Goal: Task Accomplishment & Management: Complete application form

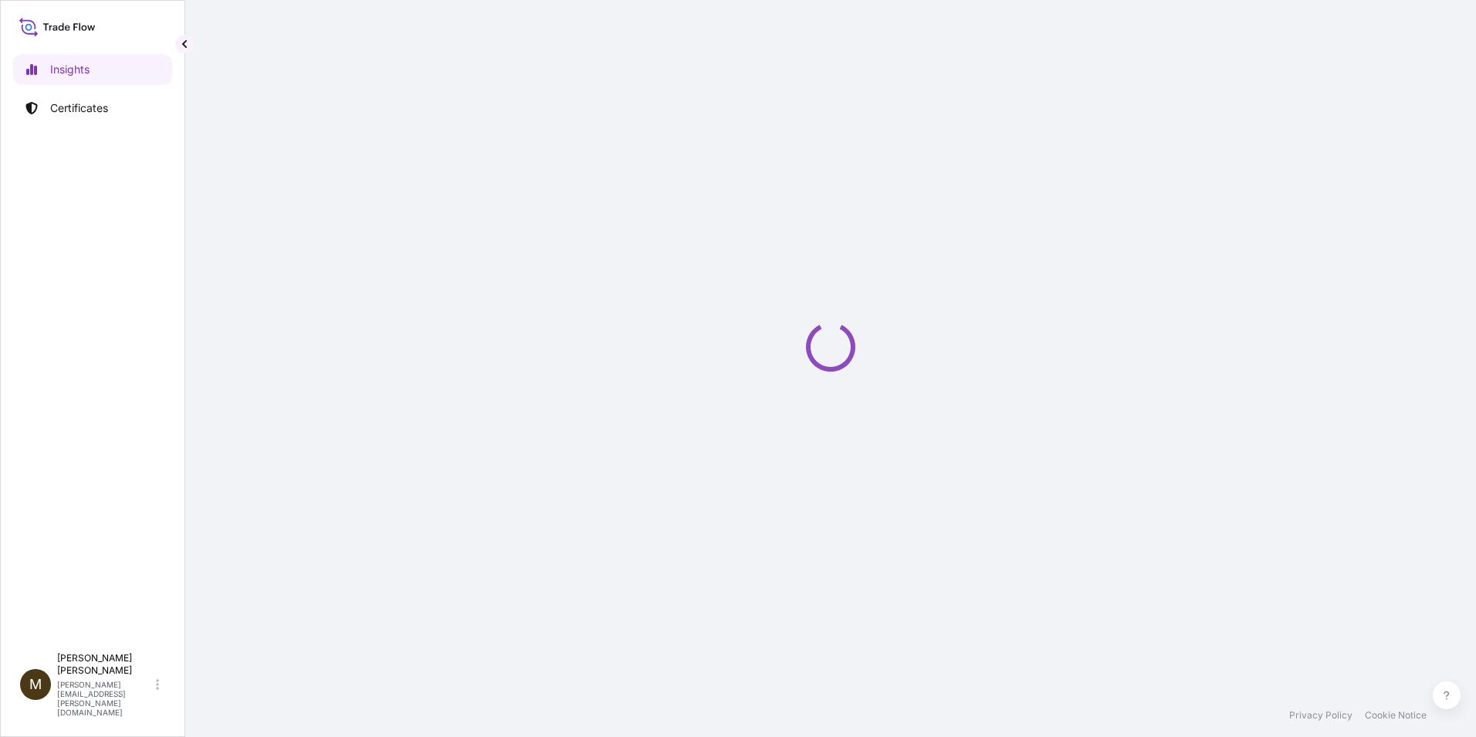
select select "2025"
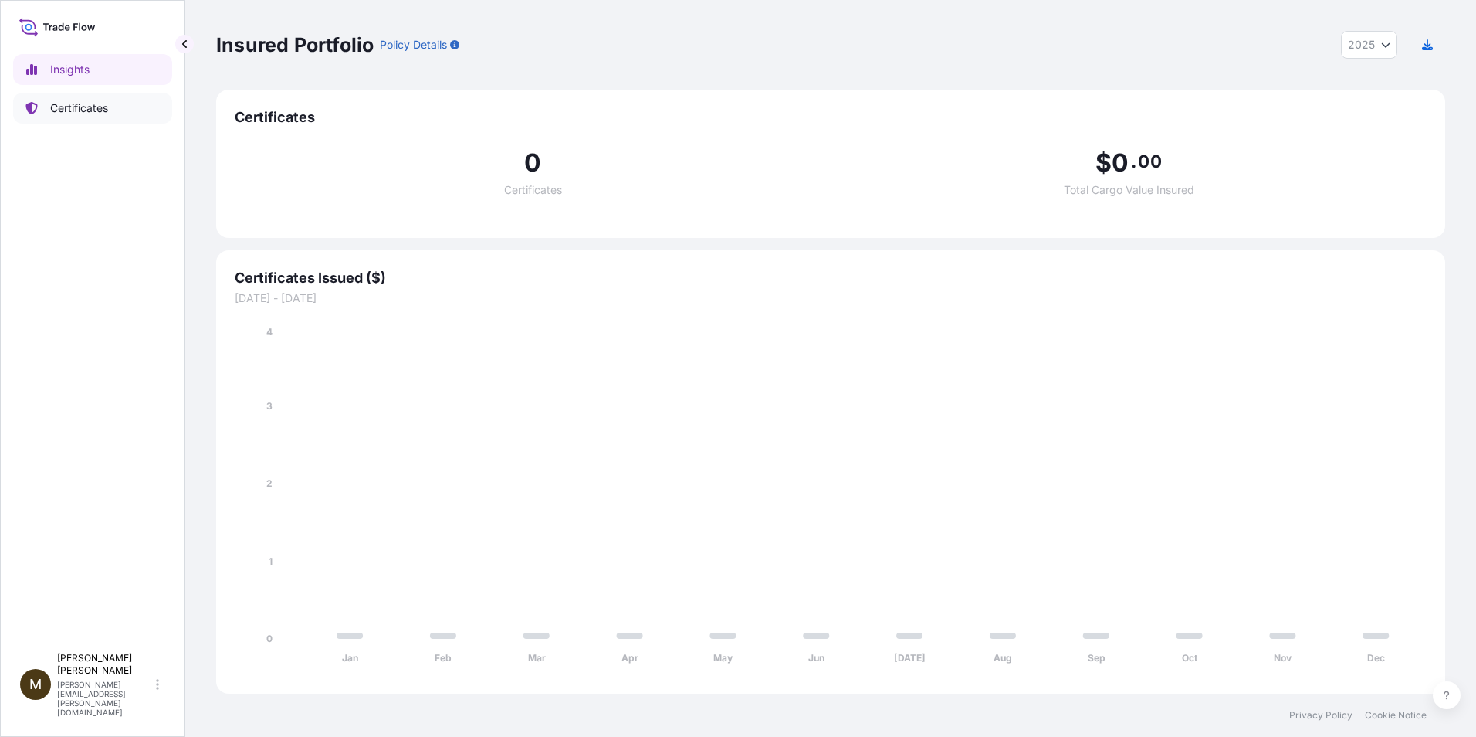
click at [81, 107] on p "Certificates" at bounding box center [79, 107] width 58 height 15
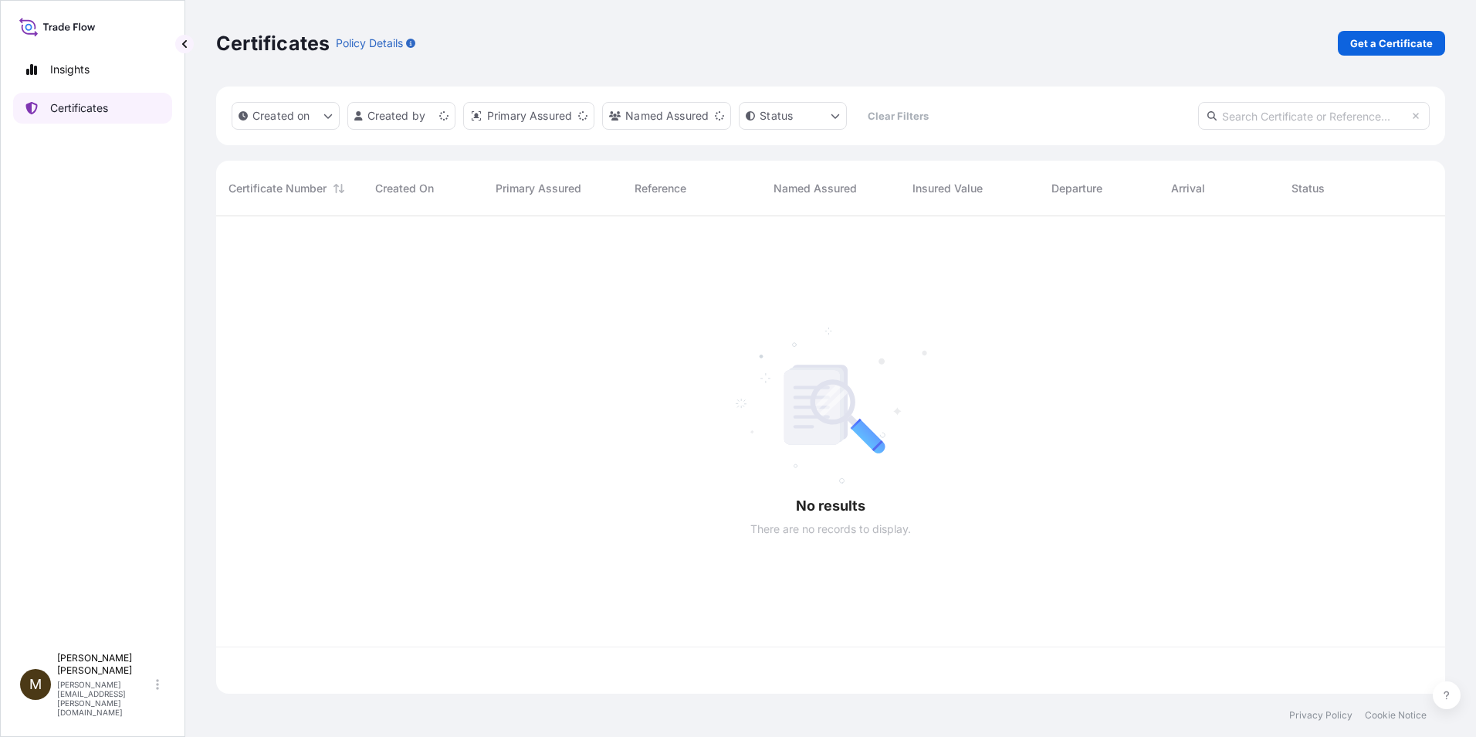
scroll to position [474, 1218]
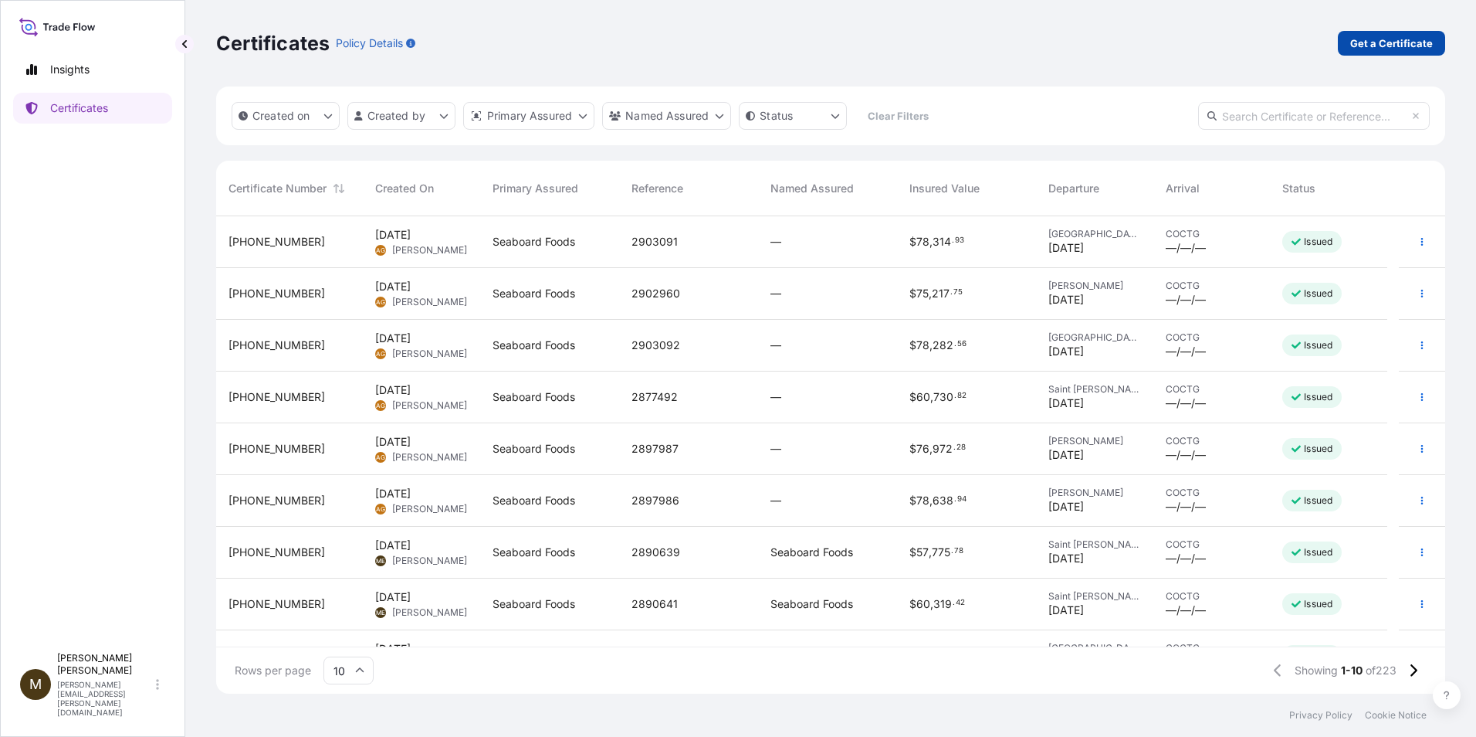
click at [1384, 49] on p "Get a Certificate" at bounding box center [1391, 43] width 83 height 15
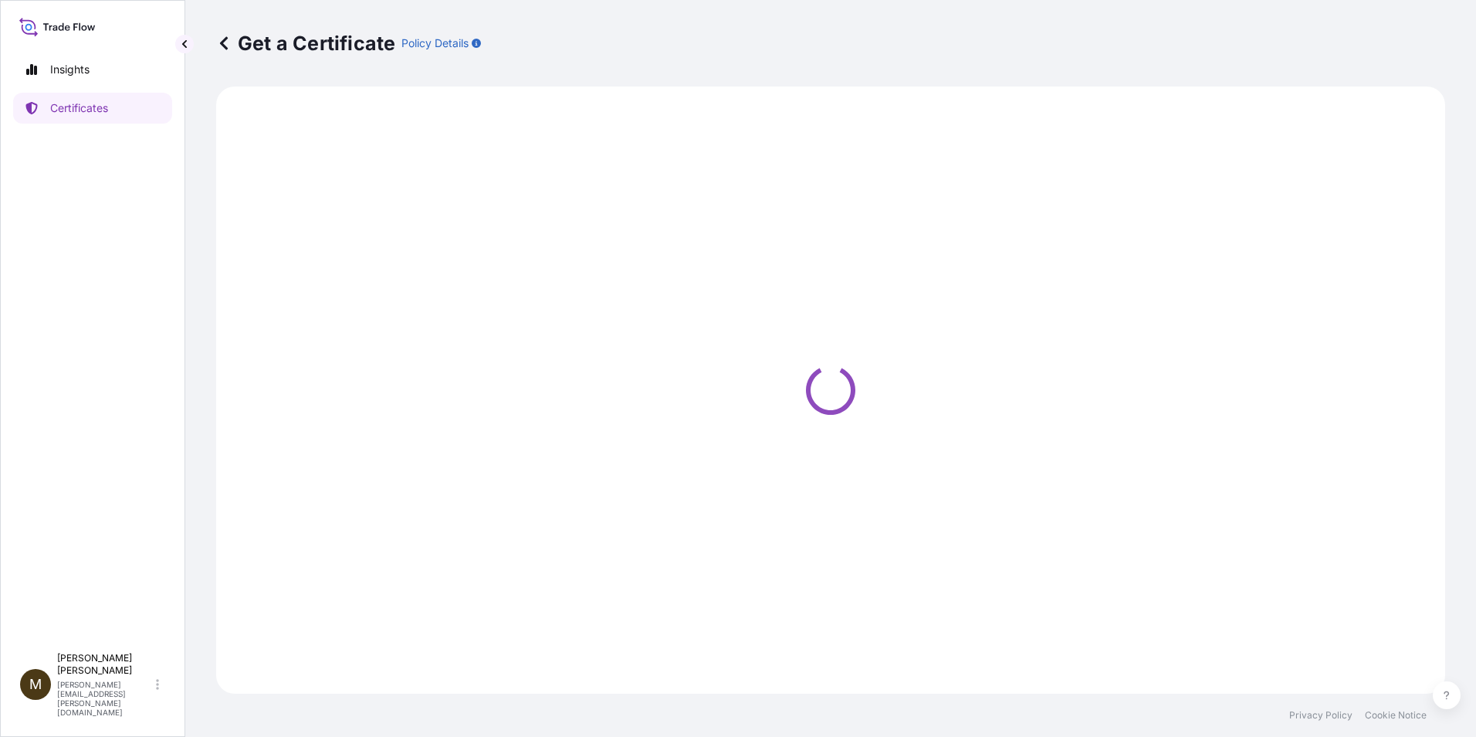
select select "Barge"
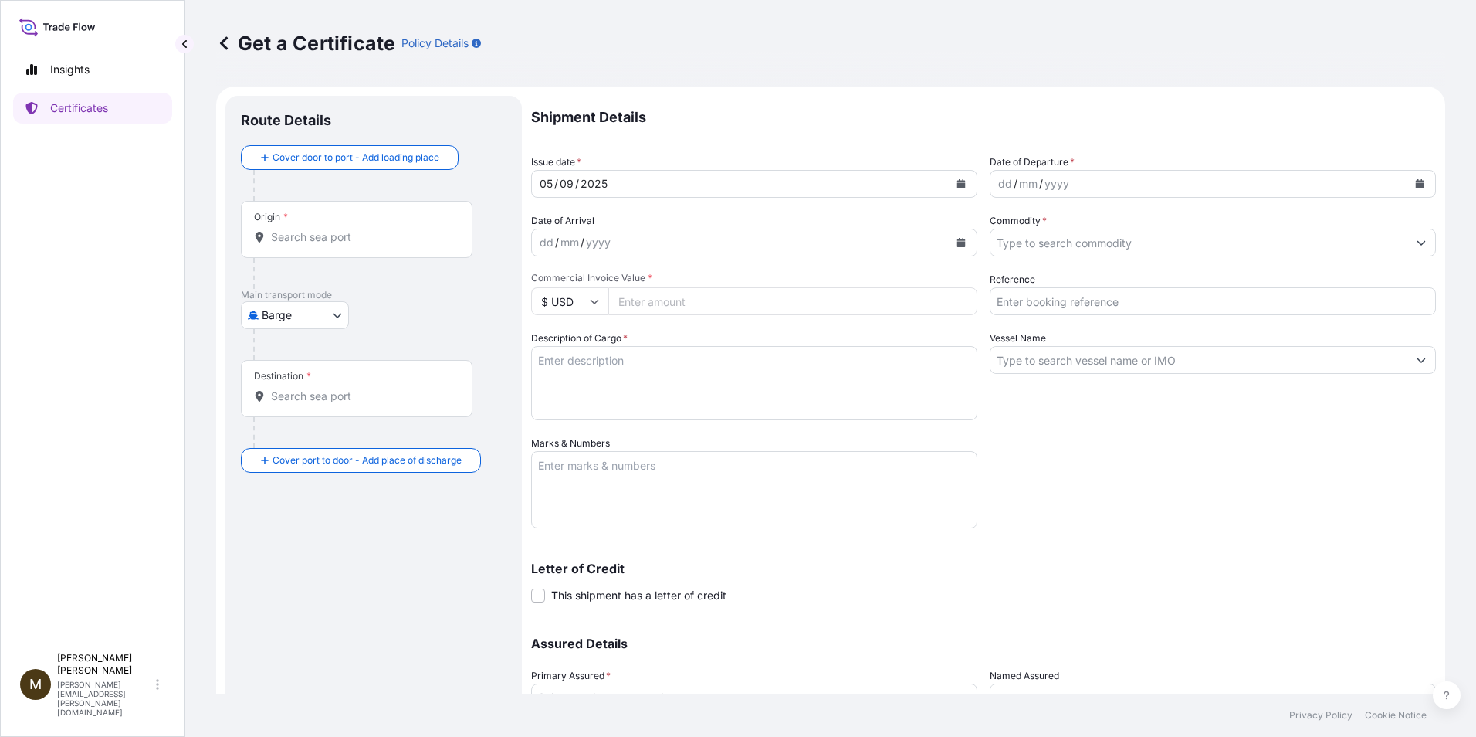
click at [957, 182] on icon "Calendar" at bounding box center [961, 183] width 9 height 9
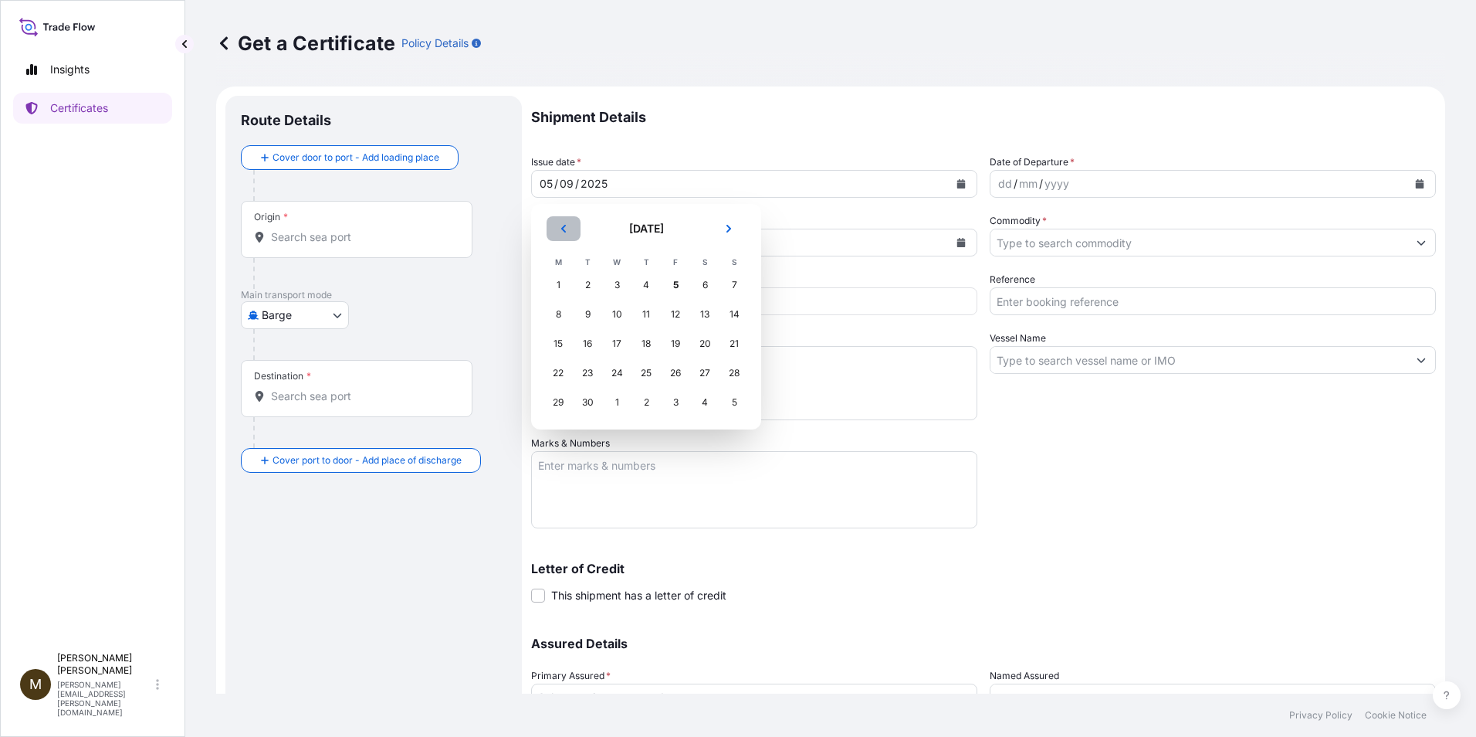
click at [557, 225] on button "Previous" at bounding box center [564, 228] width 34 height 25
click at [707, 403] on div "30" at bounding box center [705, 402] width 28 height 28
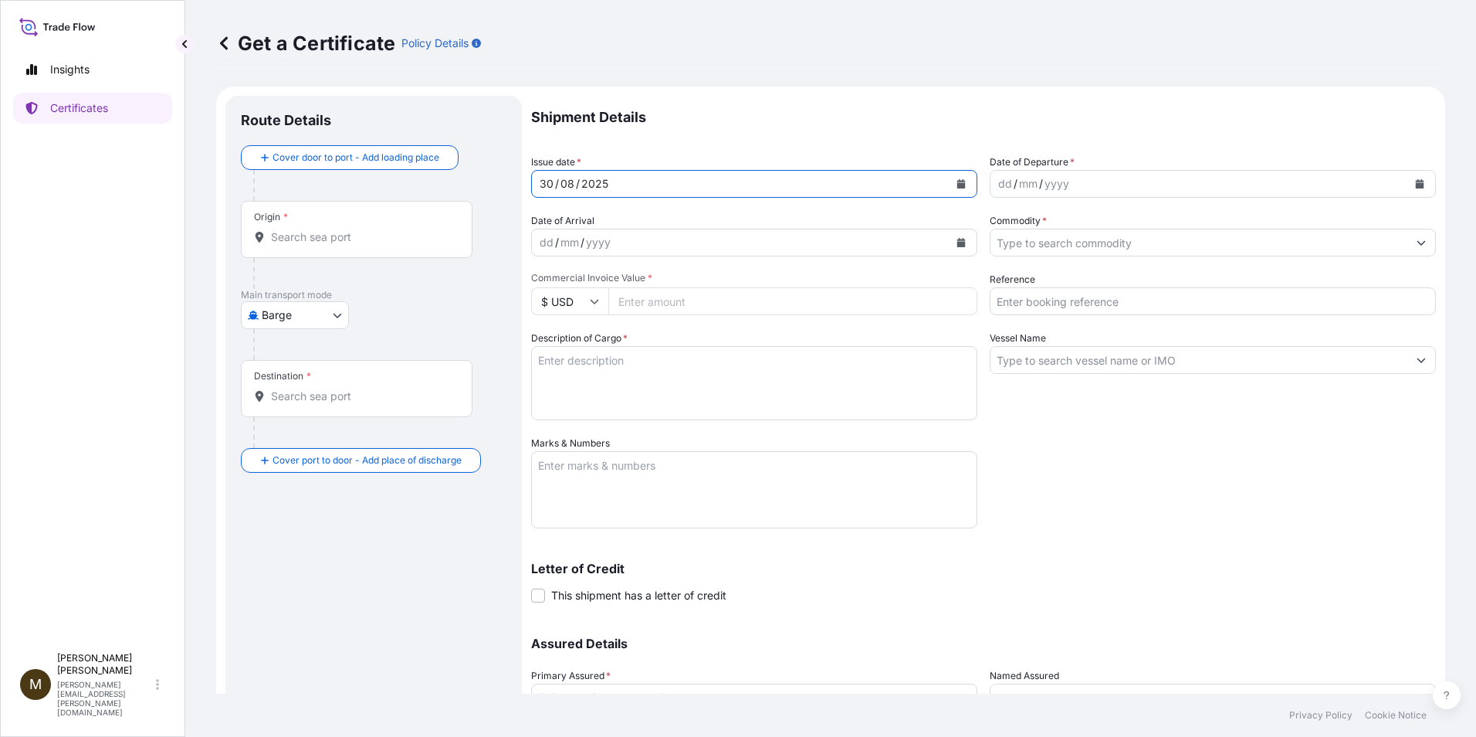
click at [1416, 186] on icon "Calendar" at bounding box center [1420, 183] width 8 height 9
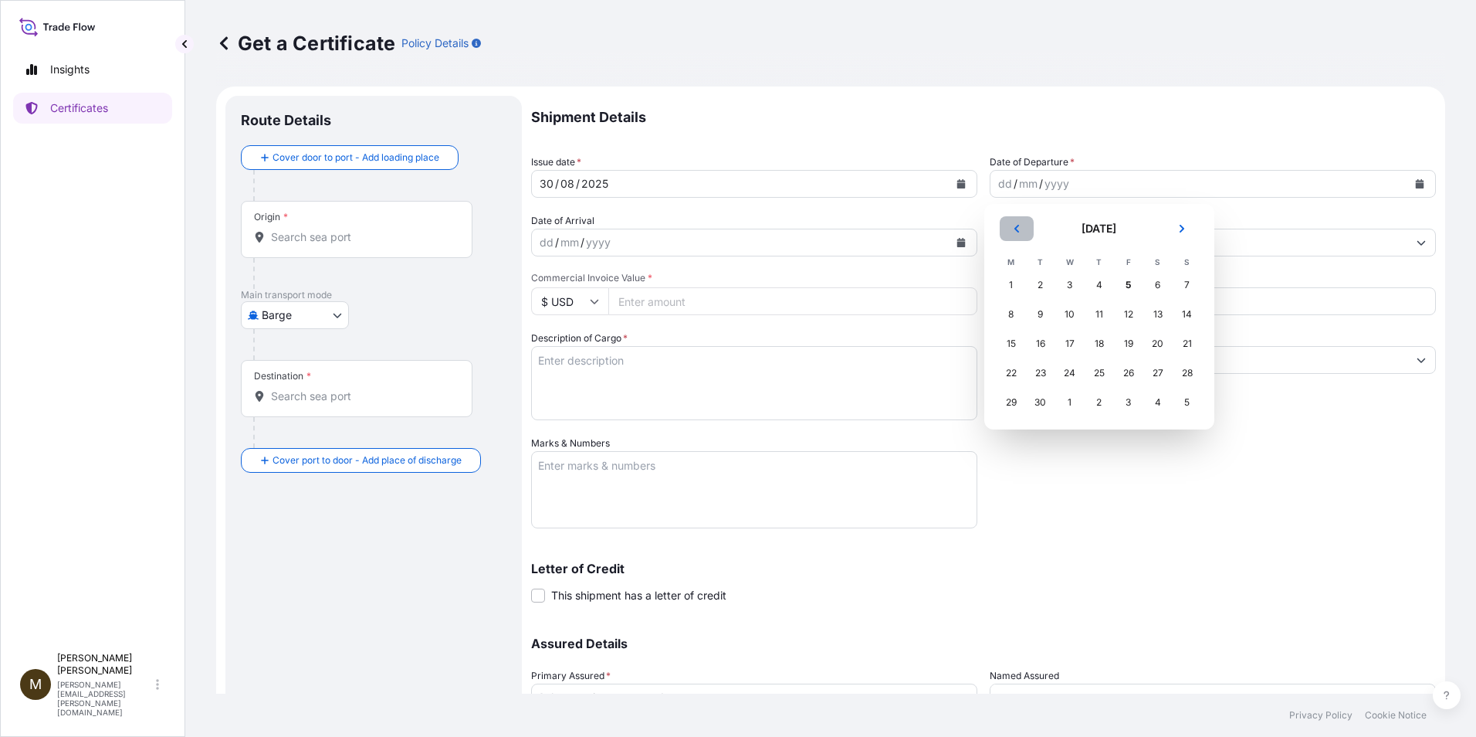
click at [1020, 226] on icon "Previous" at bounding box center [1016, 228] width 9 height 9
click at [1153, 401] on div "30" at bounding box center [1158, 402] width 28 height 28
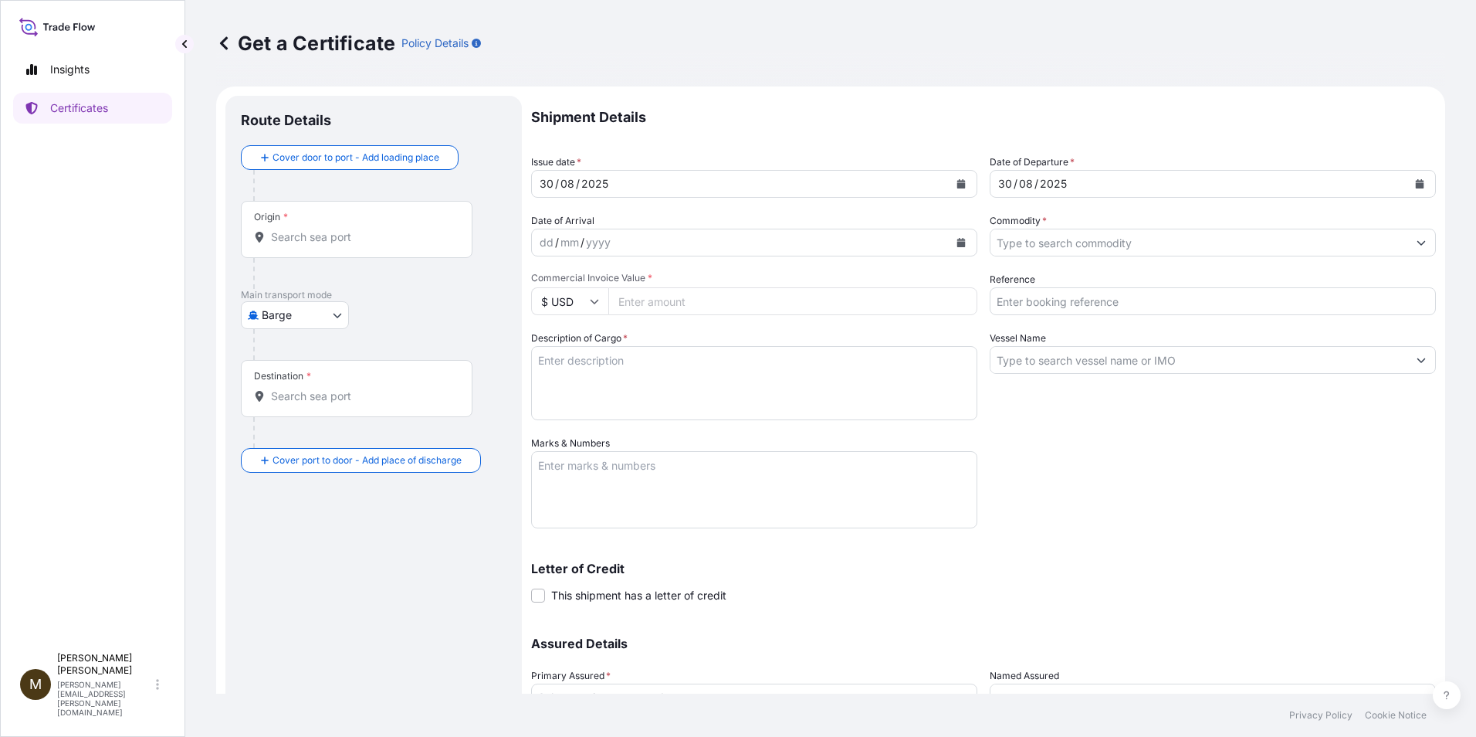
click at [1052, 243] on input "Commodity *" at bounding box center [1199, 243] width 417 height 28
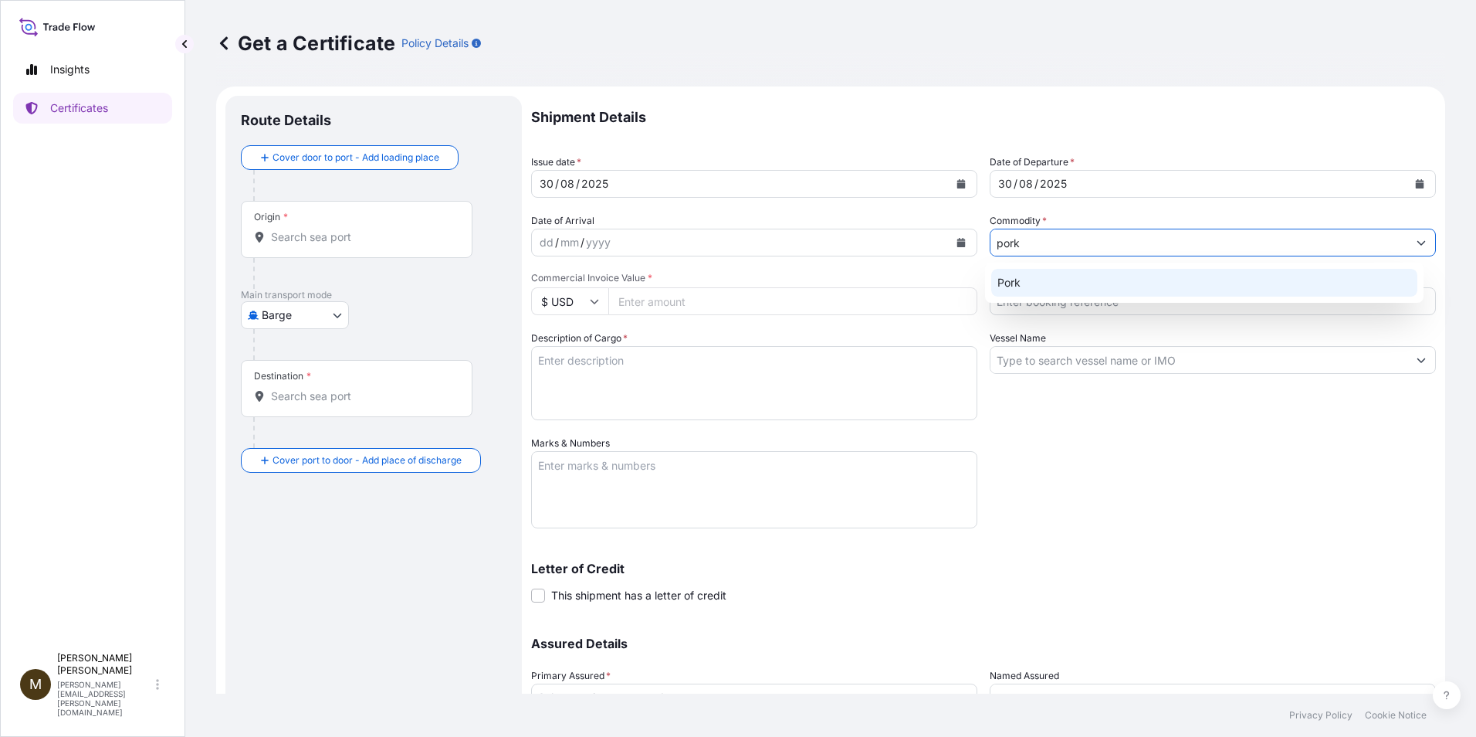
click at [1025, 279] on div "Pork" at bounding box center [1204, 283] width 427 height 28
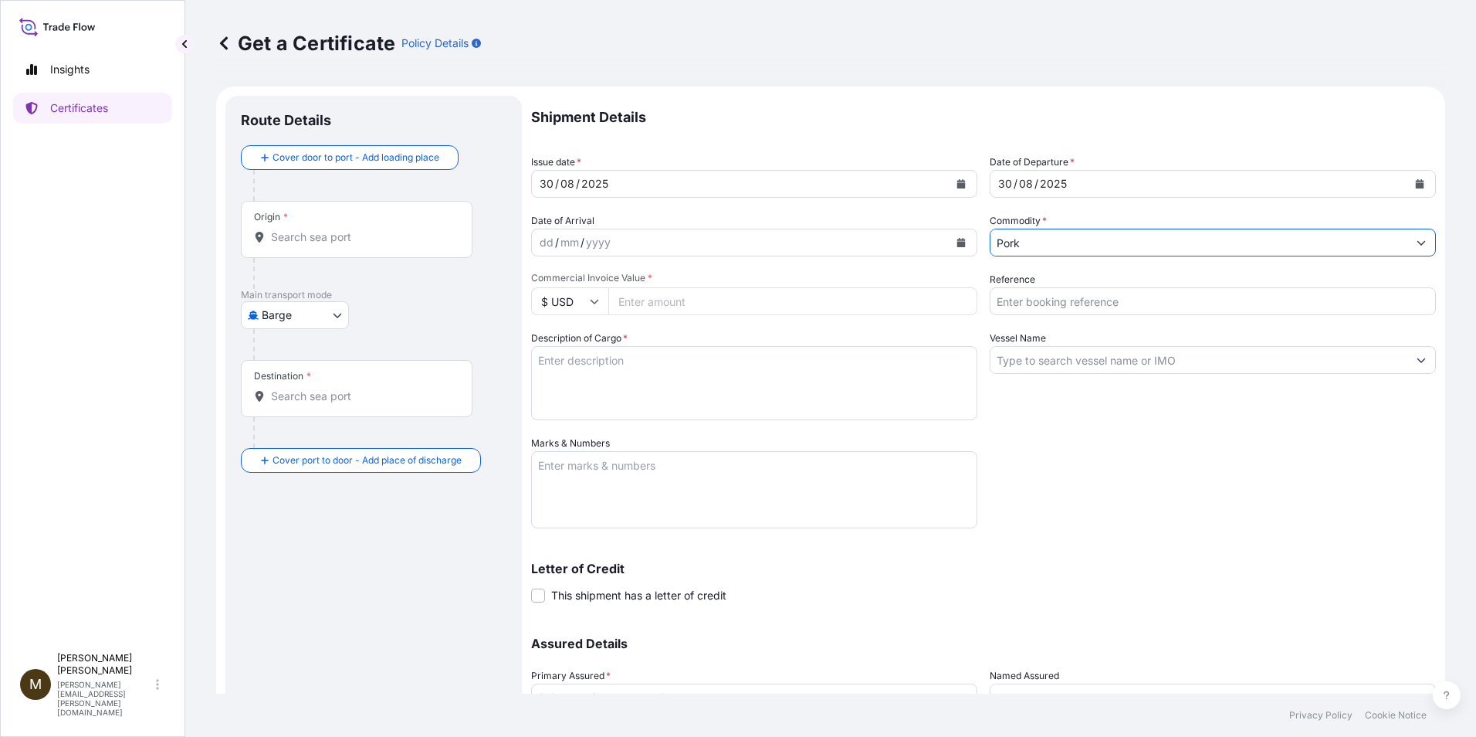
type input "Pork"
click at [1022, 359] on input "Vessel Name" at bounding box center [1199, 360] width 417 height 28
click at [1028, 368] on input "Vessel Name" at bounding box center [1199, 360] width 417 height 28
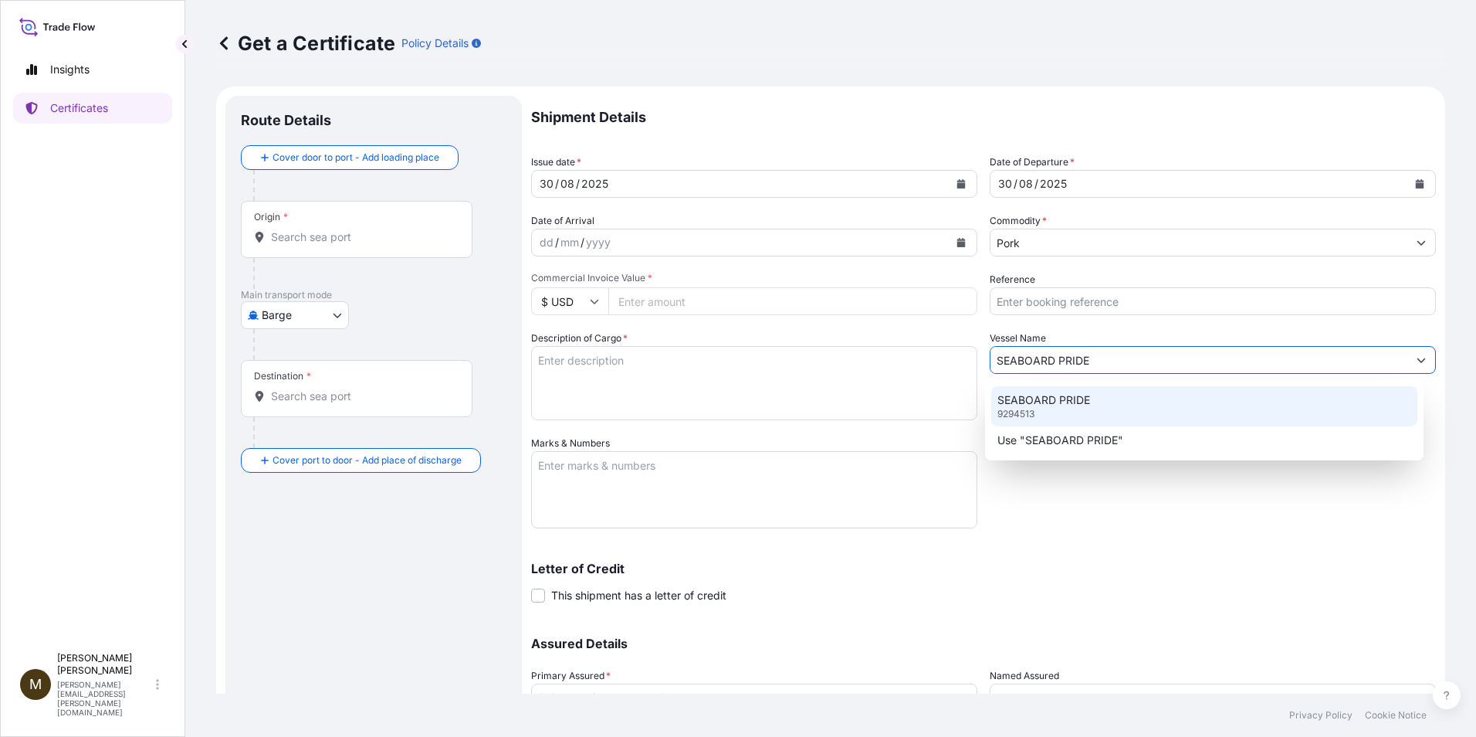
click at [1045, 398] on p "SEABOARD PRIDE" at bounding box center [1044, 399] width 93 height 15
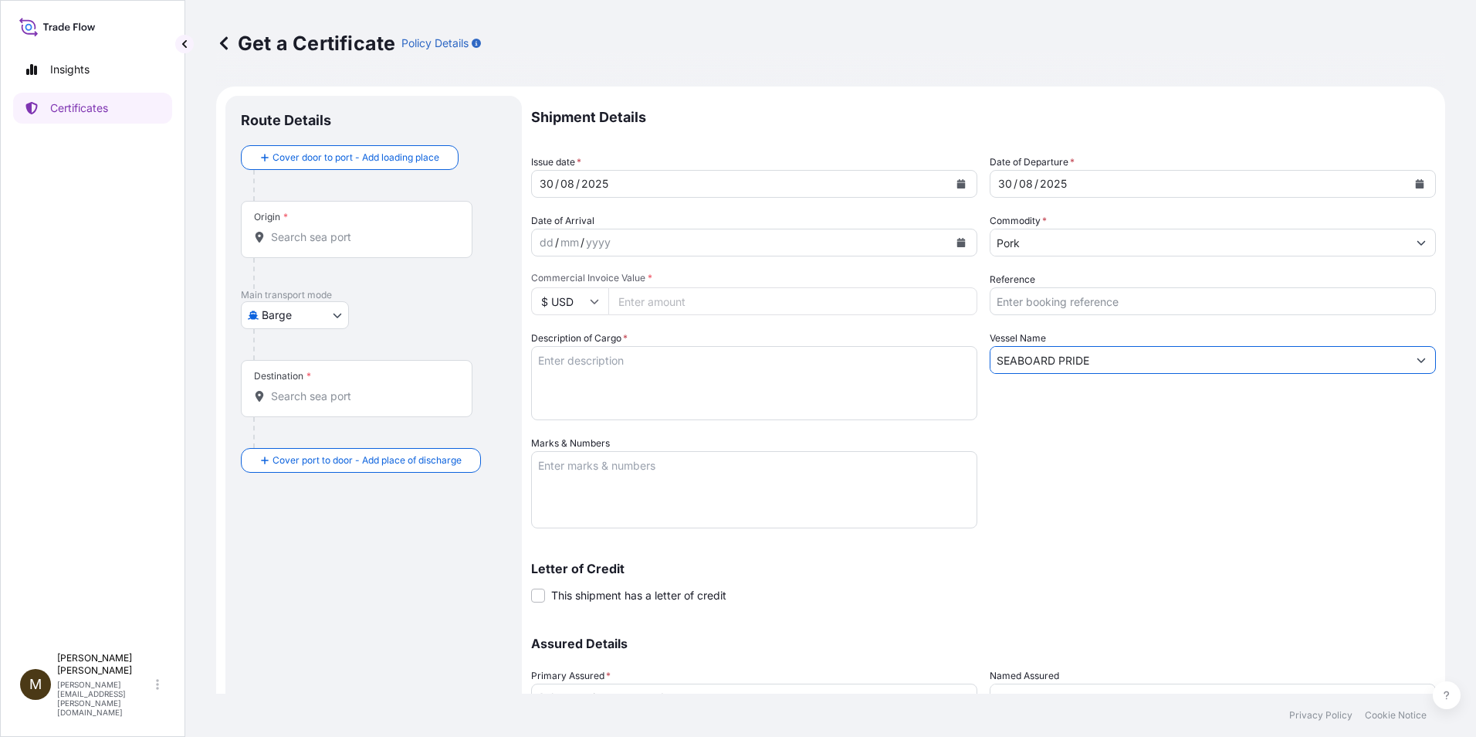
type input "SEABOARD PRIDE"
click at [1015, 301] on input "Reference" at bounding box center [1213, 301] width 446 height 28
paste input "2897989"
type input "2897989"
click at [671, 298] on input "Commercial Invoice Value *" at bounding box center [792, 301] width 369 height 28
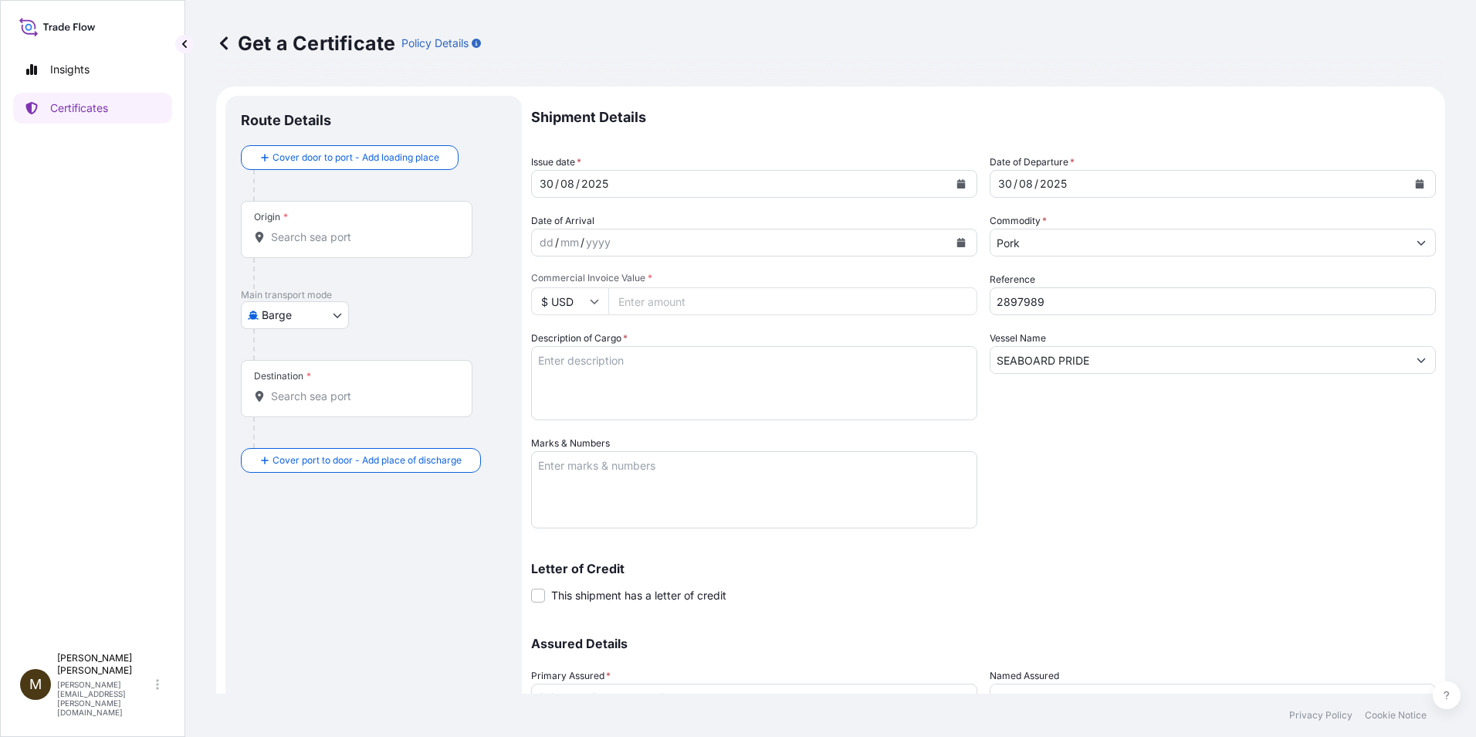
paste input "78055.83"
type input "78055.83"
click at [622, 359] on textarea "Description of Cargo *" at bounding box center [754, 383] width 446 height 74
paste textarea "FROZEN PORK BONELESS LOIN STRAP ON *ALL NATURAL LOMO DE CERDO SIN HUESO CONGELA…"
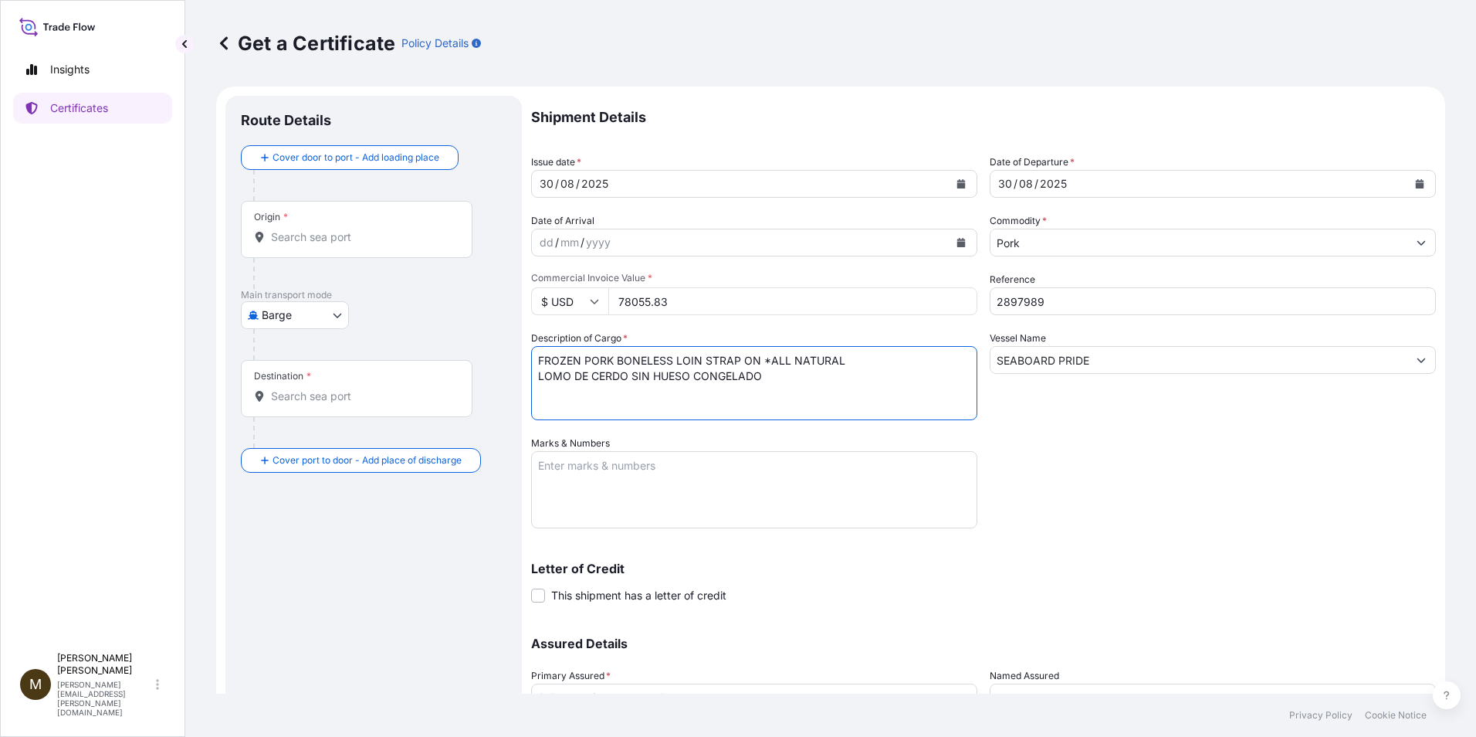
type textarea "FROZEN PORK BONELESS LOIN STRAP ON *ALL NATURAL LOMO DE CERDO SIN HUESO CONGELA…"
click at [565, 470] on textarea "Marks & Numbers" at bounding box center [754, 489] width 446 height 77
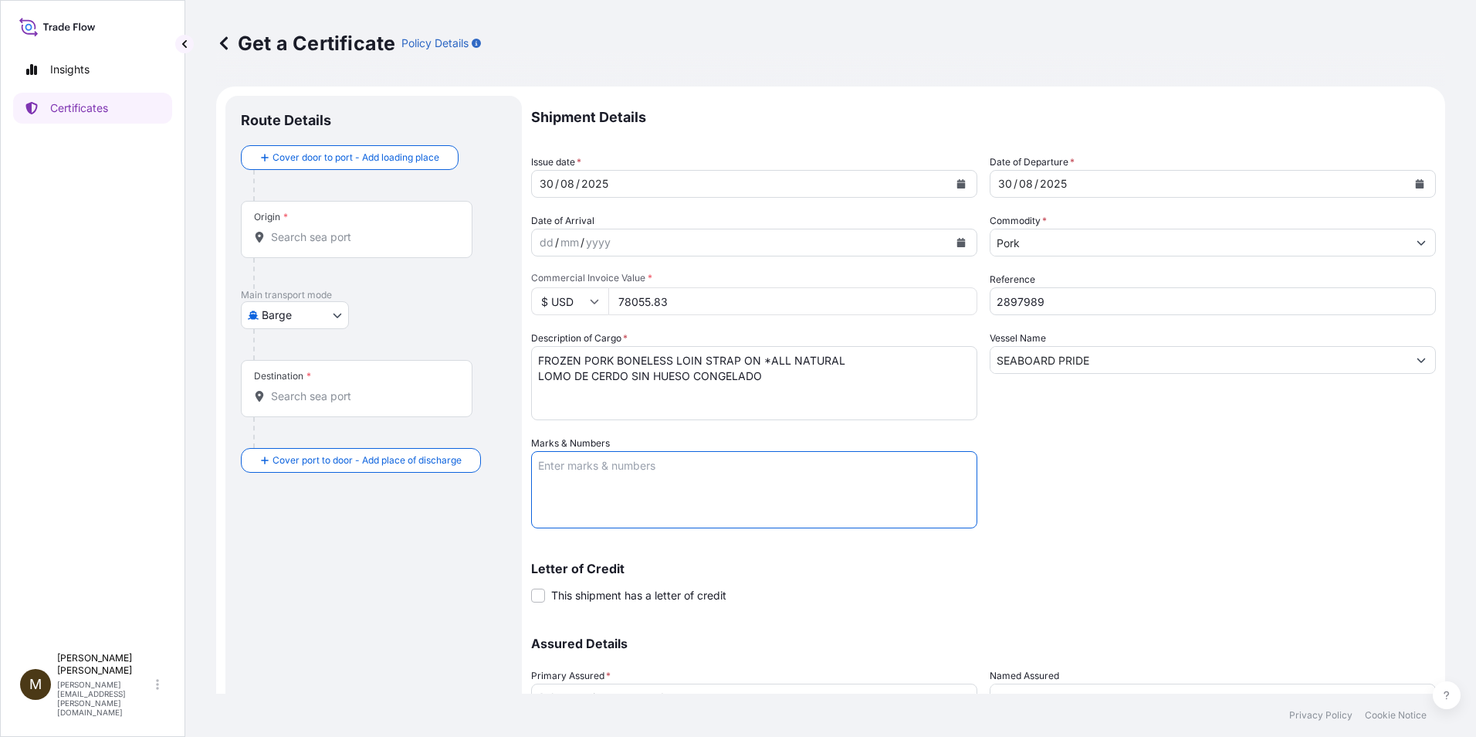
paste textarea "2897989"
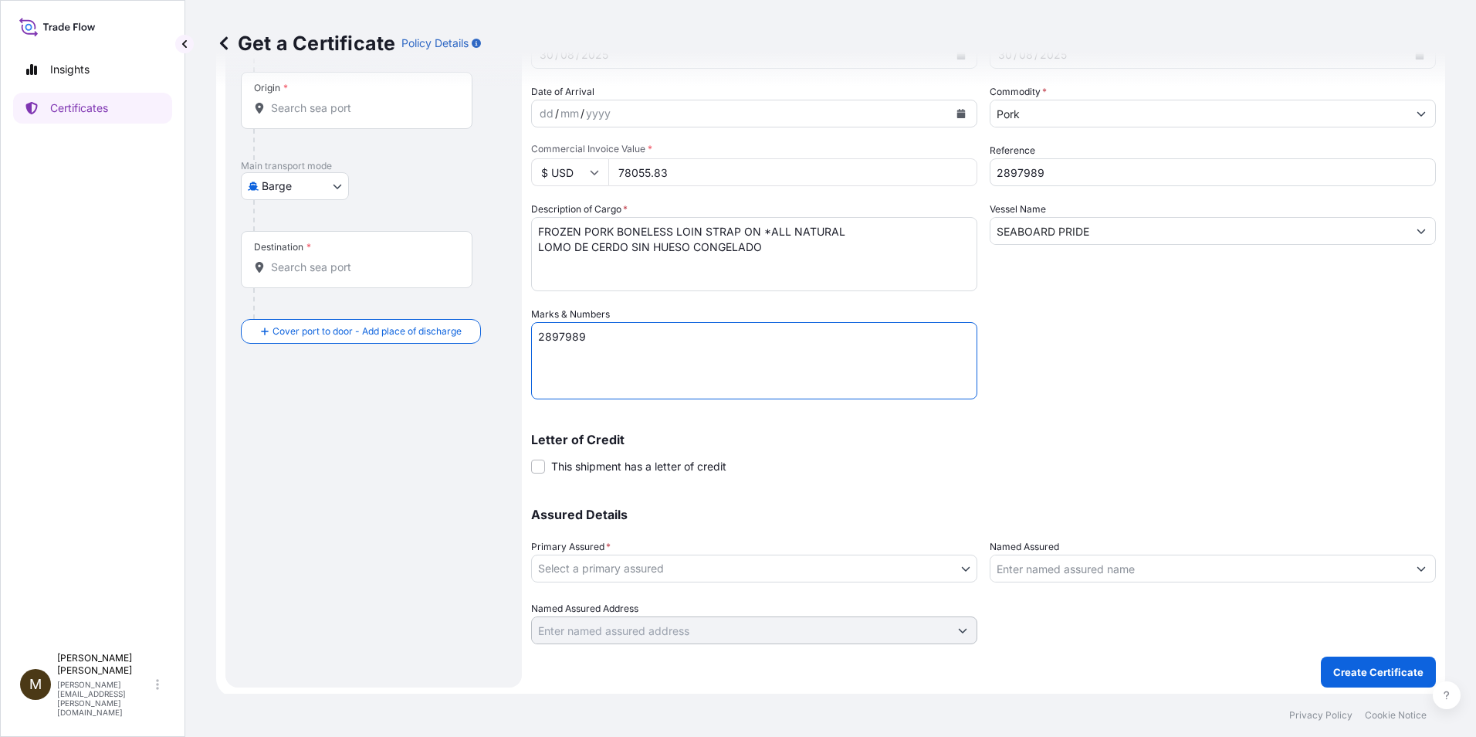
scroll to position [132, 0]
type textarea "2897989"
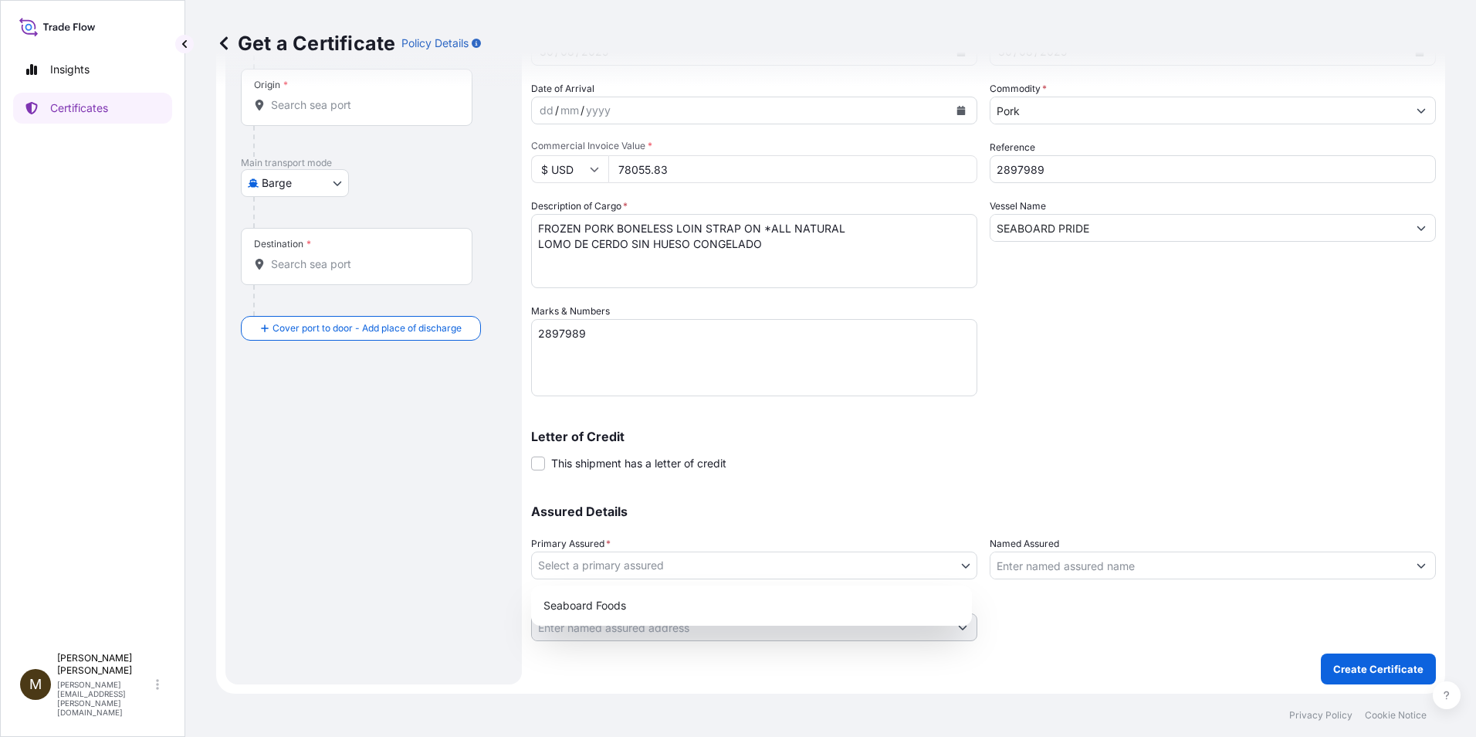
click at [964, 561] on body "Insights Certificates M Manuela Erives manuela.erives@seaboardfoods.com Get a C…" at bounding box center [738, 368] width 1476 height 737
click at [569, 605] on div "Seaboard Foods" at bounding box center [751, 605] width 429 height 28
select select "31638"
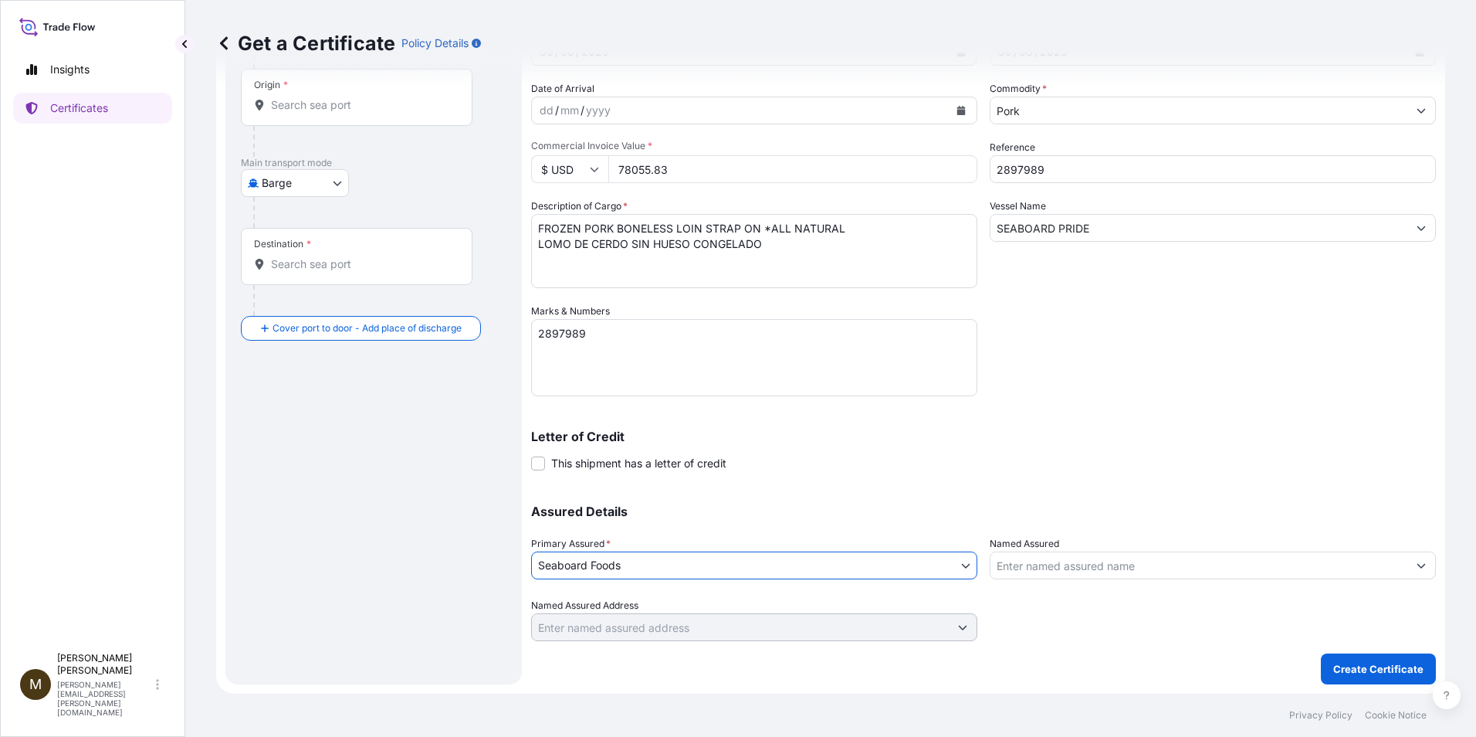
click at [1052, 564] on input "Named Assured" at bounding box center [1199, 565] width 417 height 28
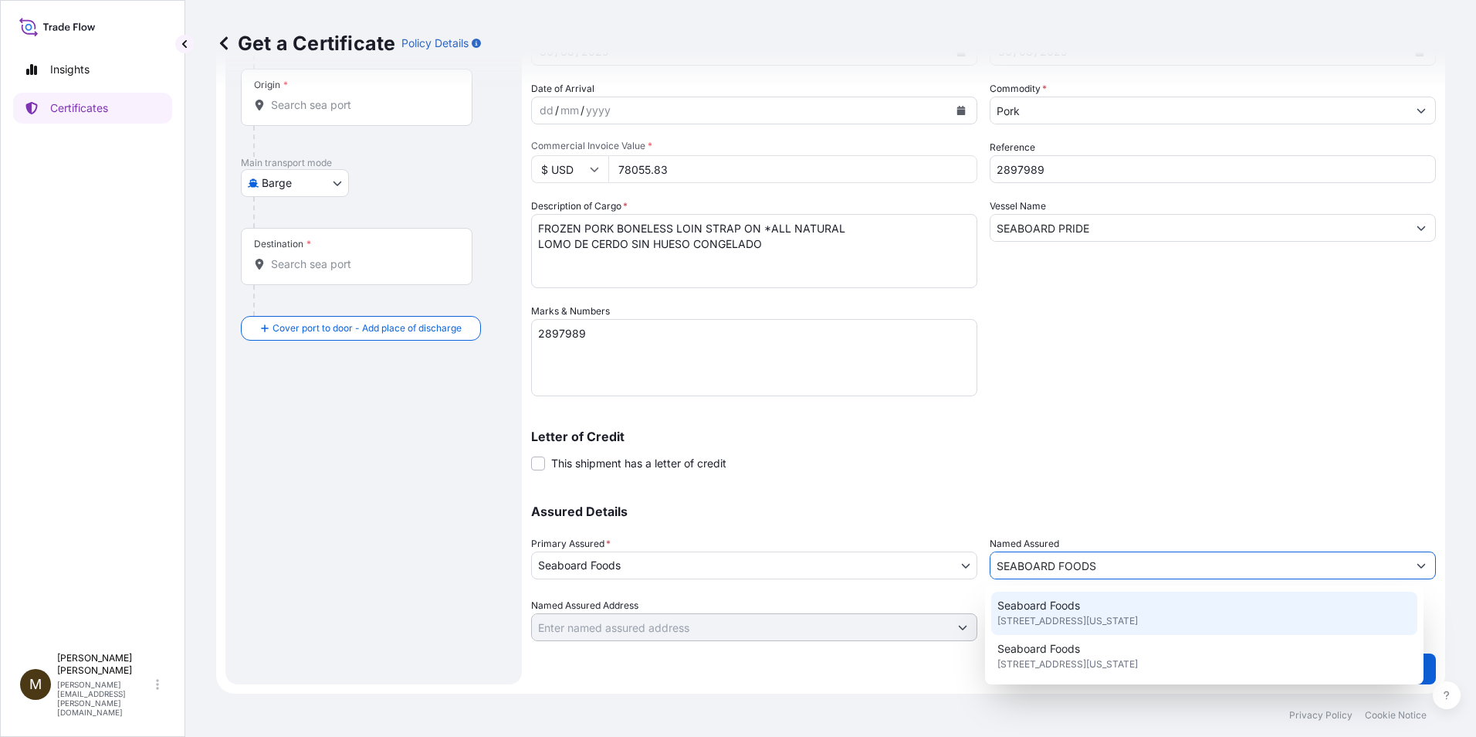
click at [1062, 609] on span "Seaboard Foods" at bounding box center [1039, 605] width 83 height 15
type input "Seaboard Foods"
type input "9000 W 67th St STE 200"
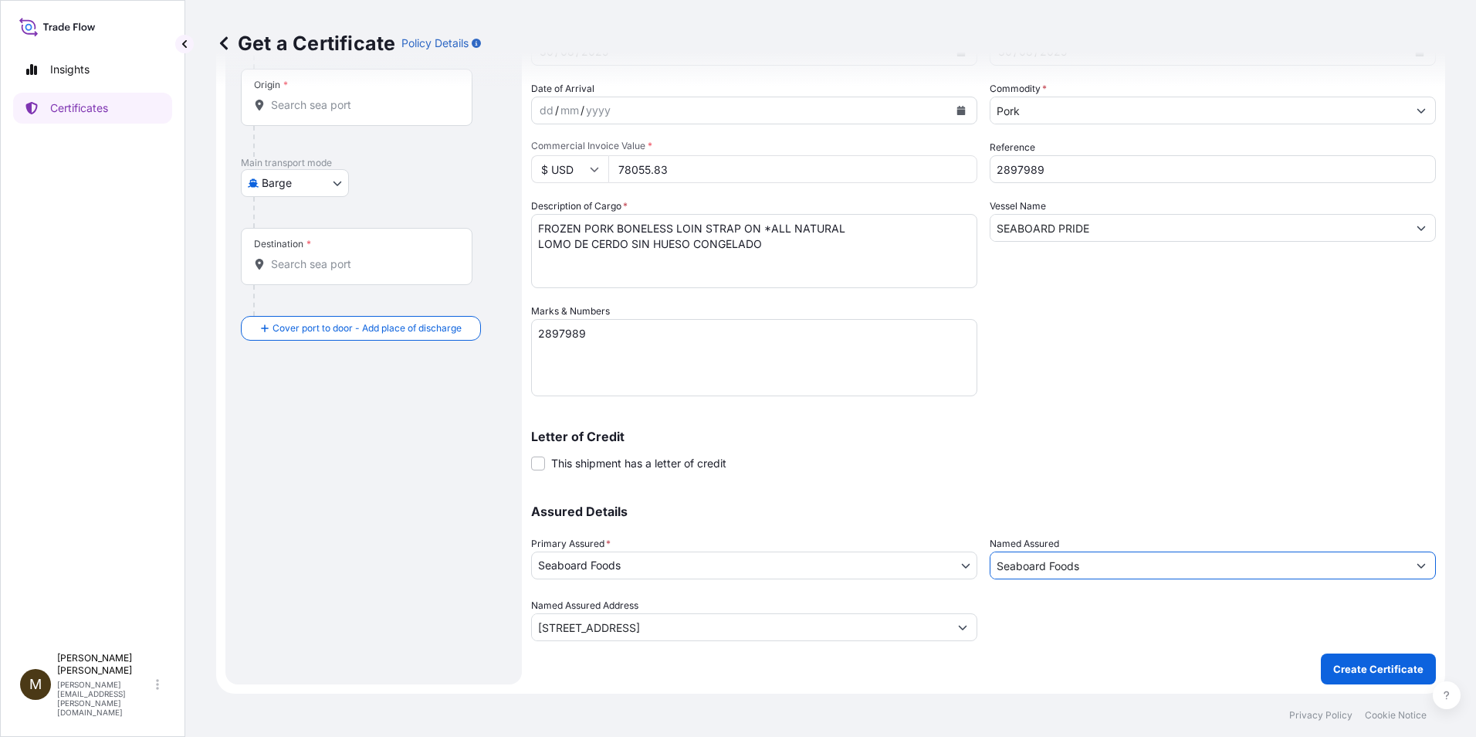
type input "Seaboard Foods"
click at [283, 108] on input "Origin *" at bounding box center [362, 104] width 182 height 15
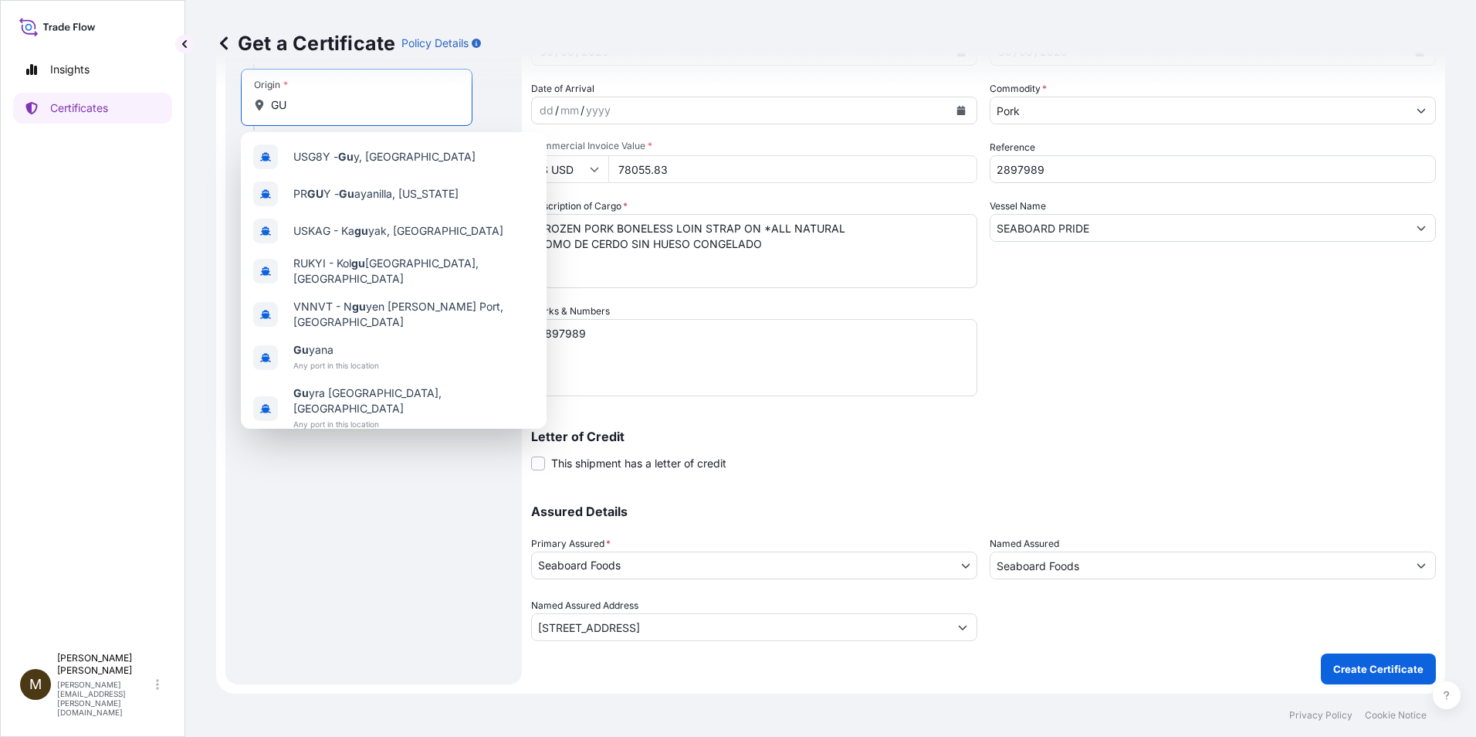
type input "G"
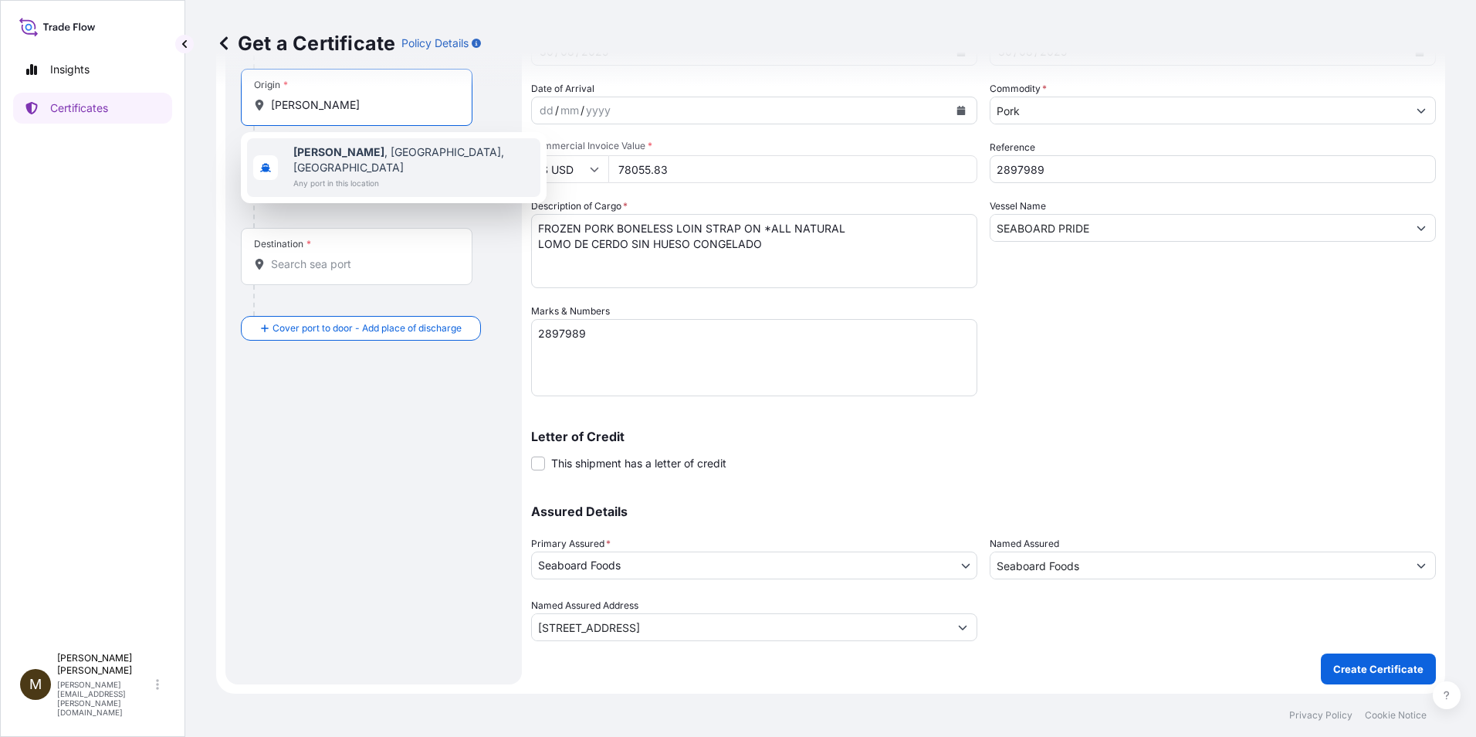
click at [322, 154] on b "Guymon" at bounding box center [338, 151] width 91 height 13
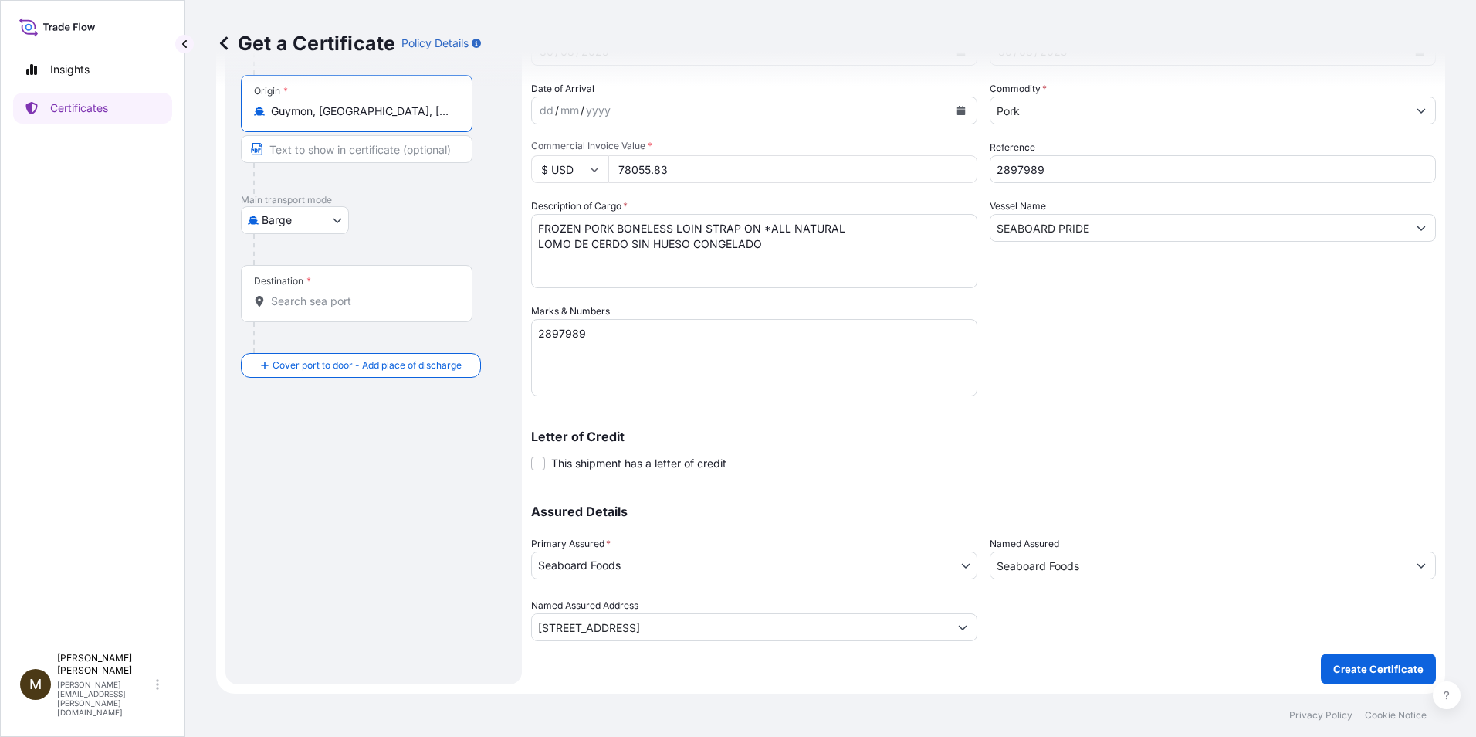
type input "Guymon, OK, USA"
click at [337, 223] on body "0 options available. 10 options available. 0 options available. 1 option availa…" at bounding box center [738, 368] width 1476 height 737
click at [303, 347] on span "Ocean Vessel" at bounding box center [304, 343] width 69 height 15
select select "Ocean Vessel"
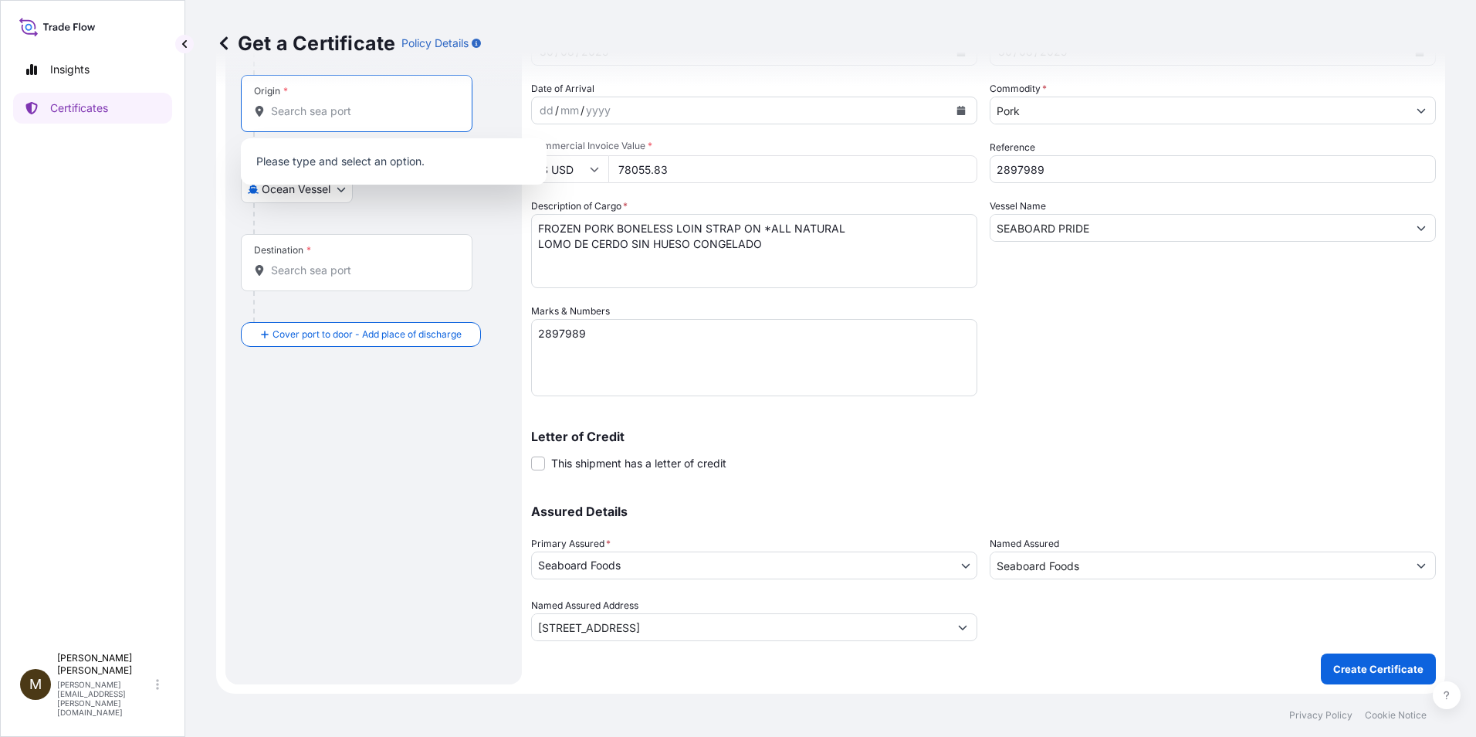
click at [311, 117] on input "Origin *" at bounding box center [362, 110] width 182 height 15
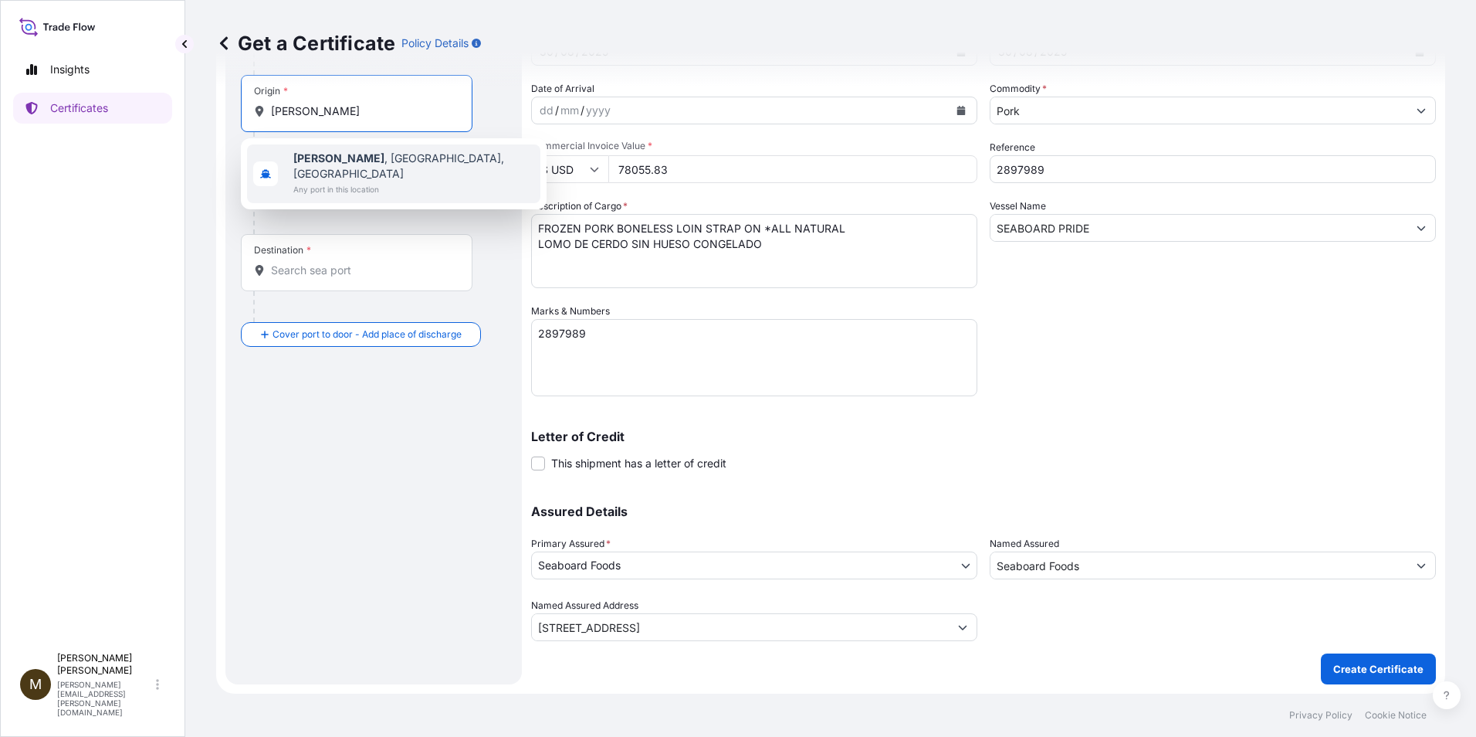
click at [317, 157] on b "Guymon" at bounding box center [338, 157] width 91 height 13
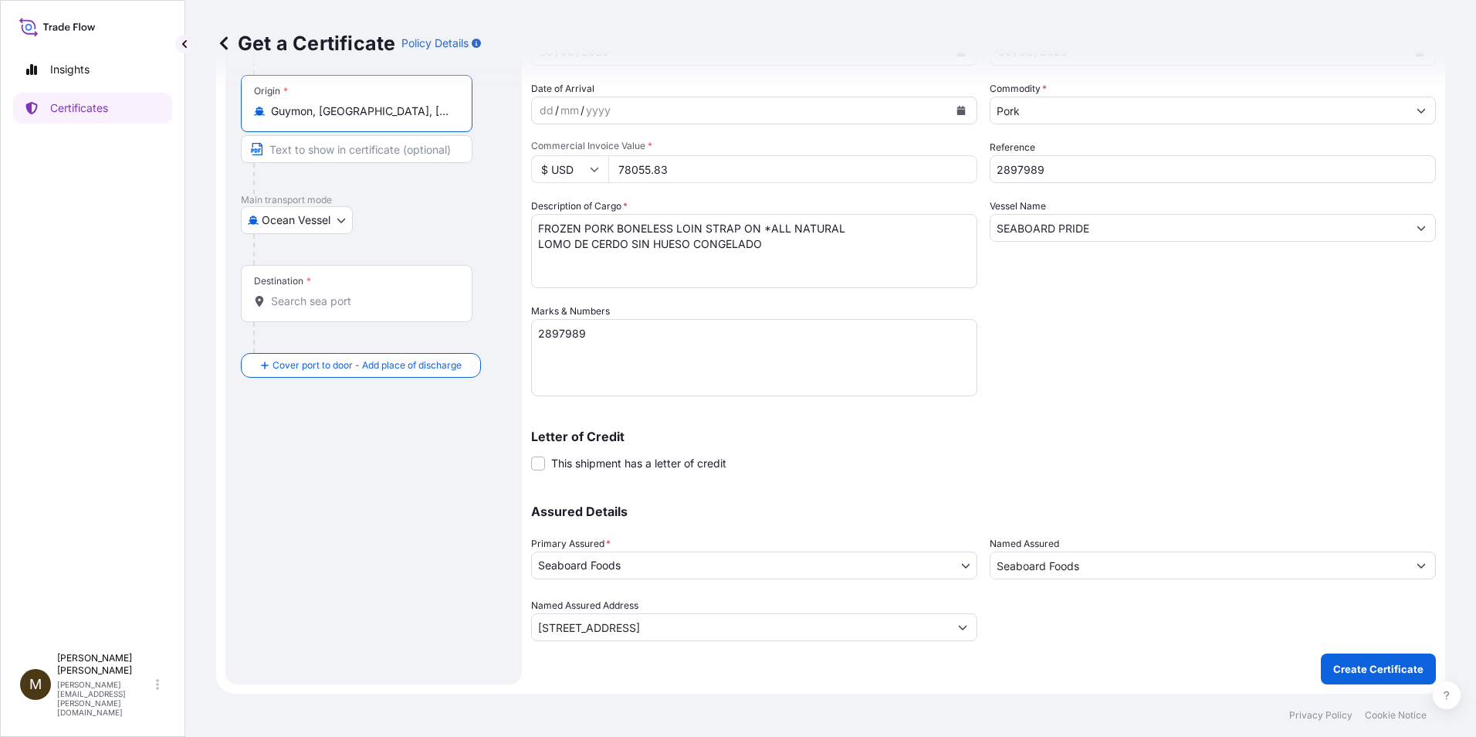
type input "Guymon, OK, USA"
click at [322, 308] on input "Destination *" at bounding box center [362, 300] width 182 height 15
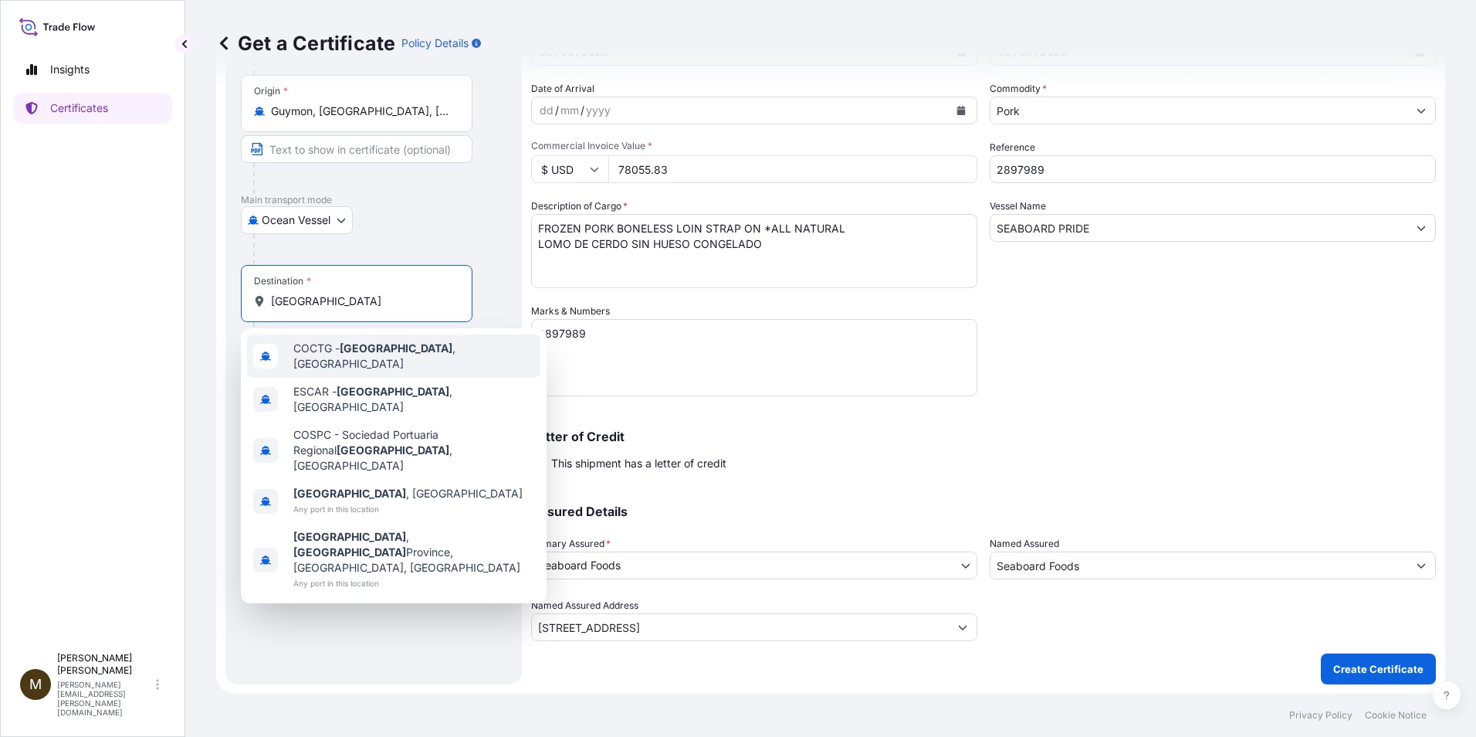
click at [440, 354] on span "COCTG - Cartagena , Colombia" at bounding box center [413, 355] width 241 height 31
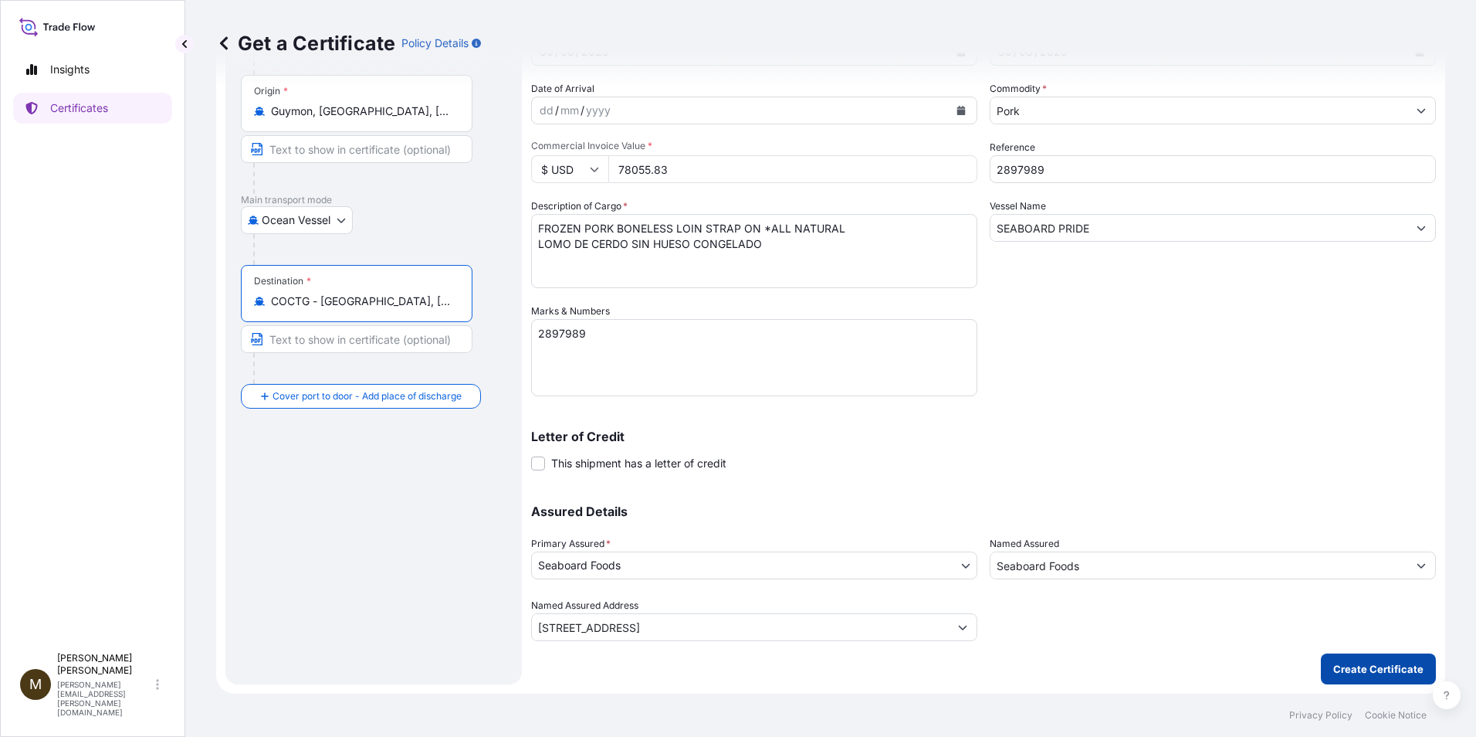
type input "COCTG - Cartagena, Colombia"
click at [1353, 670] on p "Create Certificate" at bounding box center [1378, 668] width 90 height 15
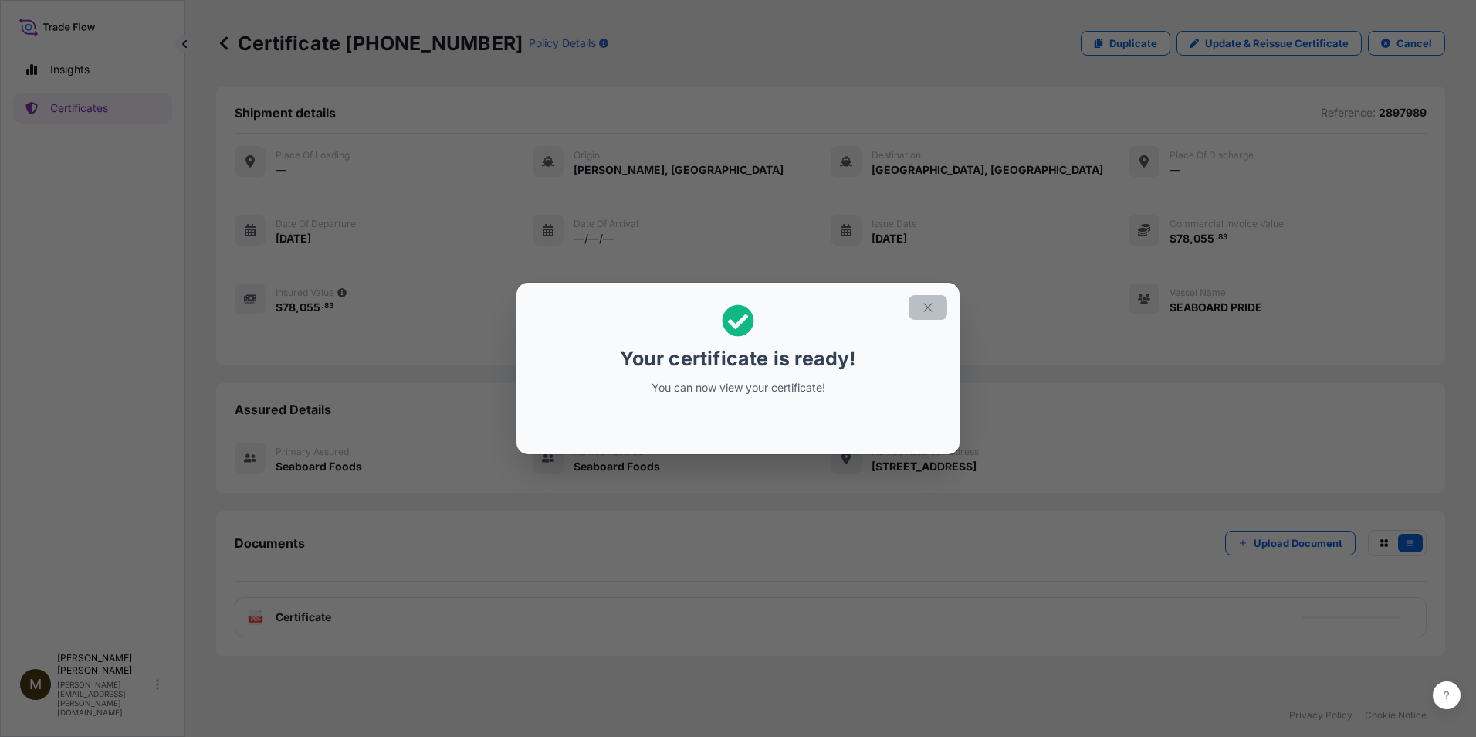
click at [925, 303] on icon "button" at bounding box center [928, 307] width 14 height 14
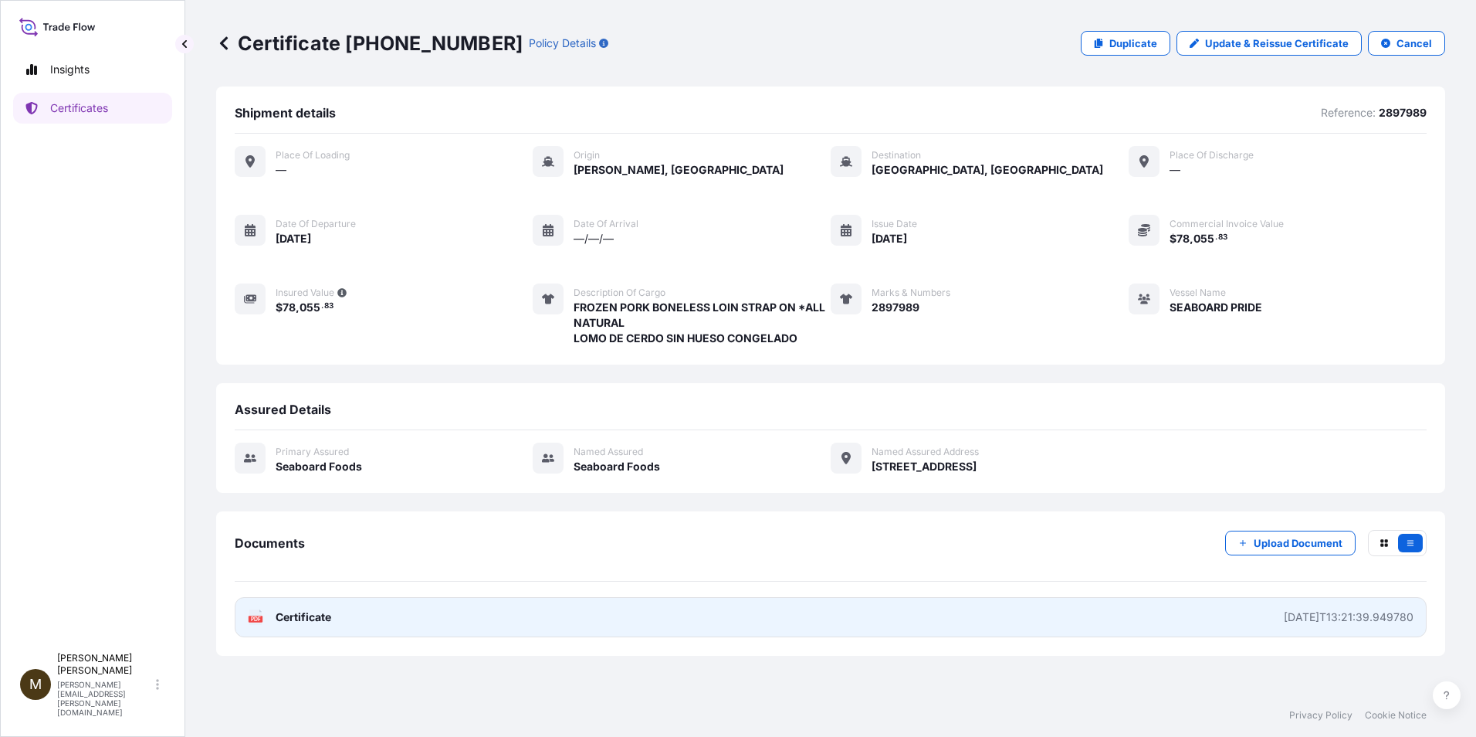
click at [263, 615] on icon "PDF" at bounding box center [255, 616] width 15 height 15
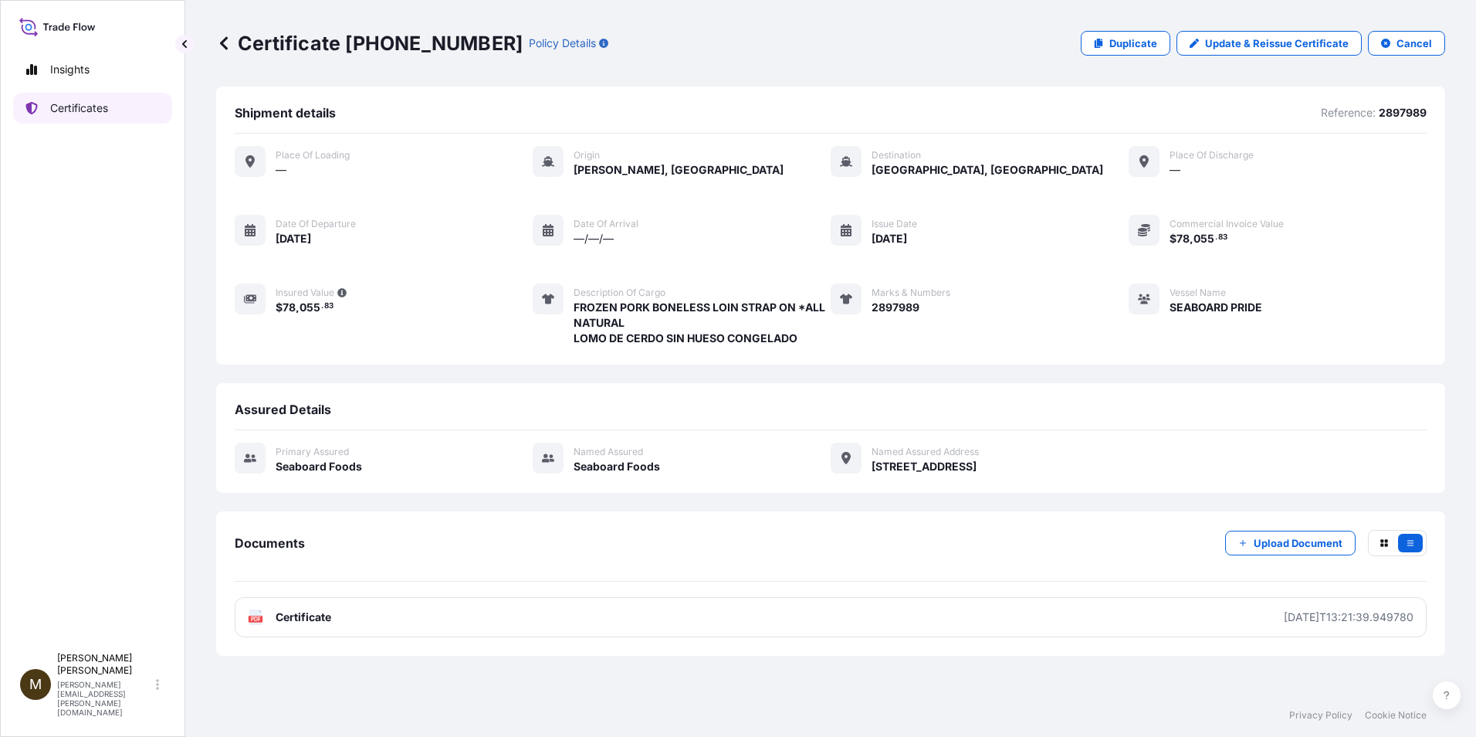
click at [93, 107] on p "Certificates" at bounding box center [79, 107] width 58 height 15
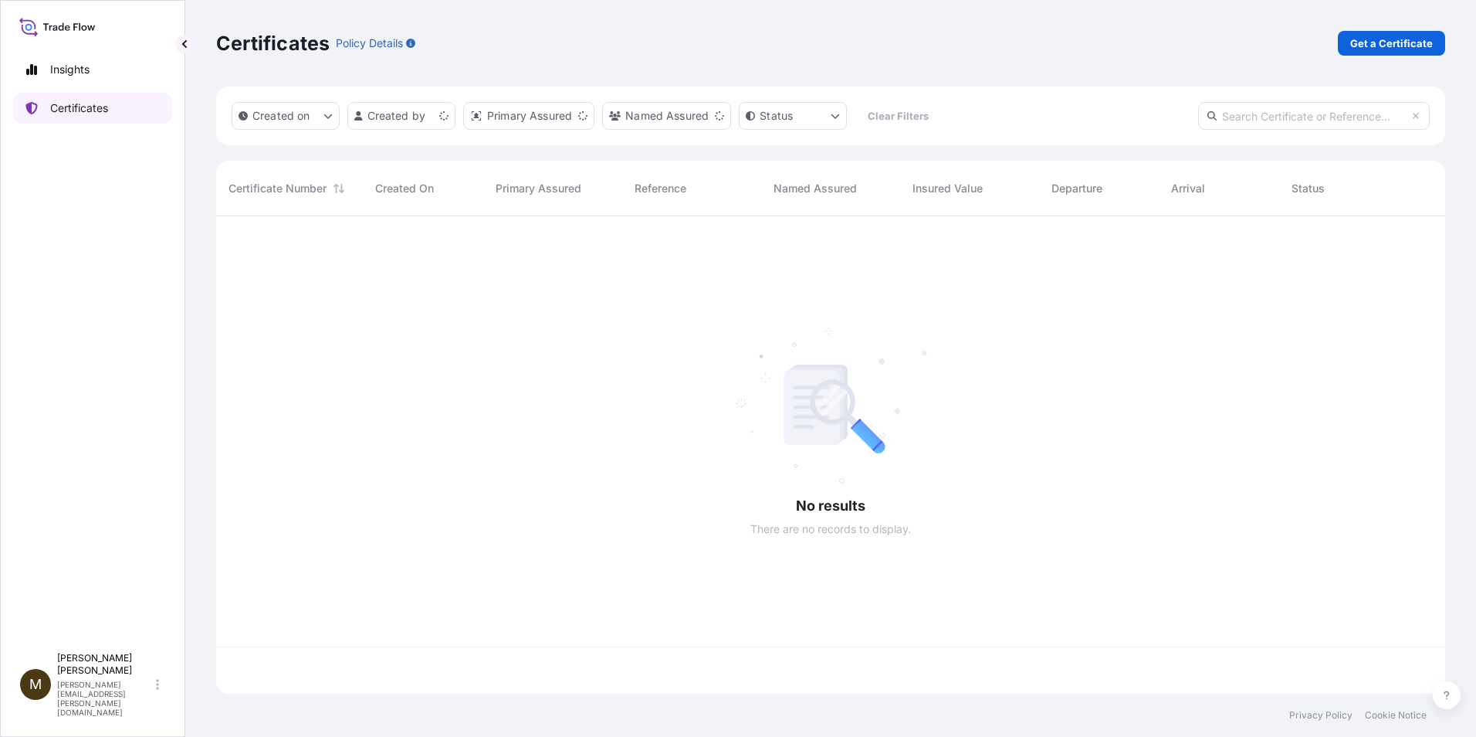
scroll to position [474, 1218]
click at [1401, 46] on p "Get a Certificate" at bounding box center [1391, 43] width 83 height 15
select select "Barge"
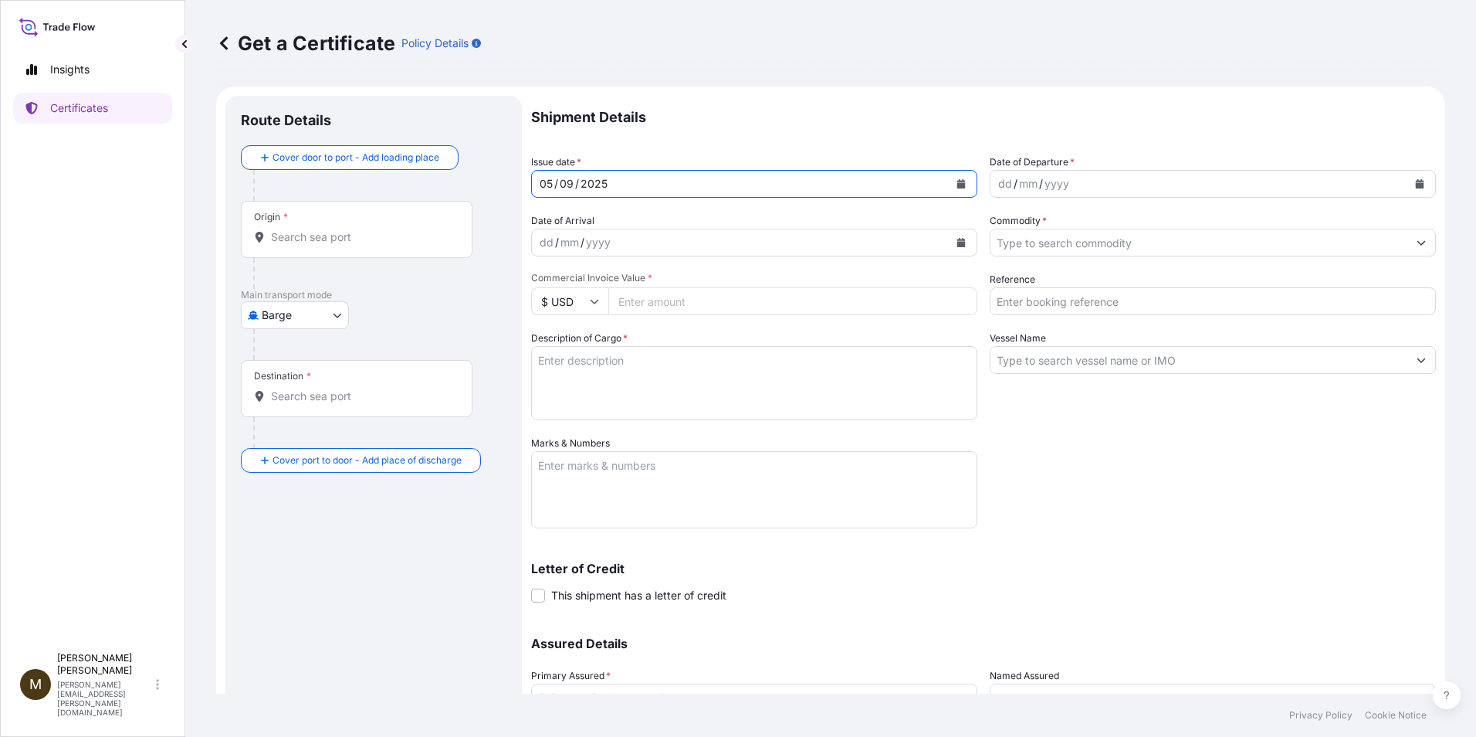
click at [957, 185] on icon "Calendar" at bounding box center [961, 183] width 8 height 9
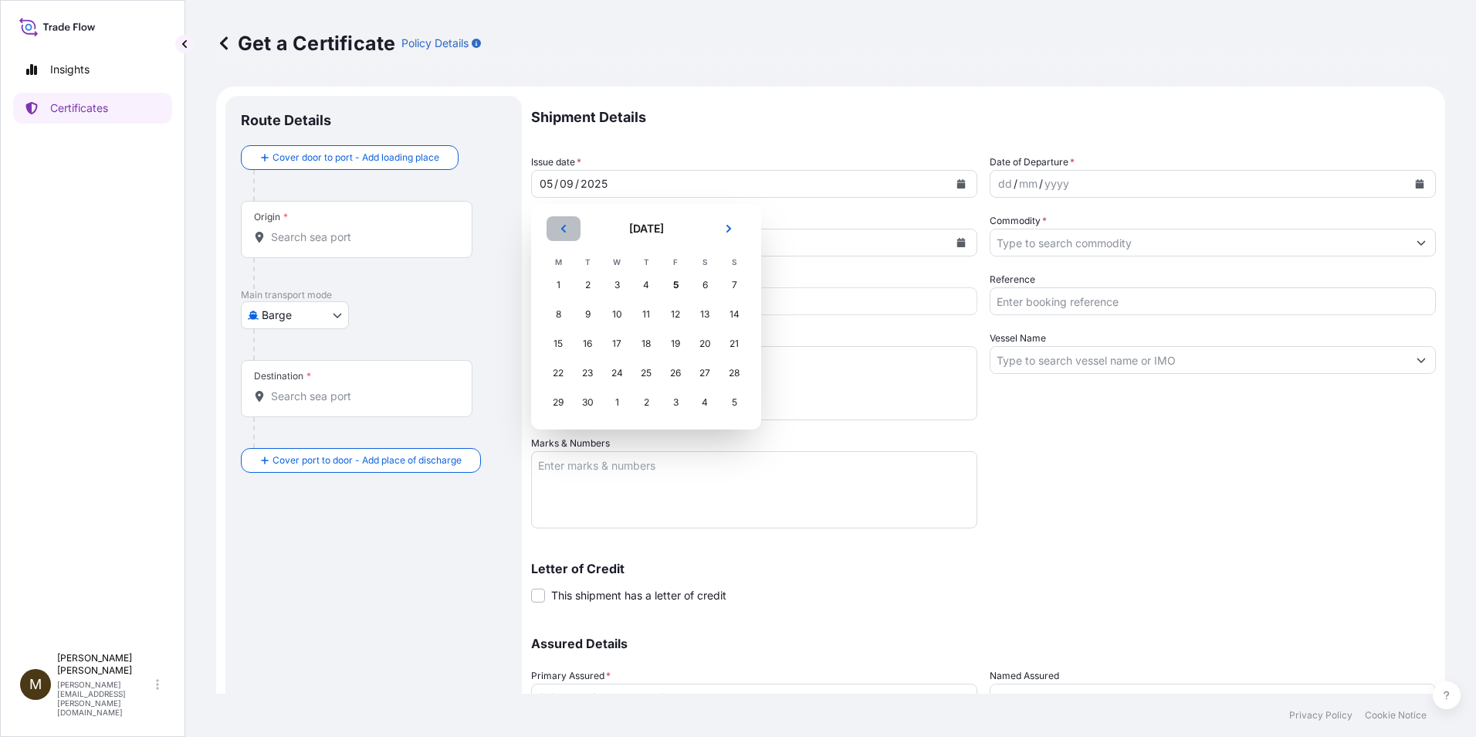
click at [562, 227] on icon "Previous" at bounding box center [563, 228] width 9 height 9
click at [703, 401] on div "30" at bounding box center [705, 402] width 28 height 28
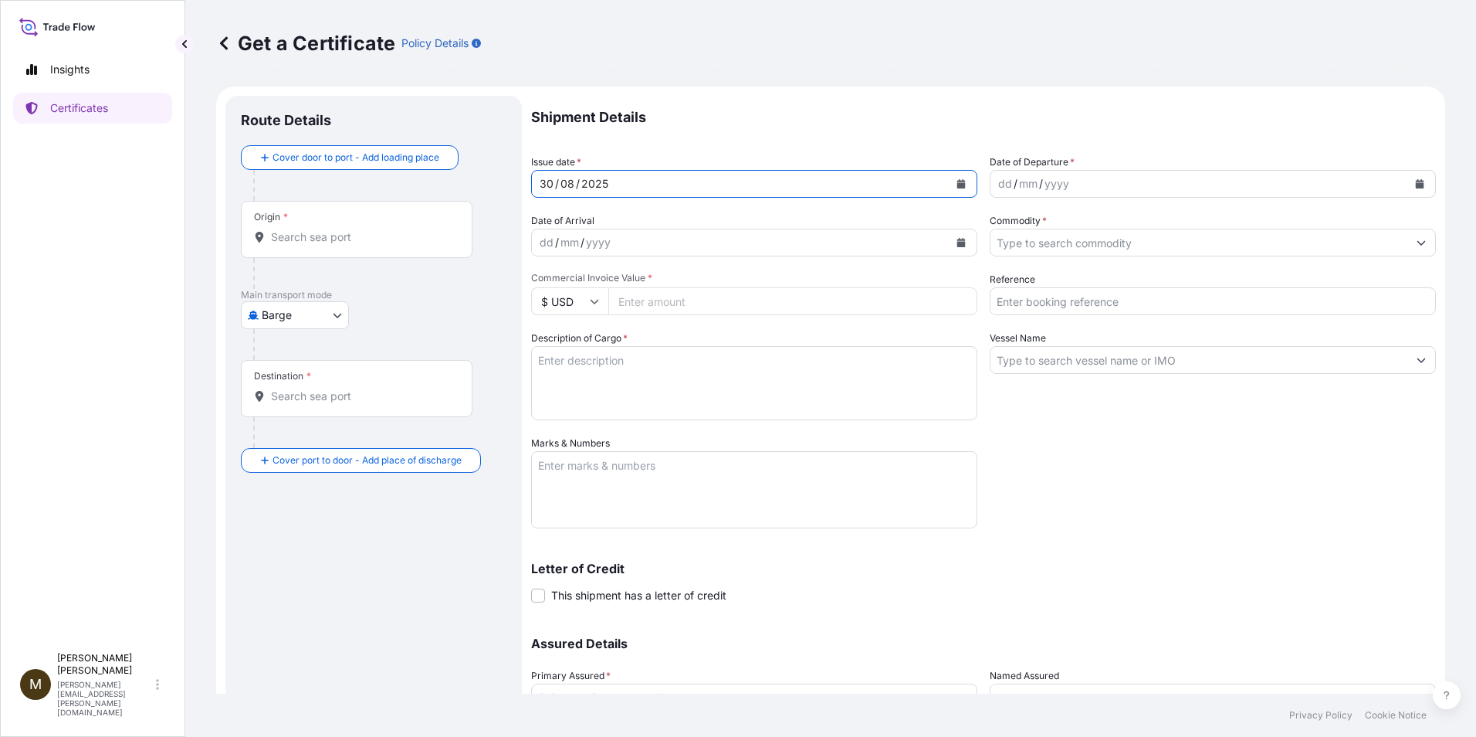
click at [1413, 183] on button "Calendar" at bounding box center [1420, 183] width 25 height 25
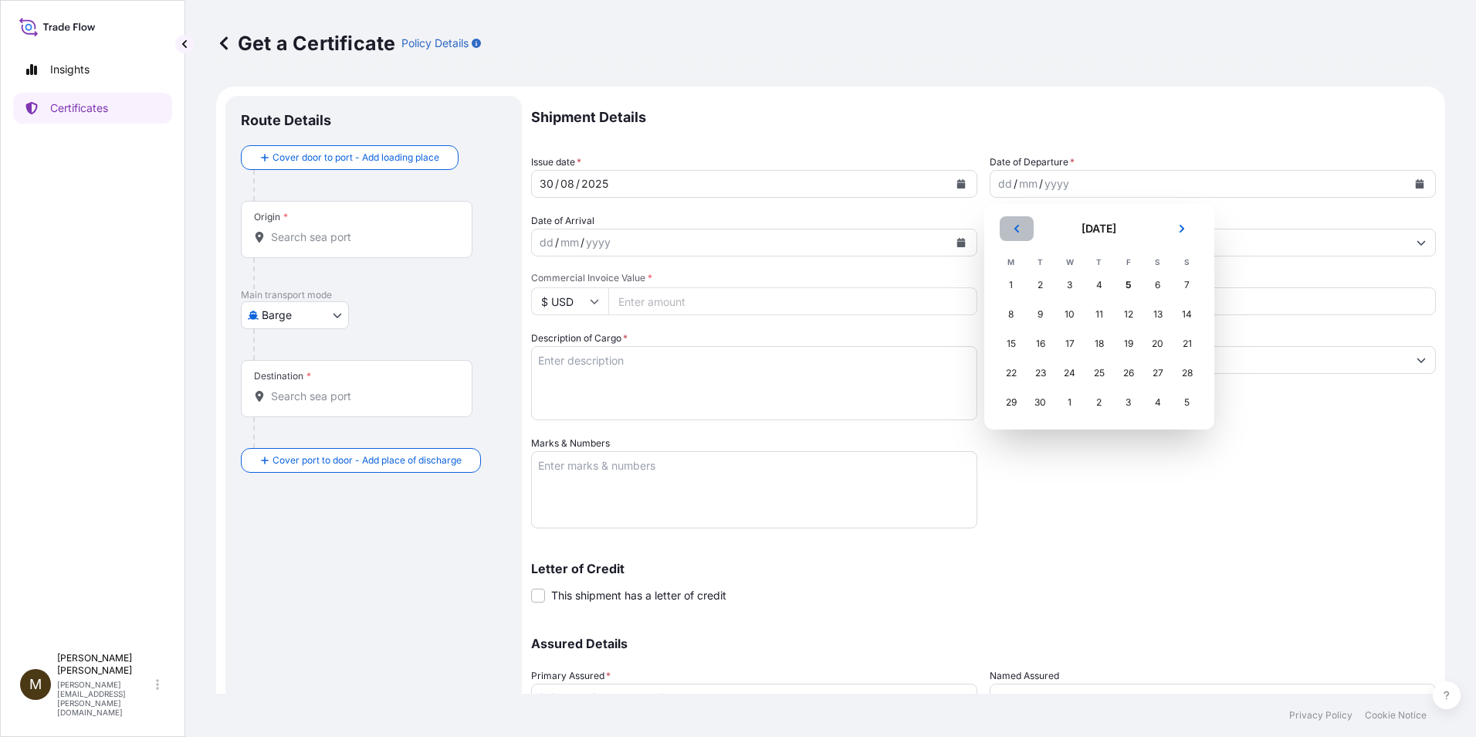
click at [1018, 225] on icon "Previous" at bounding box center [1016, 228] width 9 height 9
click at [1163, 400] on div "30" at bounding box center [1158, 402] width 28 height 28
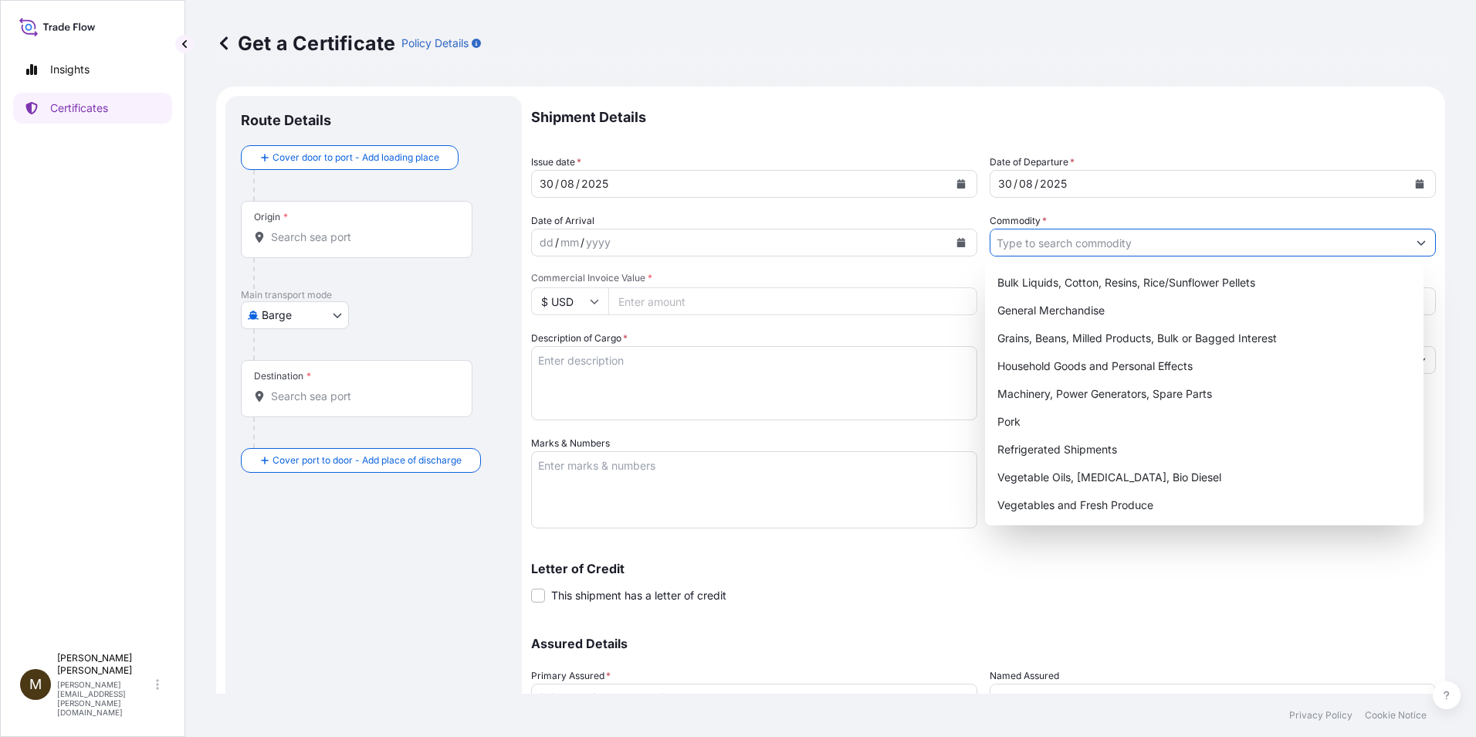
click at [1011, 245] on input "Commodity *" at bounding box center [1199, 243] width 417 height 28
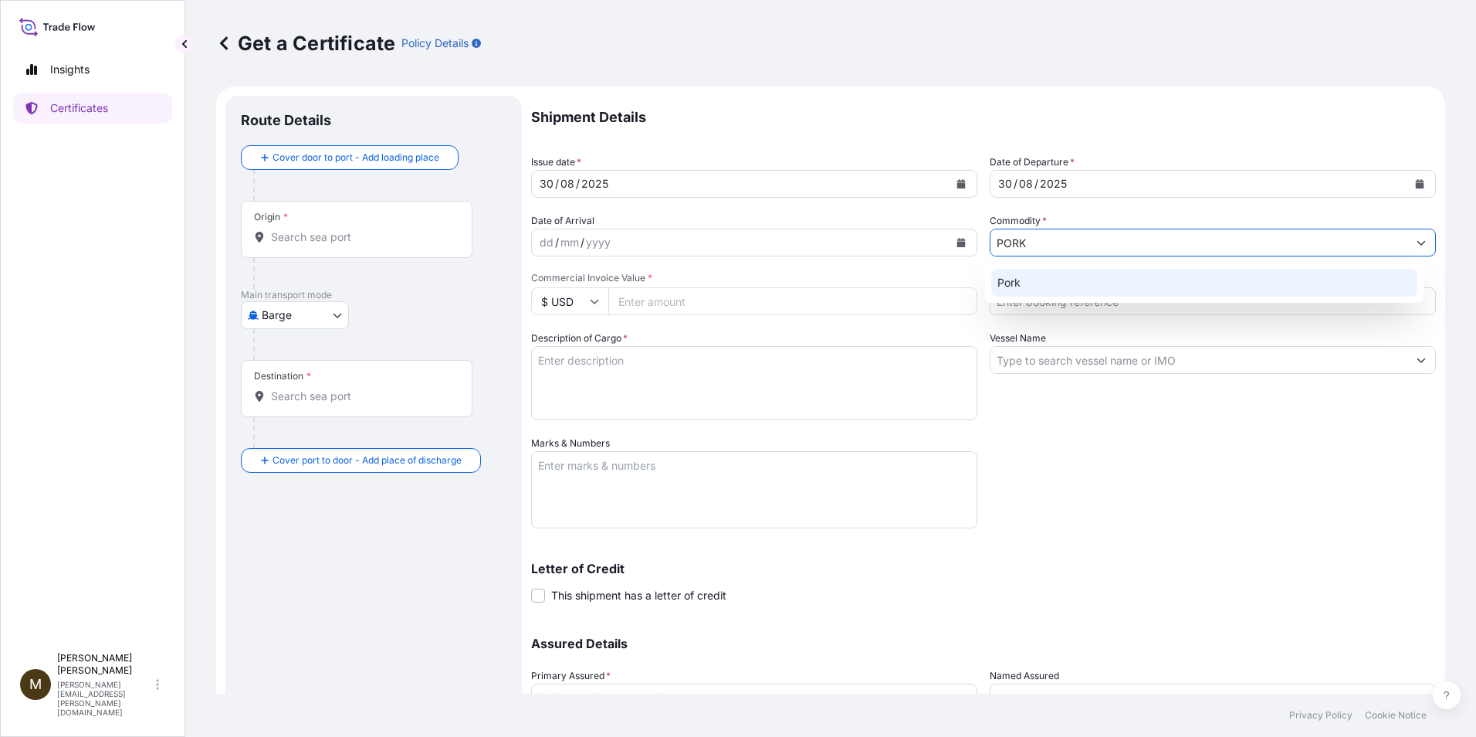
click at [1021, 283] on div "Pork" at bounding box center [1204, 283] width 427 height 28
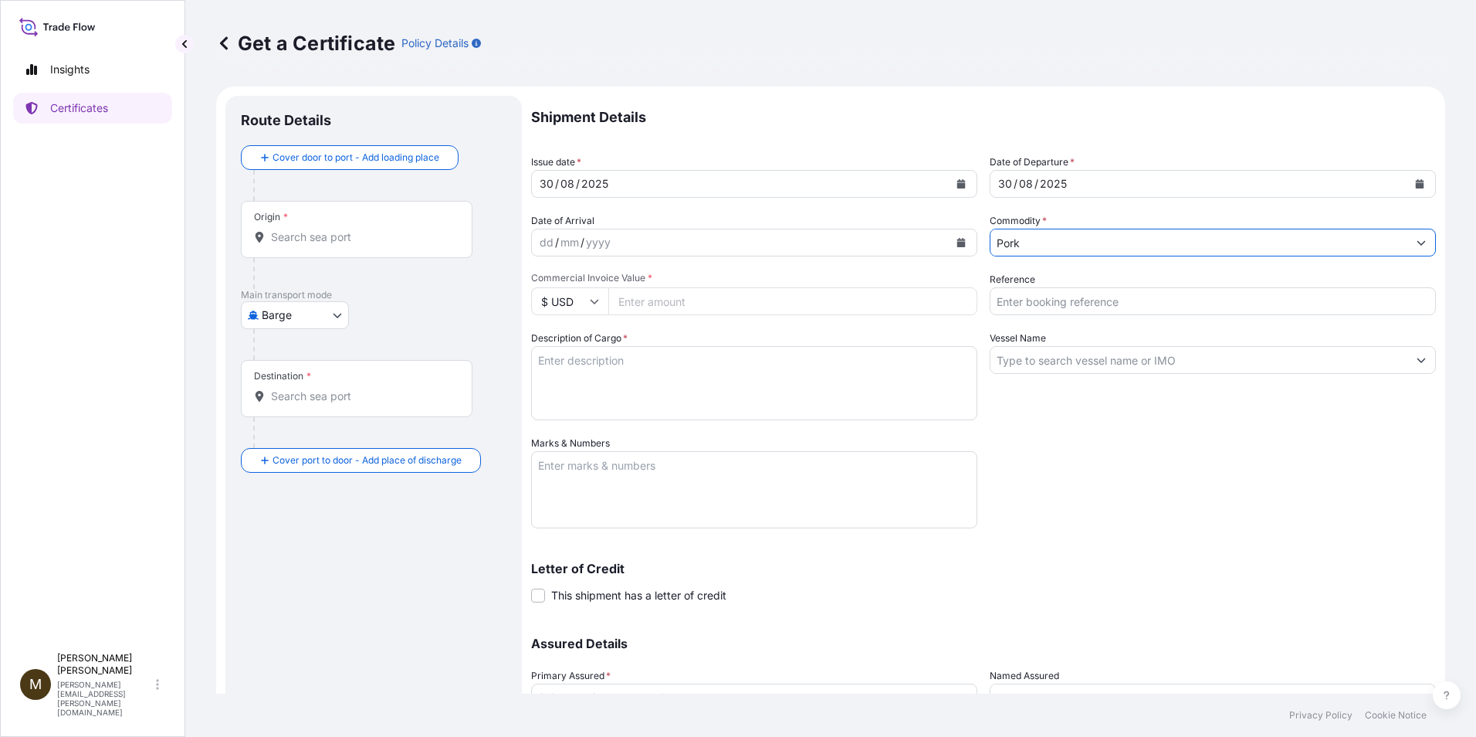
type input "Pork"
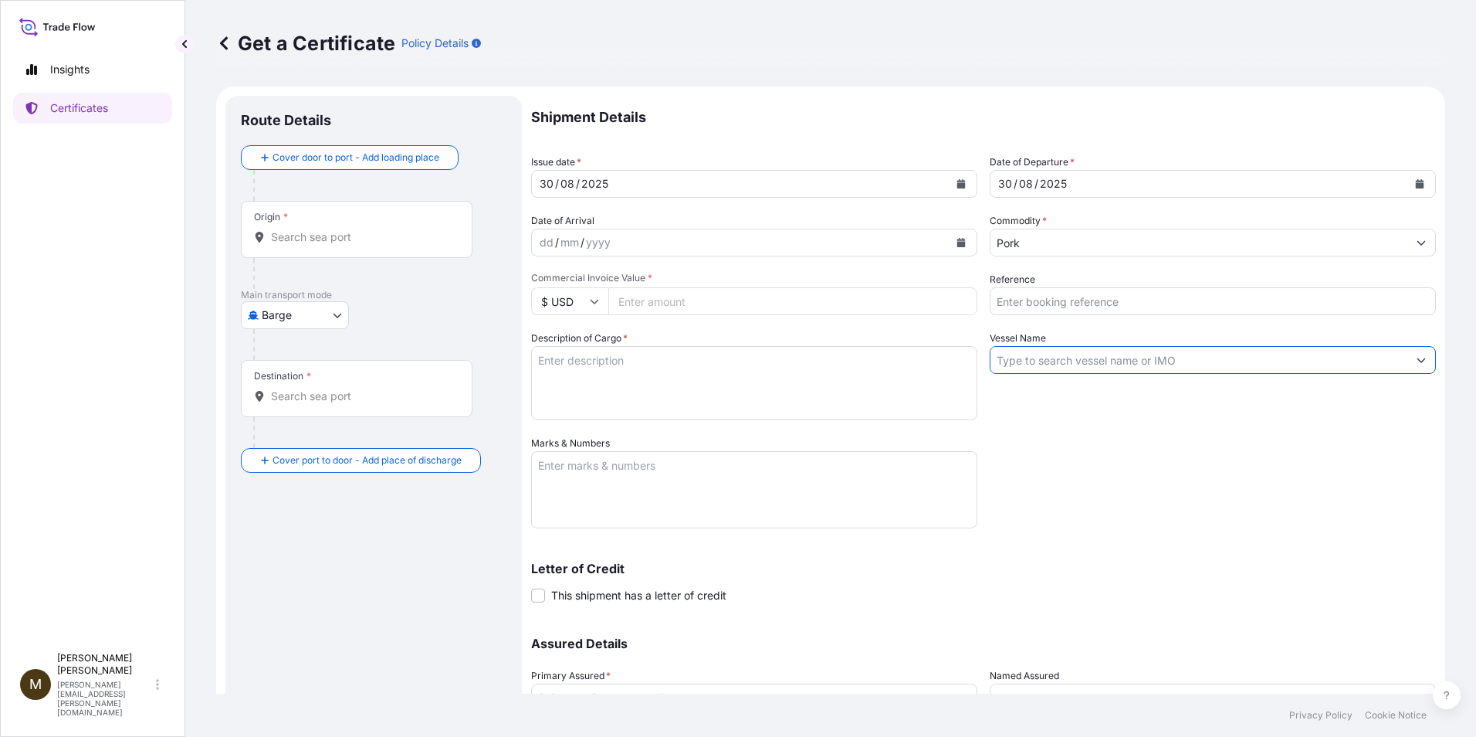
click at [1020, 366] on input "Vessel Name" at bounding box center [1199, 360] width 417 height 28
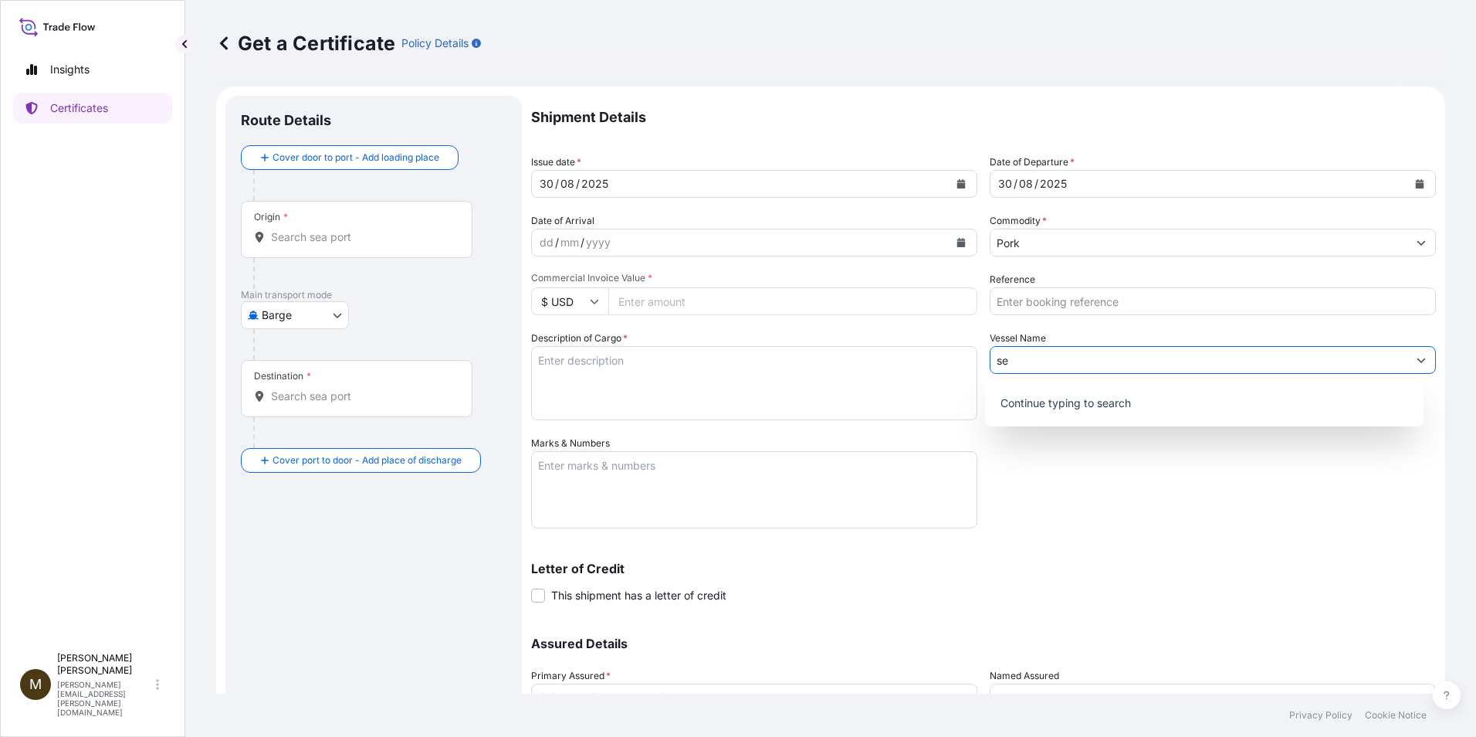
type input "s"
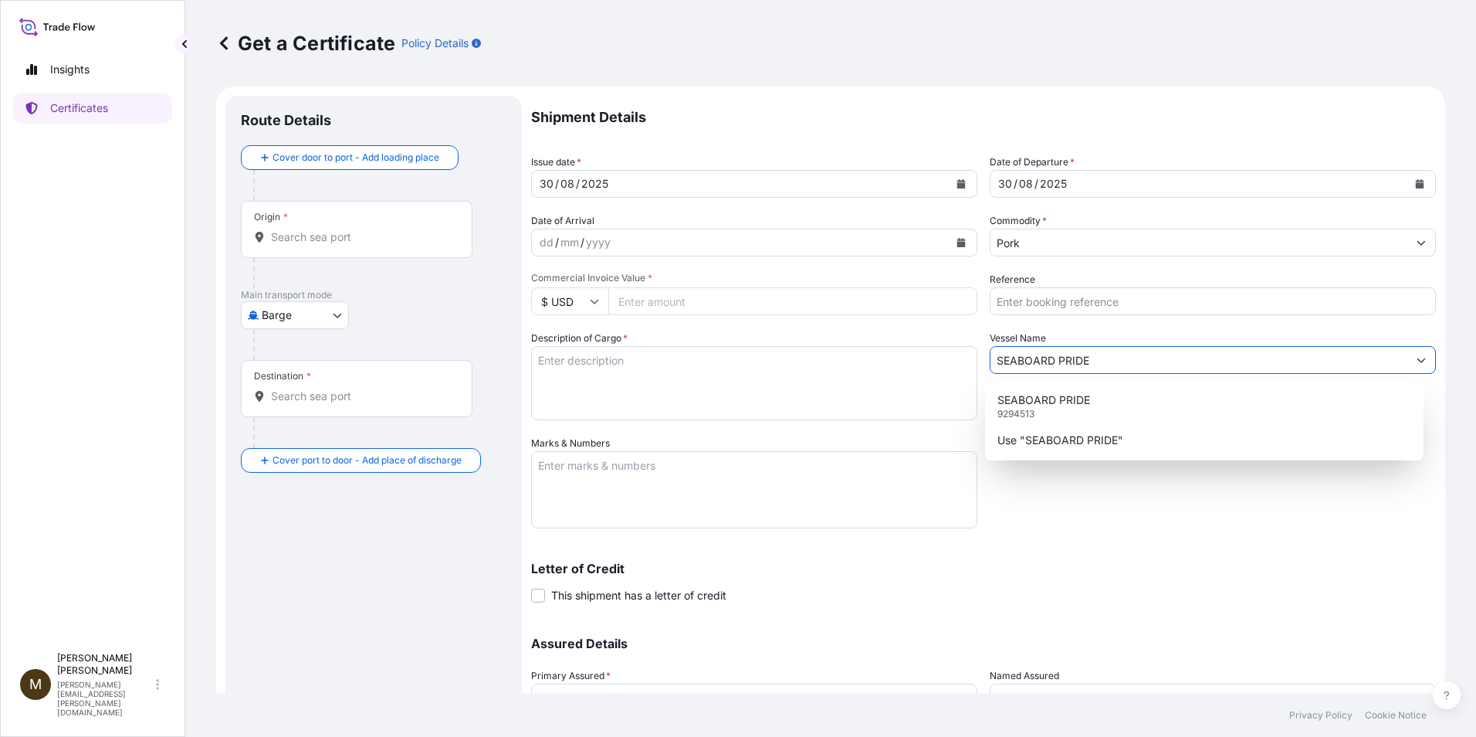
click at [1025, 307] on input "Reference" at bounding box center [1213, 301] width 446 height 28
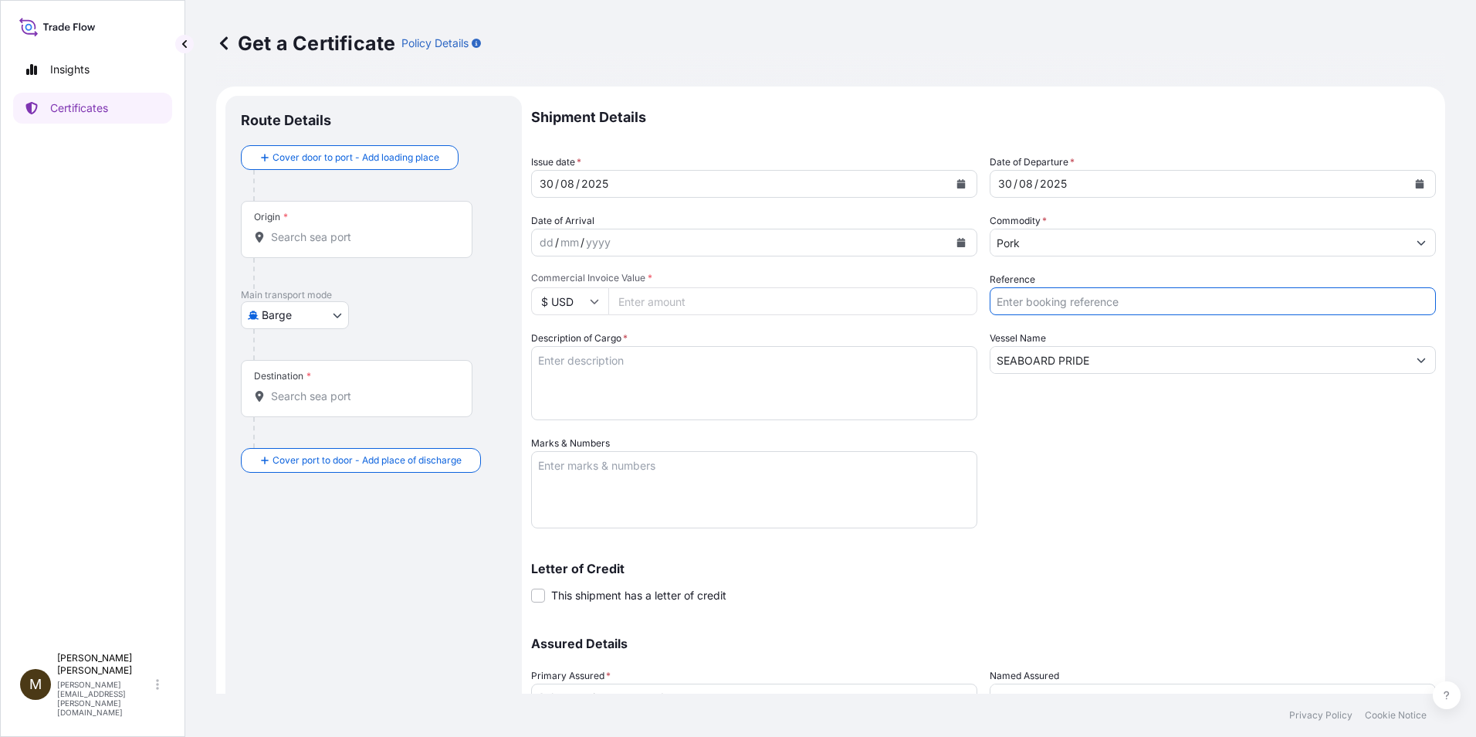
drag, startPoint x: 1300, startPoint y: 588, endPoint x: 1272, endPoint y: 574, distance: 30.7
click at [1300, 588] on div "Letter of Credit This shipment has a letter of credit Letter of credit * Letter…" at bounding box center [983, 582] width 905 height 41
drag, startPoint x: 1089, startPoint y: 361, endPoint x: 895, endPoint y: 340, distance: 195.7
click at [895, 340] on div "Shipment Details Issue date * 30 / 08 / 2025 Date of Departure * 30 / 08 / 2025…" at bounding box center [983, 434] width 905 height 677
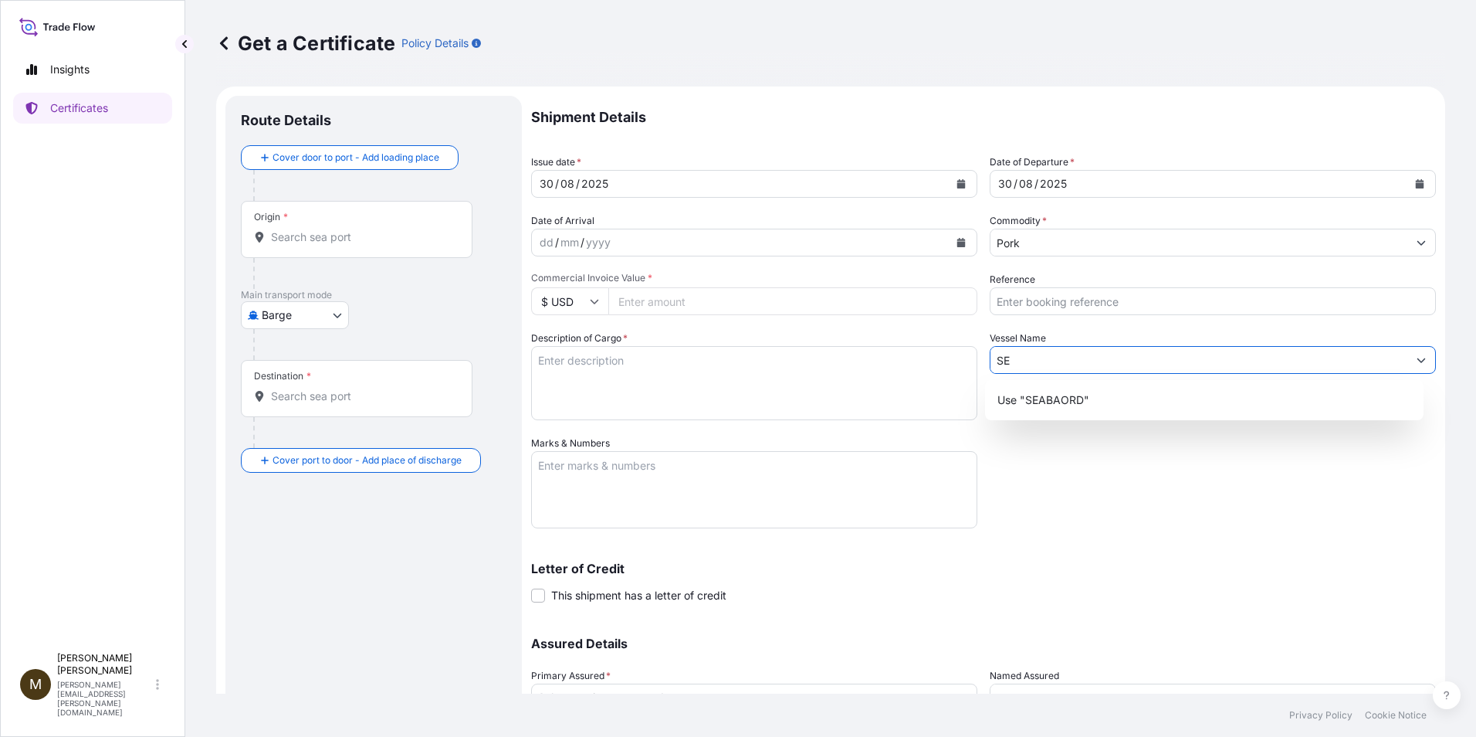
type input "S"
type input "SEABOARD PRIDE"
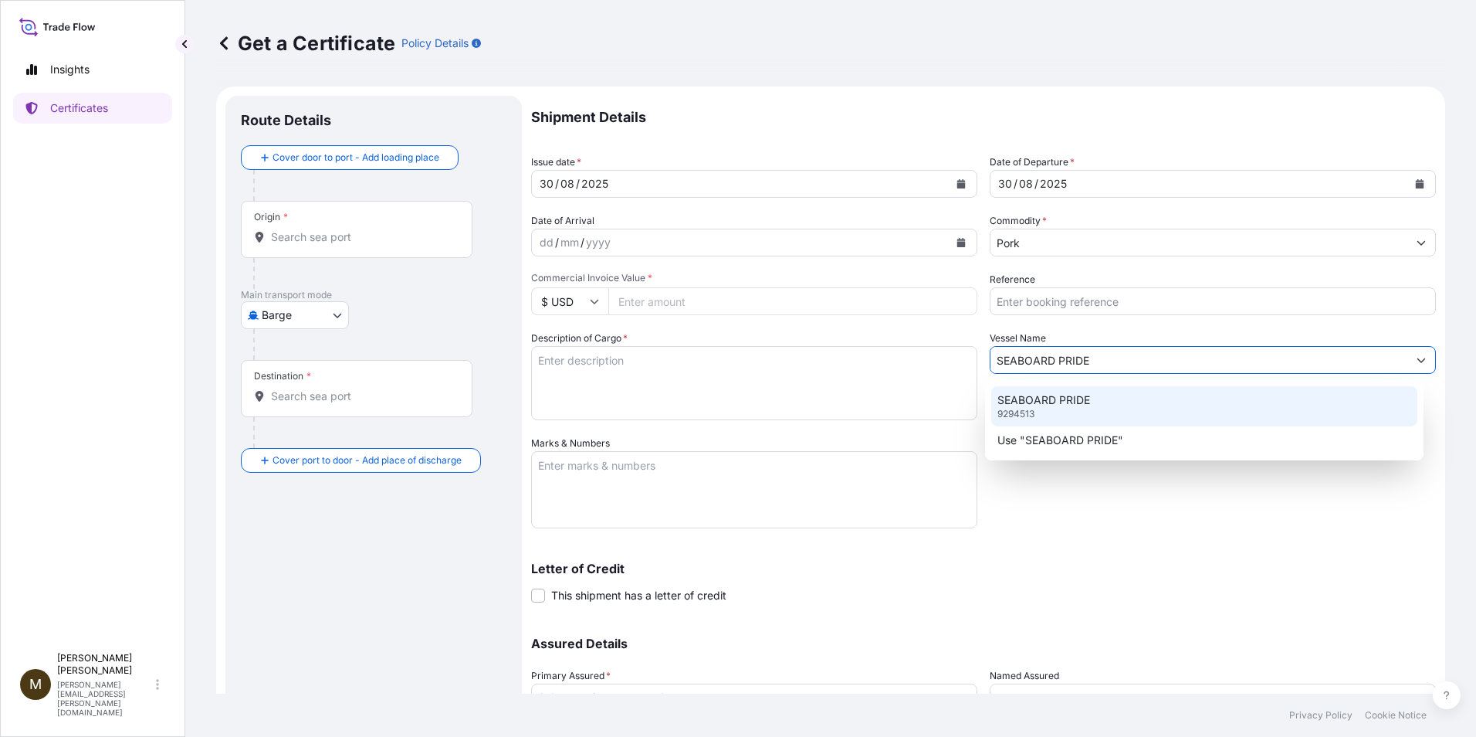
click at [1065, 408] on div "SEABOARD PRIDE 9294513" at bounding box center [1204, 406] width 427 height 40
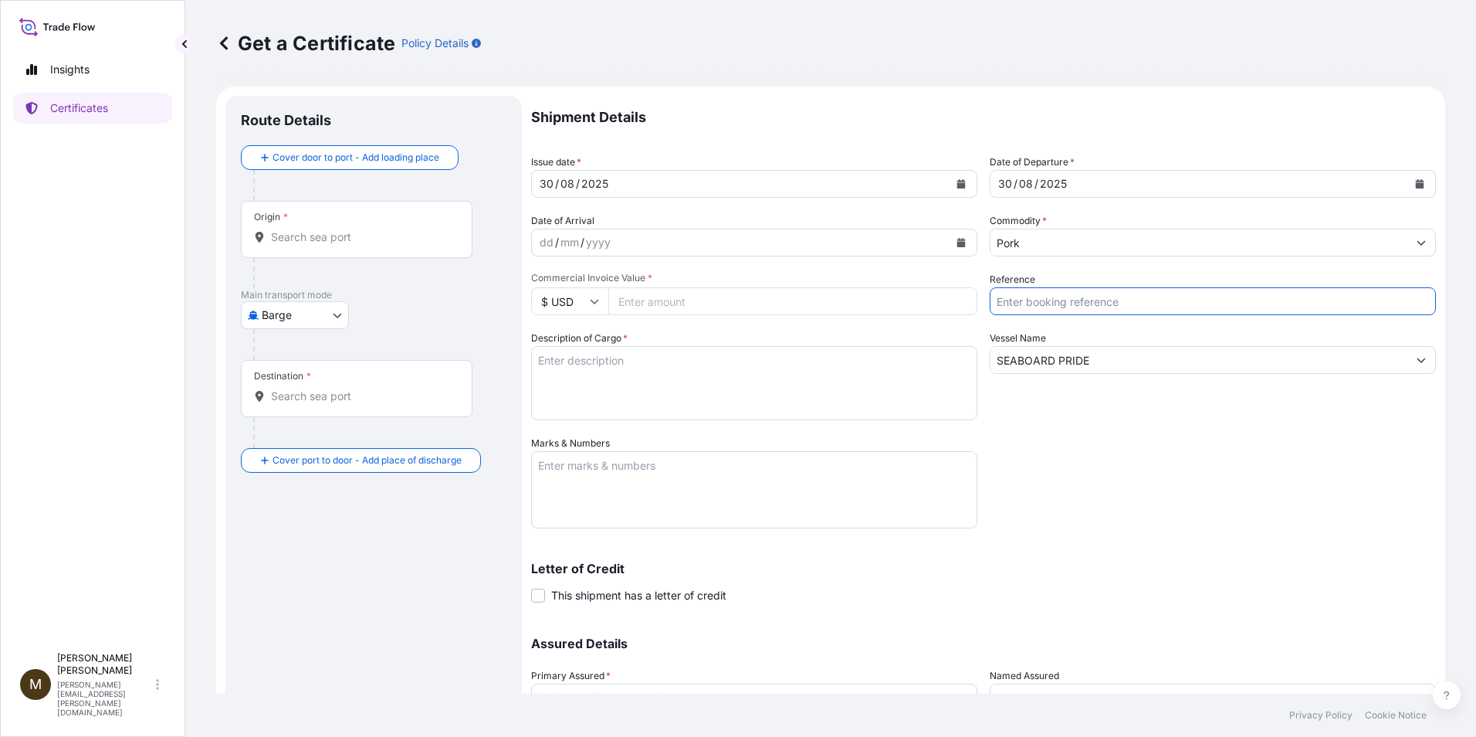
click at [1025, 301] on input "Reference" at bounding box center [1213, 301] width 446 height 28
paste input "ATL8695441A"
drag, startPoint x: 1077, startPoint y: 303, endPoint x: 987, endPoint y: 306, distance: 89.6
click at [990, 306] on input "ATL8695441A" at bounding box center [1213, 301] width 446 height 28
paste input "2890637"
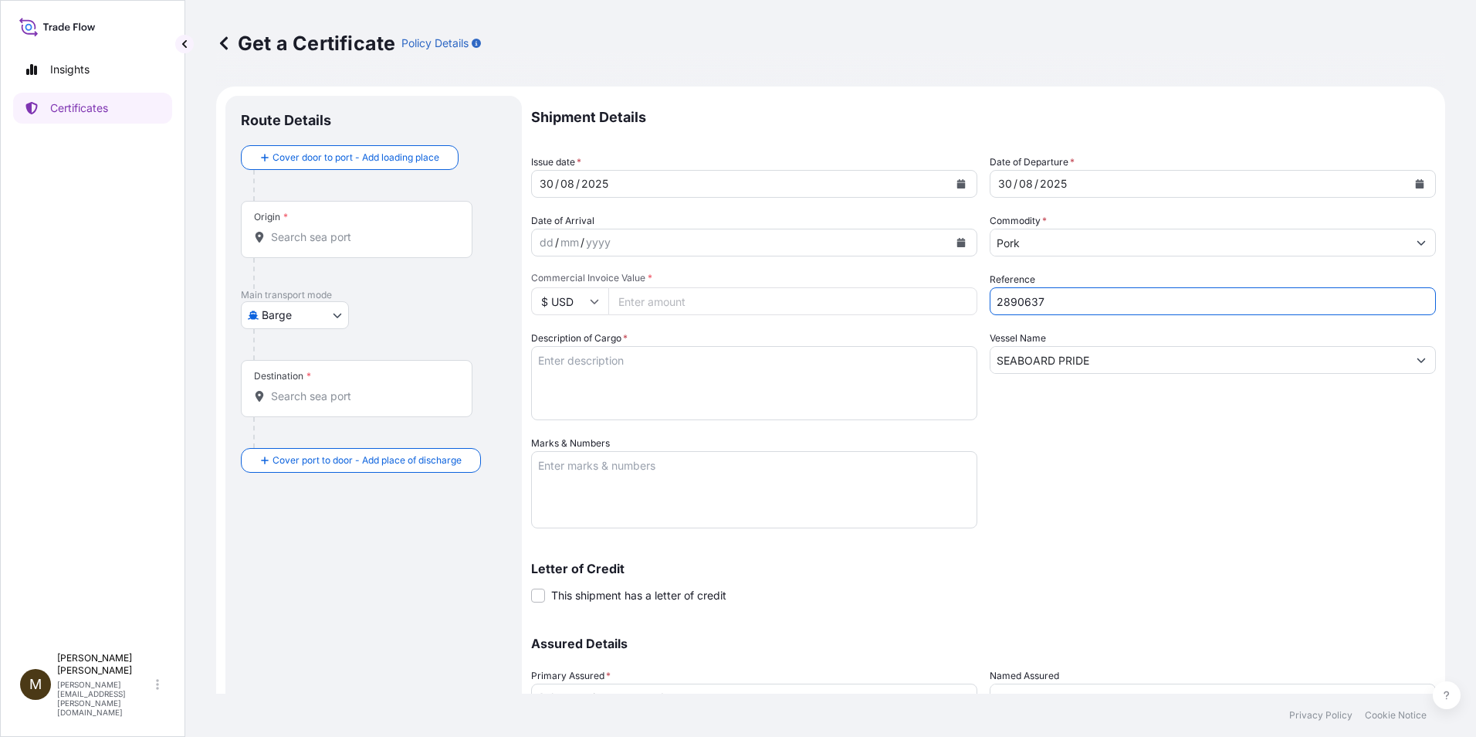
type input "2890637"
click at [659, 307] on input "Commercial Invoice Value *" at bounding box center [792, 301] width 369 height 28
paste input "58822.79"
type input "58822.79"
click at [579, 388] on textarea "Description of Cargo *" at bounding box center [754, 383] width 446 height 74
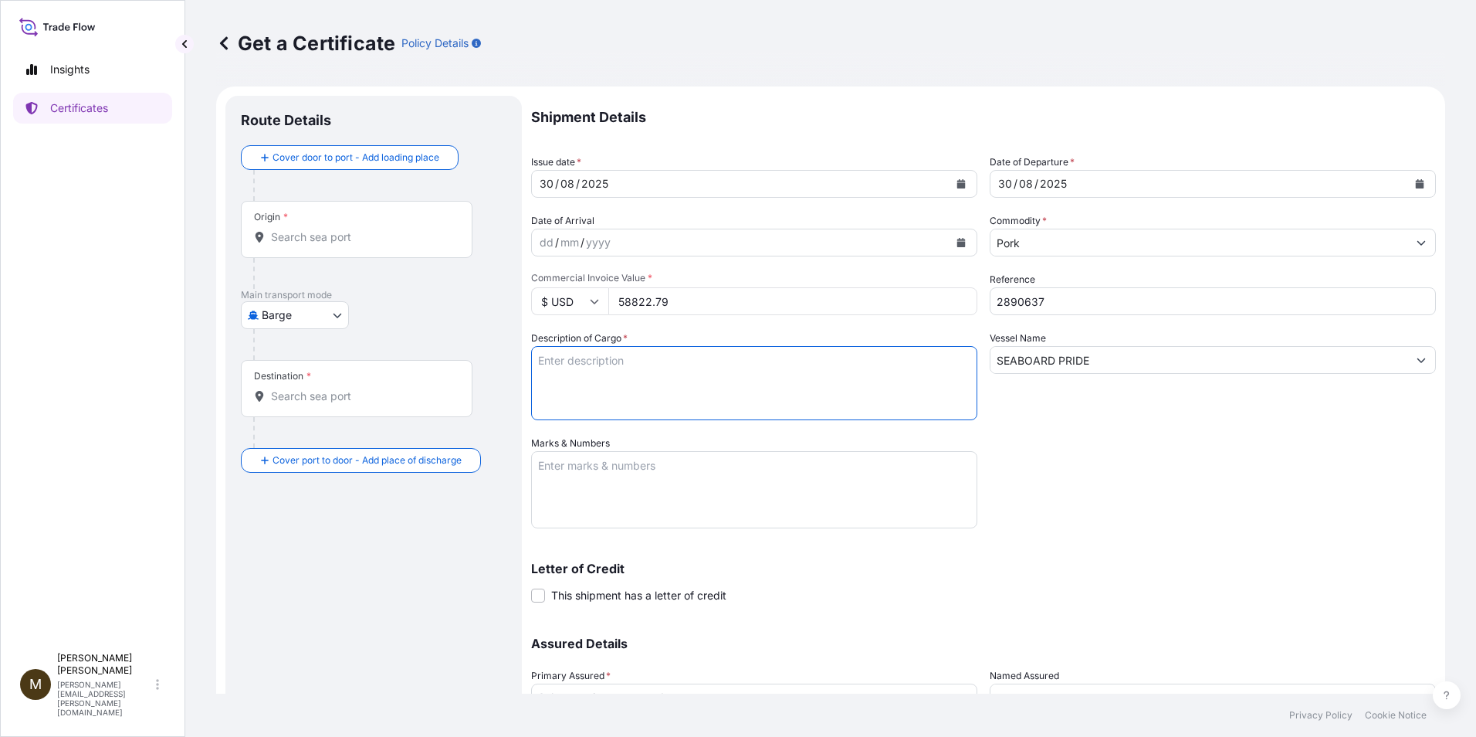
paste textarea "FROZEN PORK SIRLOIN BONE IN COV PUNTA DE CHULETA DE CERDO CON HUESO CONGELADA"
type textarea "FROZEN PORK SIRLOIN BONE IN COV PUNTA DE CHULETA DE CERDO CON HUESO CONGELADA"
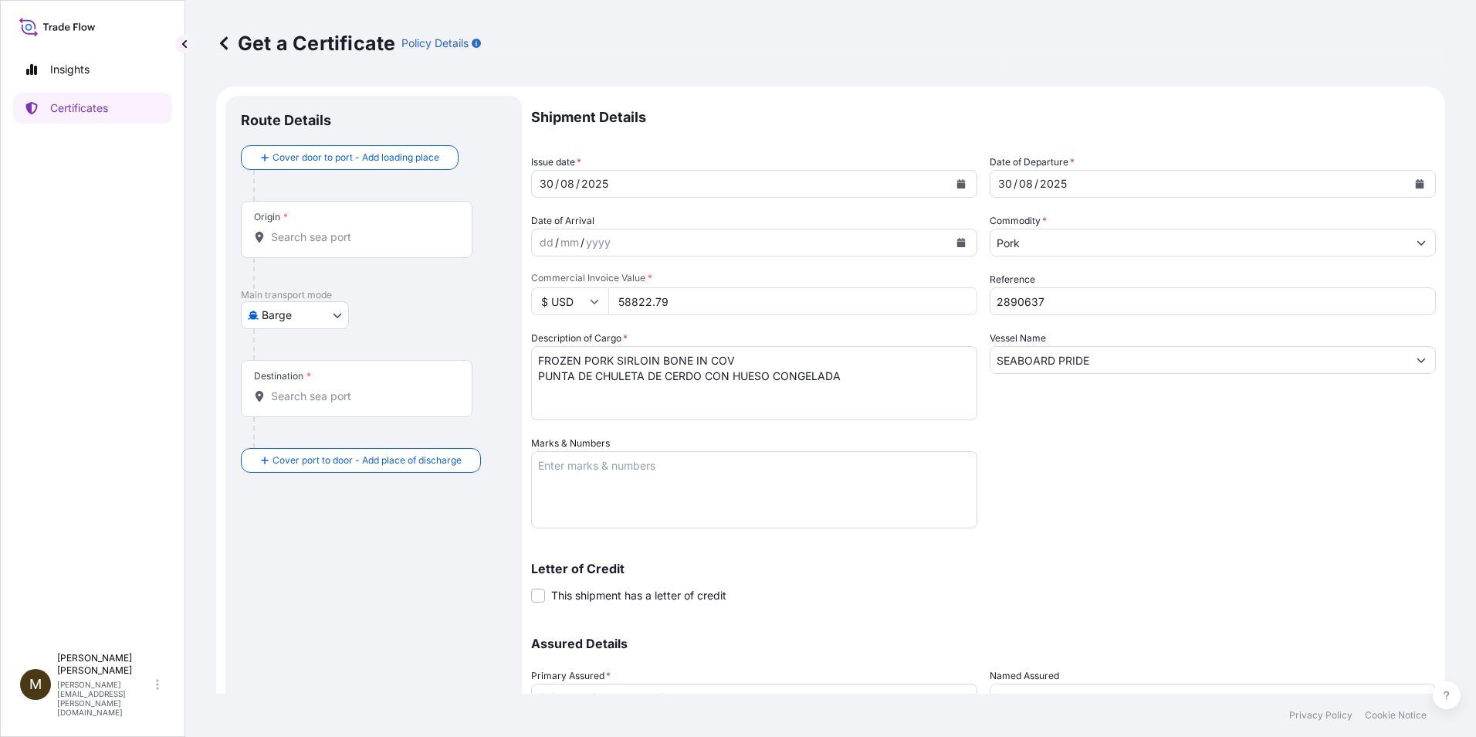
click at [595, 473] on textarea "Marks & Numbers" at bounding box center [754, 489] width 446 height 77
paste textarea "2890637"
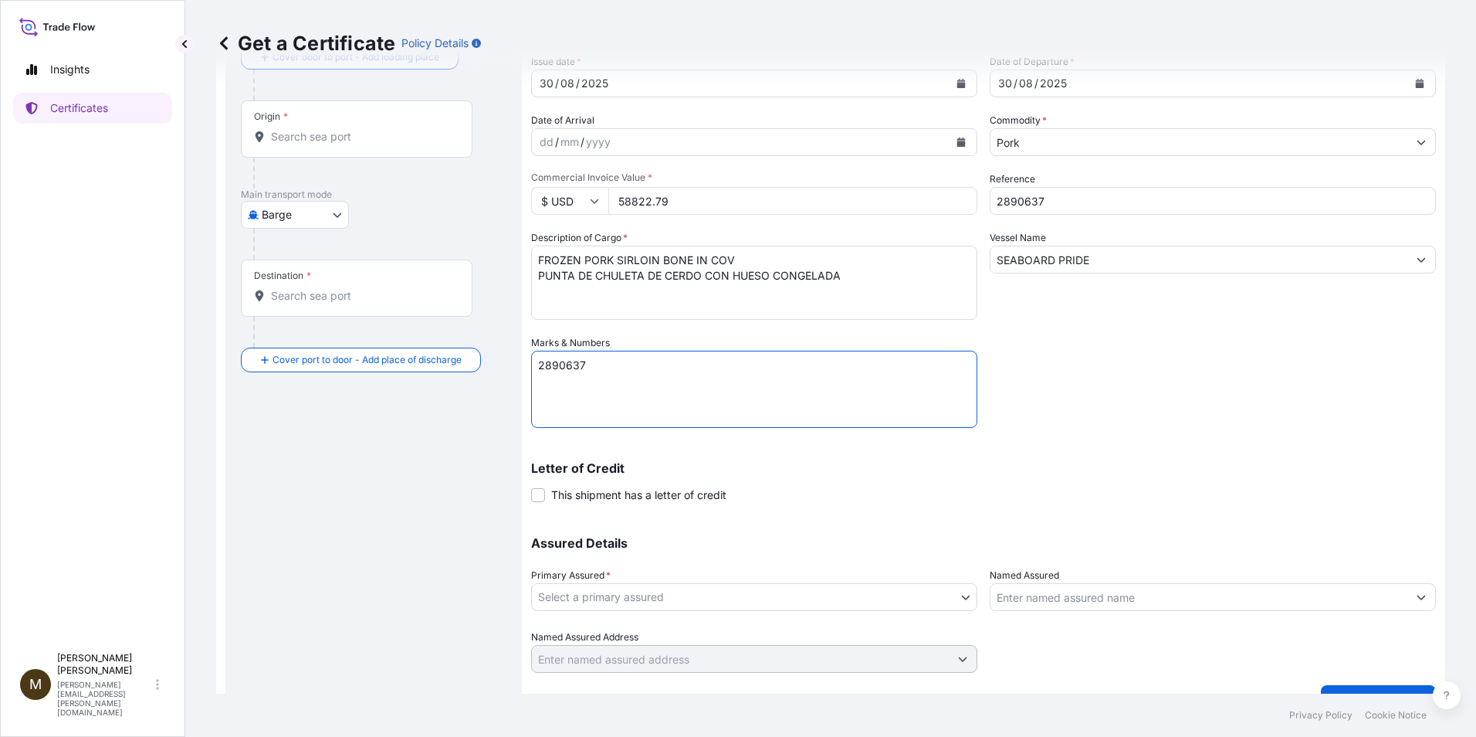
scroll to position [132, 0]
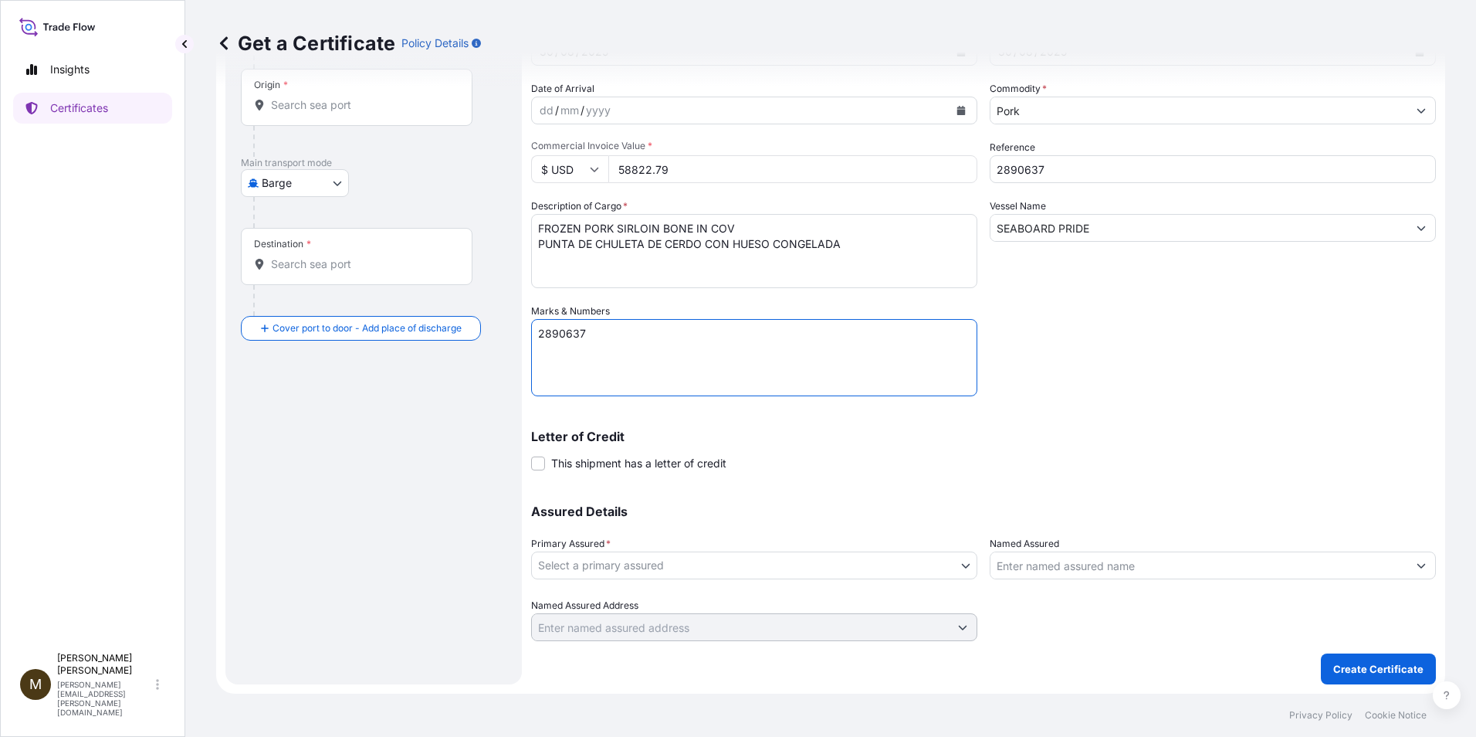
type textarea "2890637"
click at [605, 566] on body "Insights Certificates M Manuela Erives manuela.erives@seaboardfoods.com Get a C…" at bounding box center [738, 368] width 1476 height 737
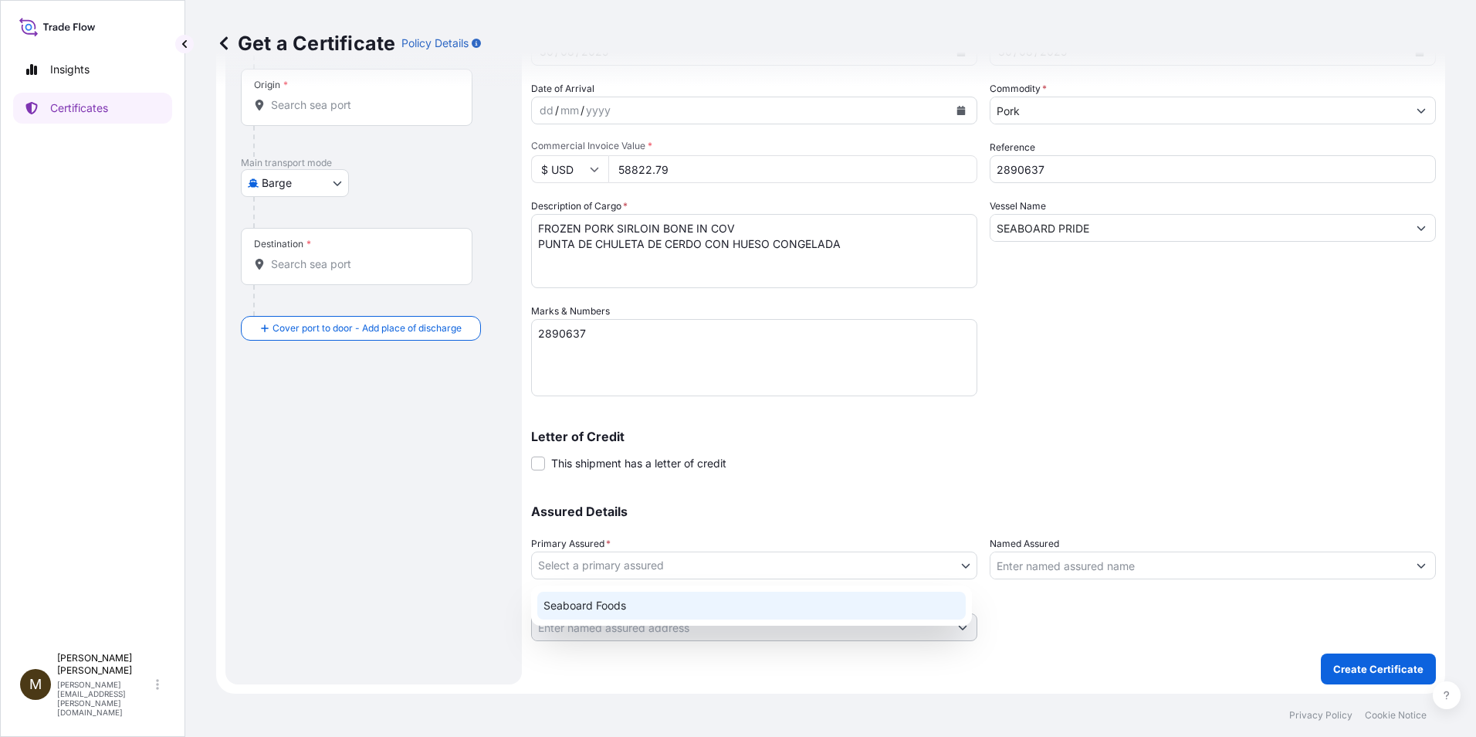
click at [616, 605] on div "Seaboard Foods" at bounding box center [751, 605] width 429 height 28
select select "31638"
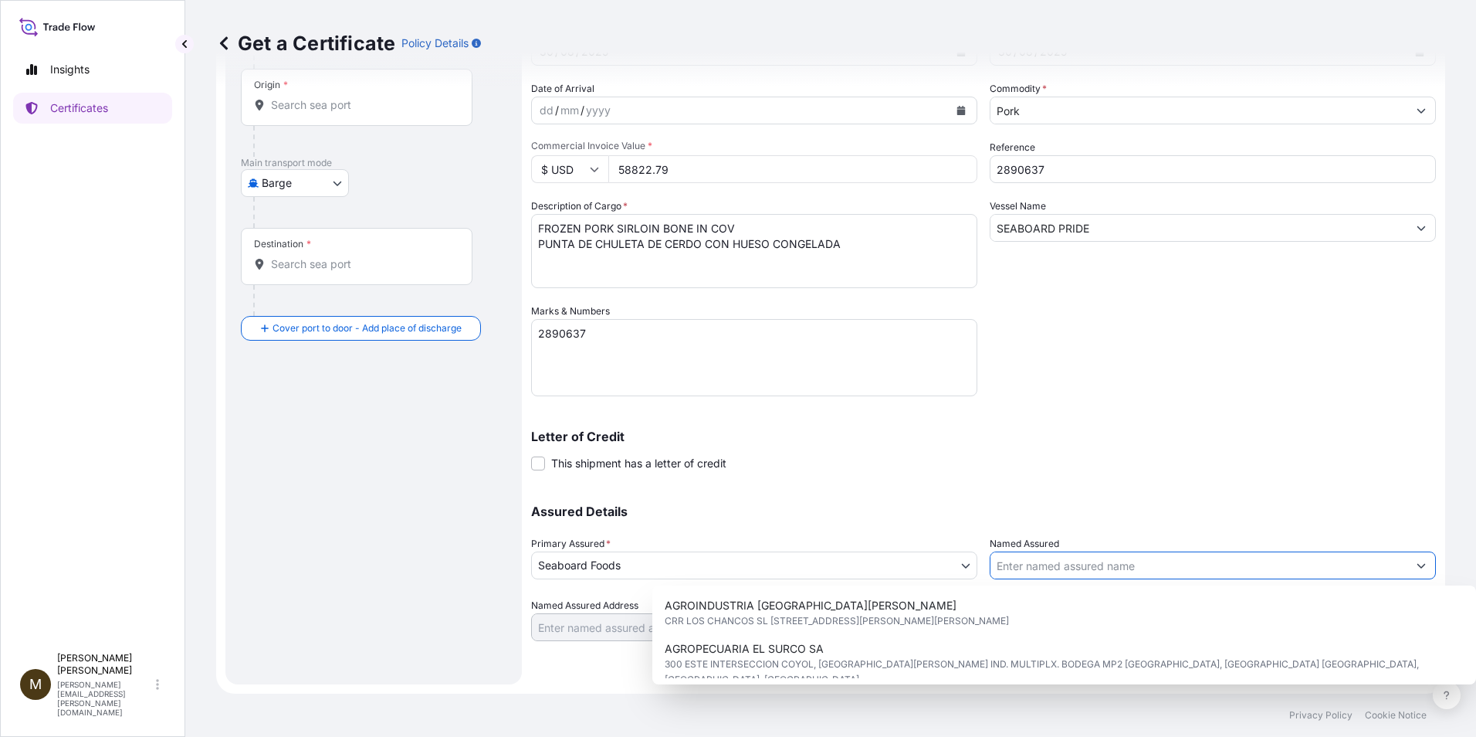
click at [1025, 569] on input "Named Assured" at bounding box center [1199, 565] width 417 height 28
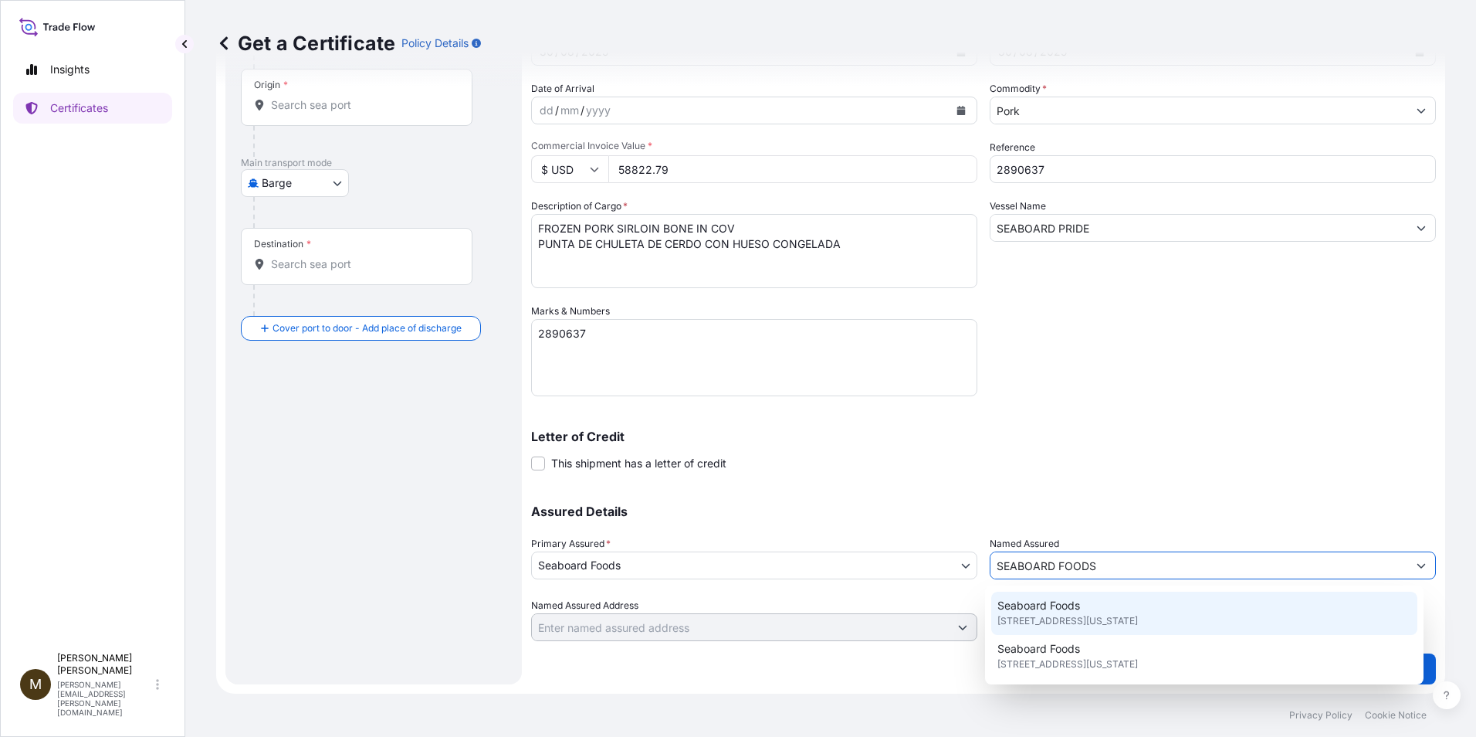
click at [1097, 617] on span "9000 W 67th St STE 200, Shawnee Mission, Kansas 66202-3677, United States of Am…" at bounding box center [1068, 620] width 141 height 15
type input "Seaboard Foods"
type input "9000 W 67th St STE 200"
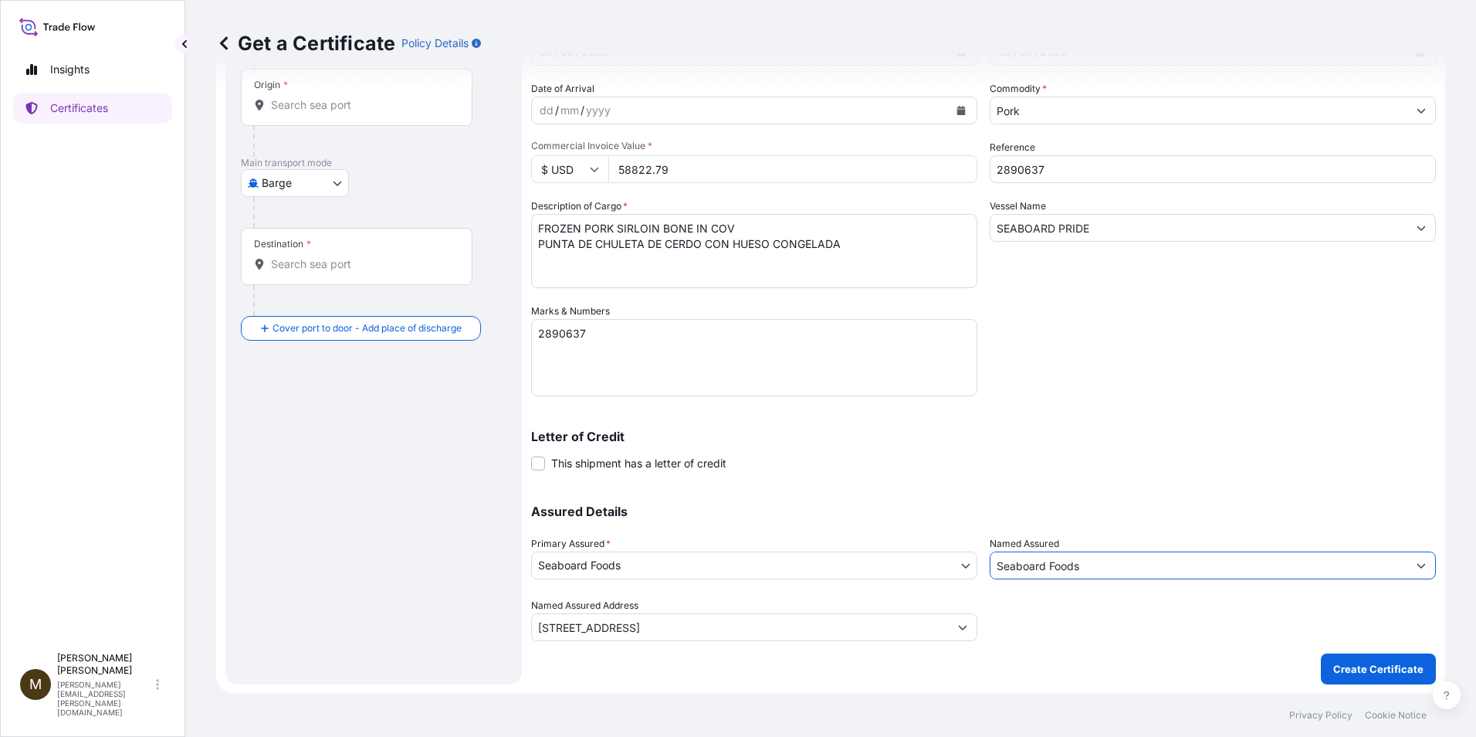
type input "Seaboard Foods"
click at [339, 182] on body "0 options available. 8 options available. 2 options available. Insights Certifi…" at bounding box center [738, 368] width 1476 height 737
click at [289, 310] on span "Ocean Vessel" at bounding box center [304, 306] width 69 height 15
select select "Ocean Vessel"
click at [297, 108] on input "Origin *" at bounding box center [362, 110] width 182 height 15
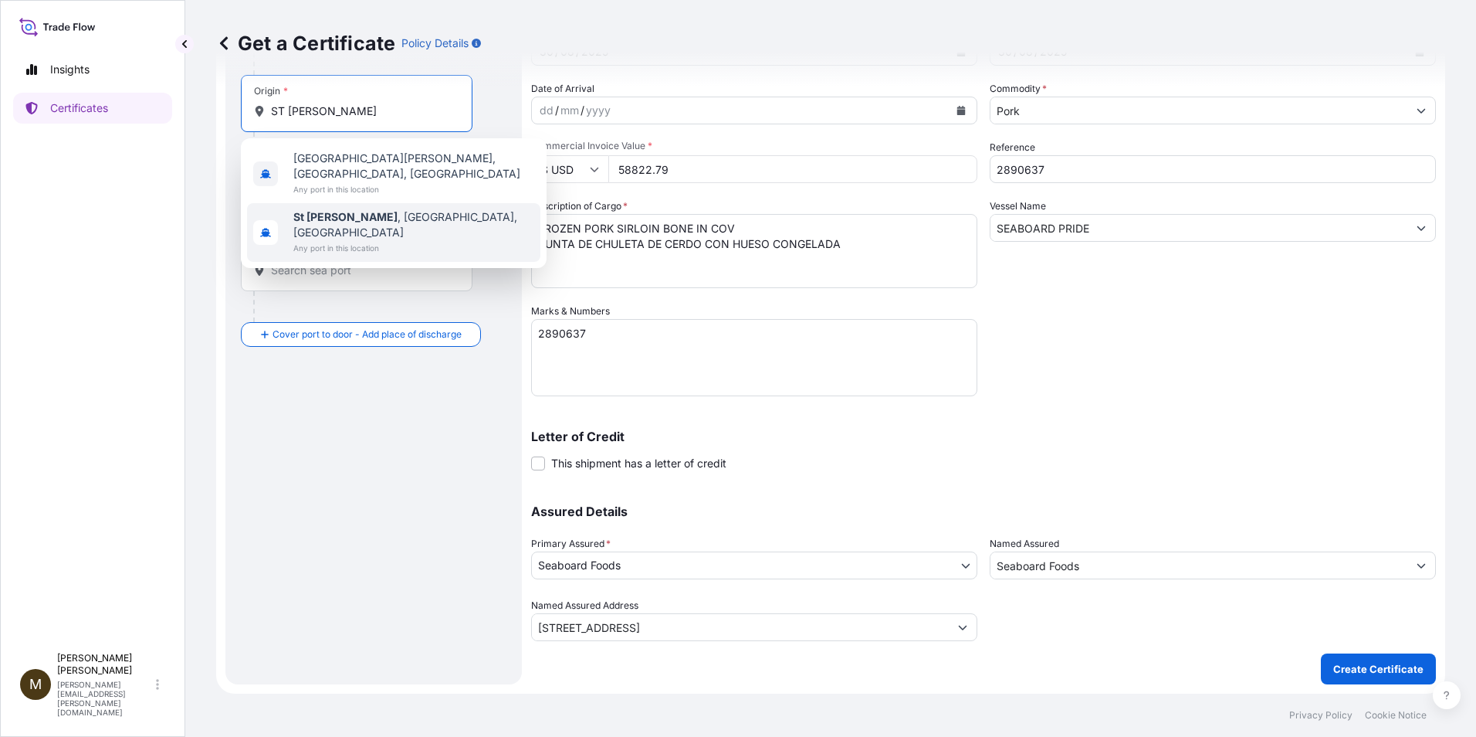
click at [357, 209] on span "St Joseph , MO, USA" at bounding box center [413, 224] width 241 height 31
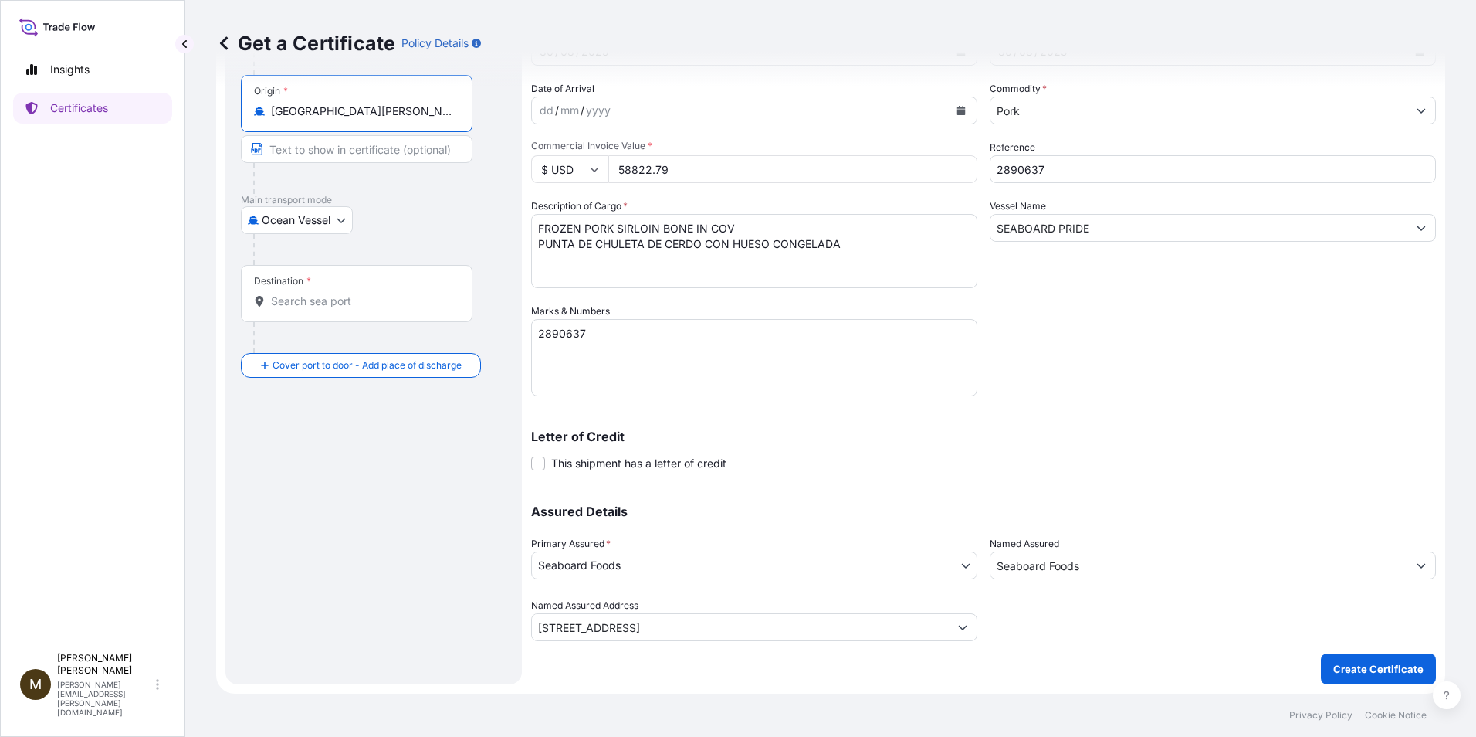
type input "St Joseph, MO, USA"
click at [299, 305] on input "Destination *" at bounding box center [362, 300] width 182 height 15
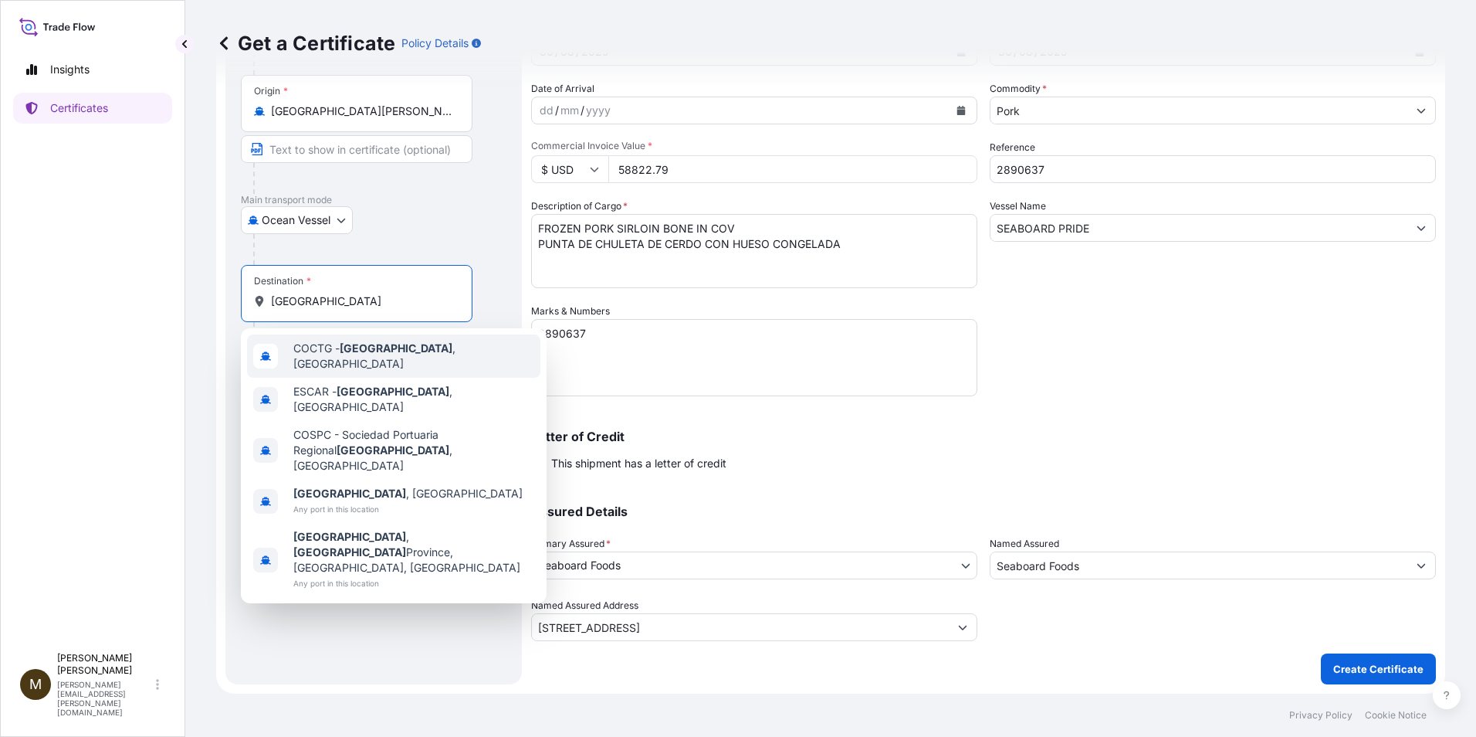
click at [460, 348] on div "COCTG - Cartagena , Colombia" at bounding box center [393, 355] width 293 height 43
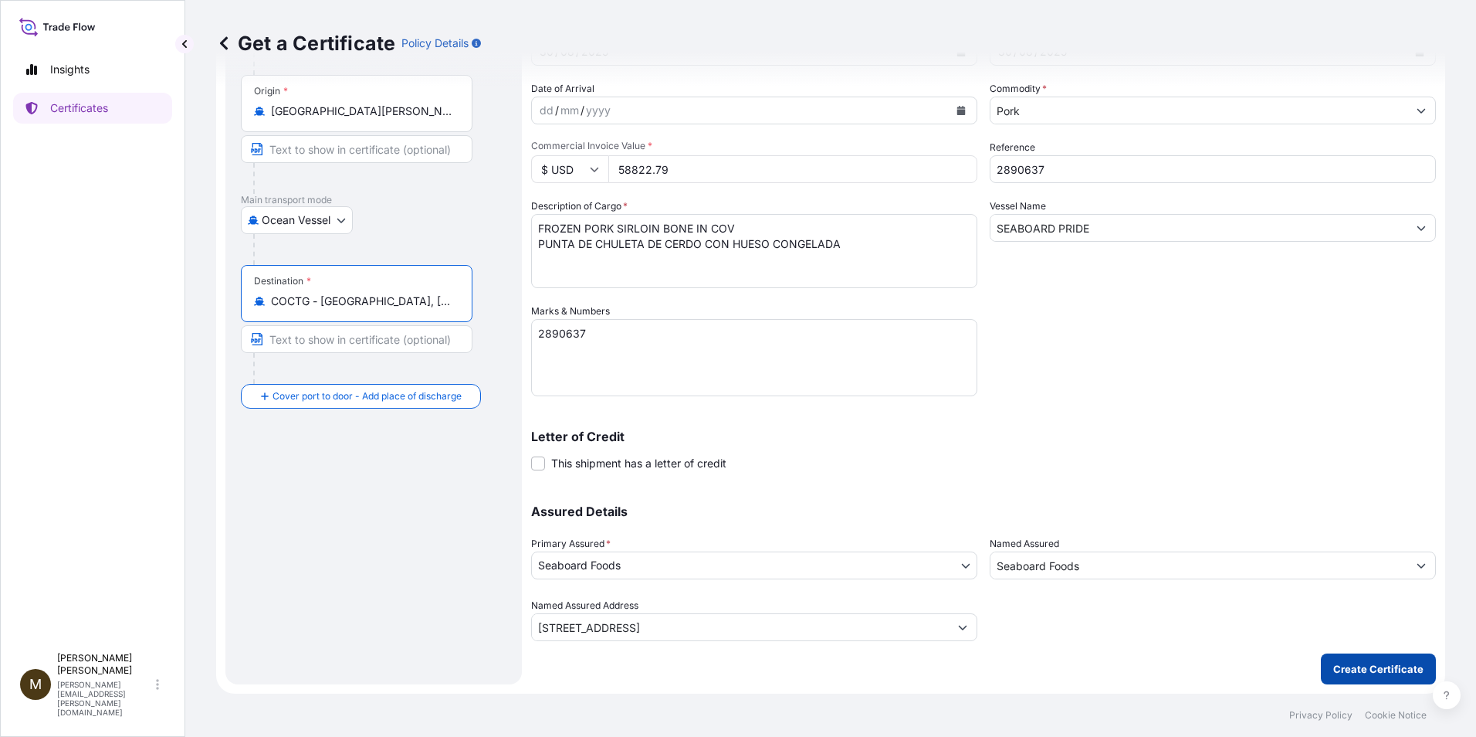
type input "COCTG - Cartagena, Colombia"
click at [1364, 669] on p "Create Certificate" at bounding box center [1378, 668] width 90 height 15
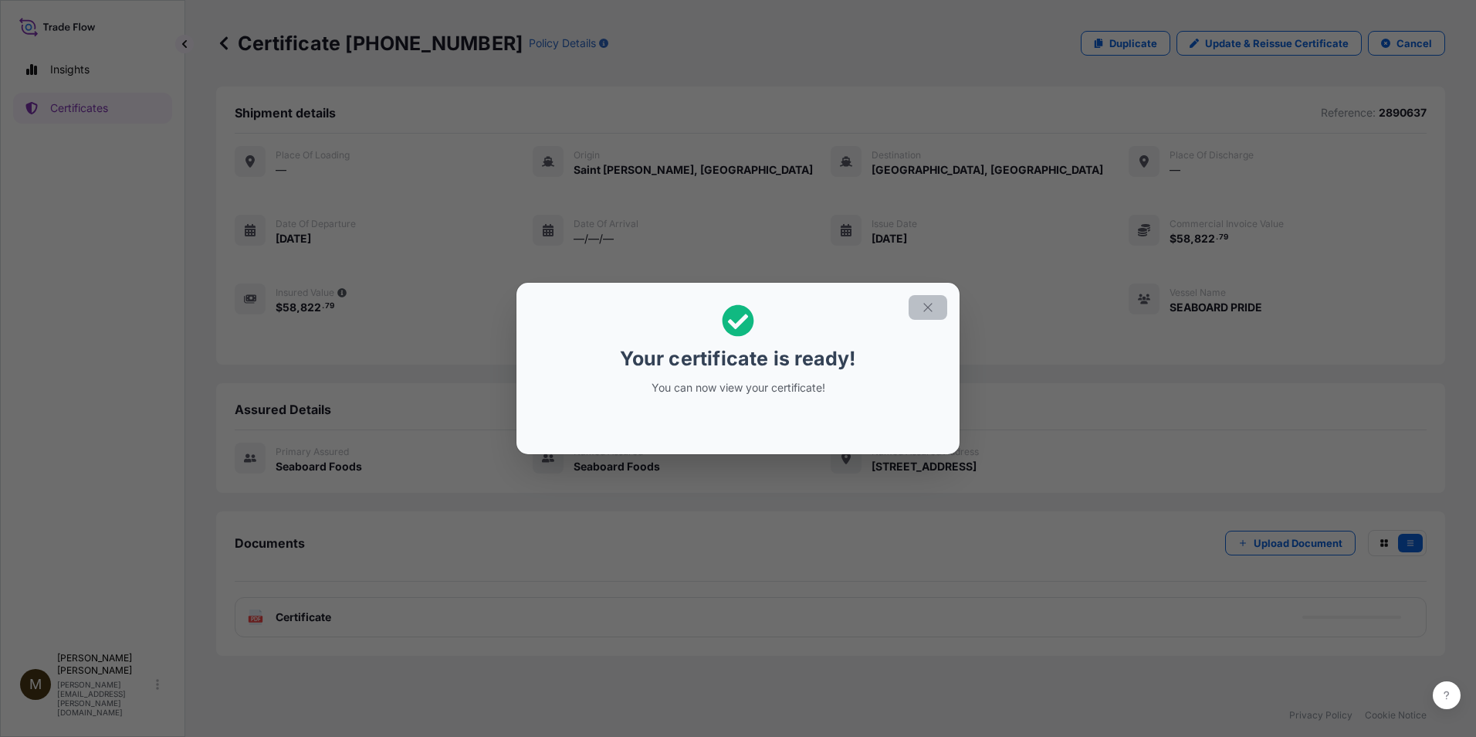
click at [930, 310] on icon "button" at bounding box center [928, 307] width 14 height 14
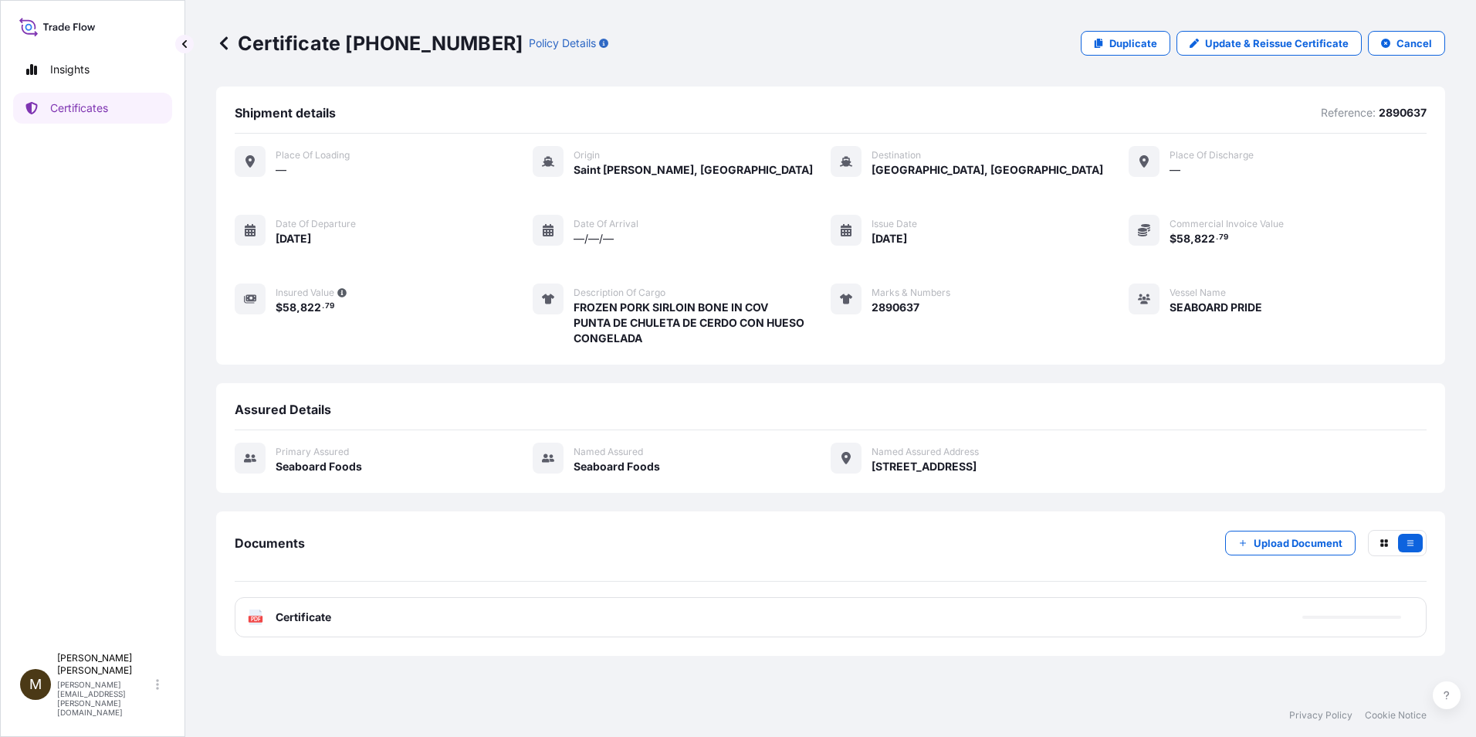
click at [266, 611] on div "PDF Certificate" at bounding box center [289, 616] width 83 height 15
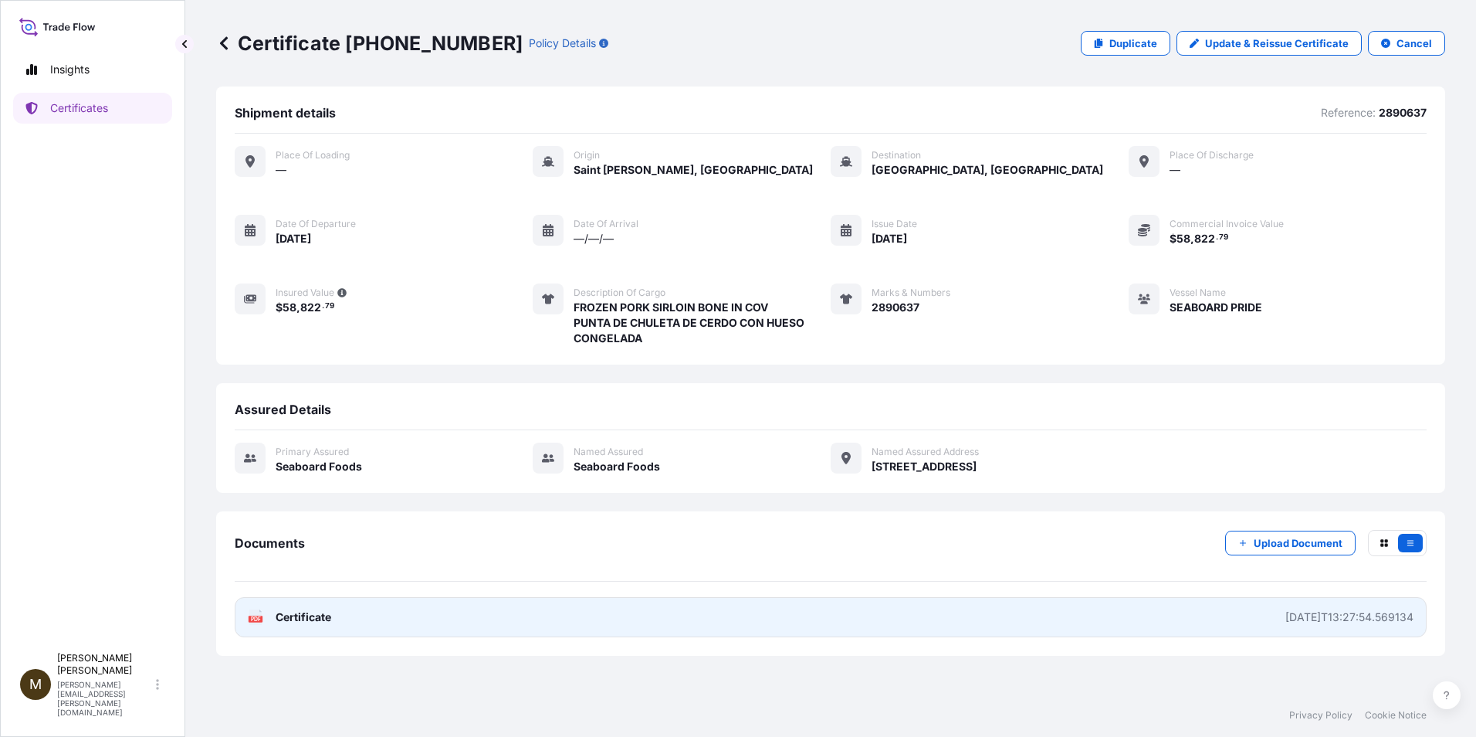
click at [257, 615] on icon at bounding box center [255, 616] width 13 height 15
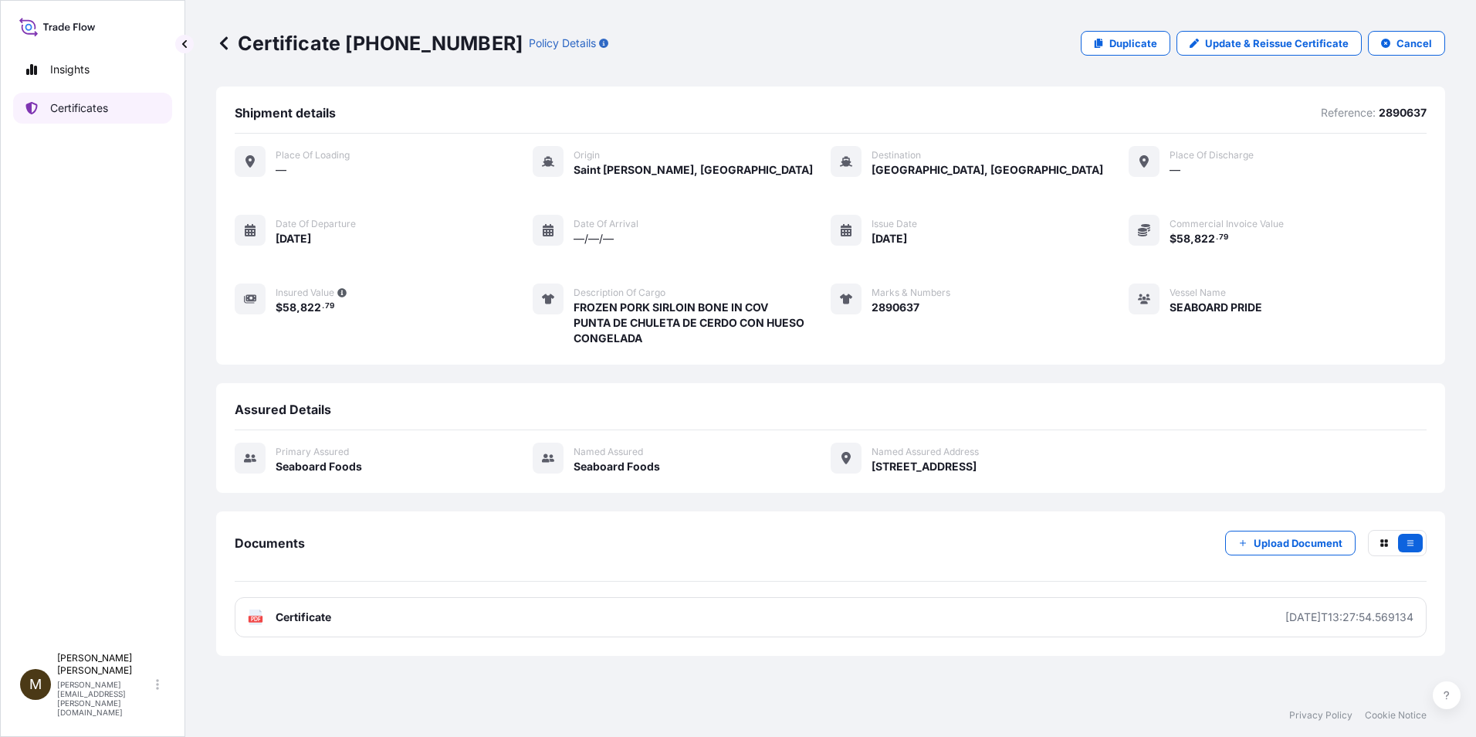
click at [107, 112] on p "Certificates" at bounding box center [79, 107] width 58 height 15
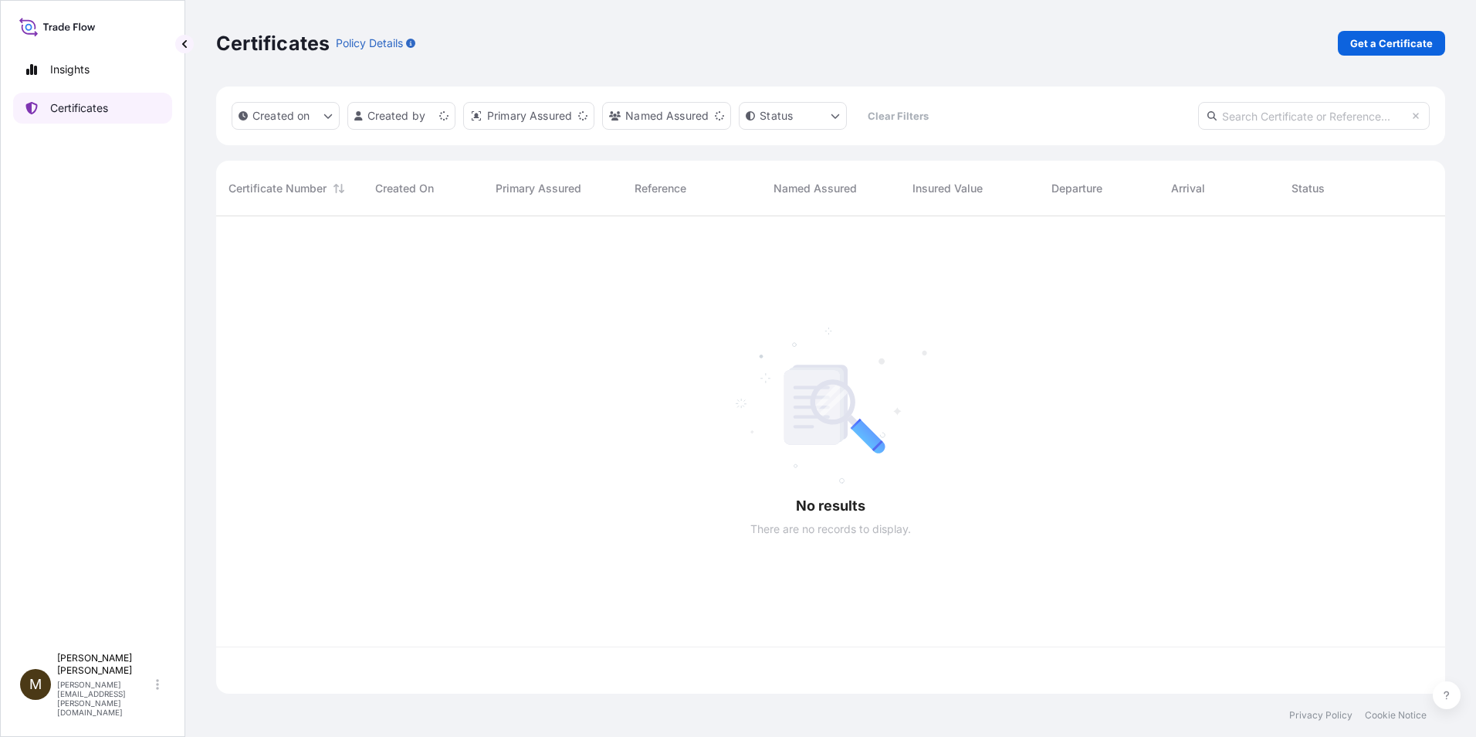
scroll to position [474, 1218]
click at [1380, 45] on p "Get a Certificate" at bounding box center [1391, 43] width 83 height 15
select select "Barge"
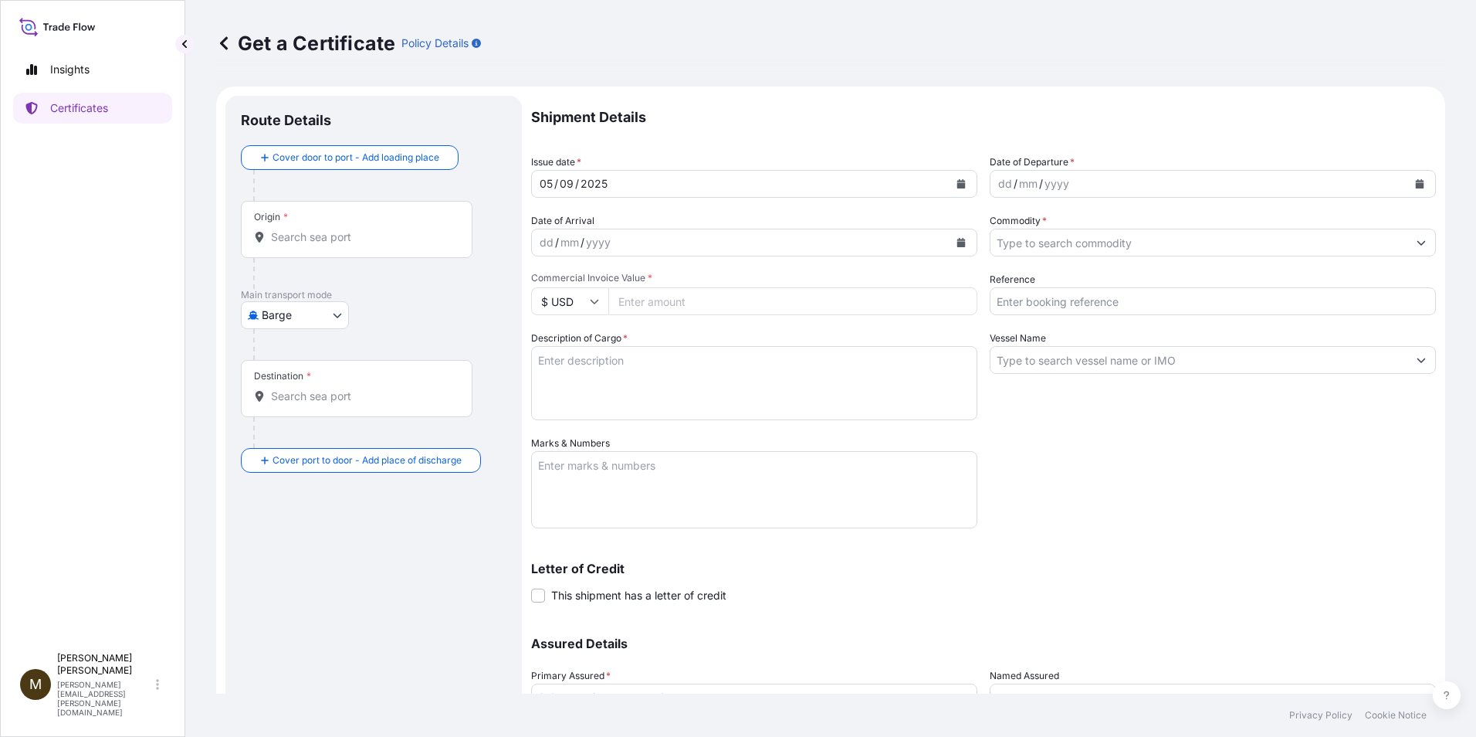
click at [957, 185] on icon "Calendar" at bounding box center [961, 183] width 8 height 9
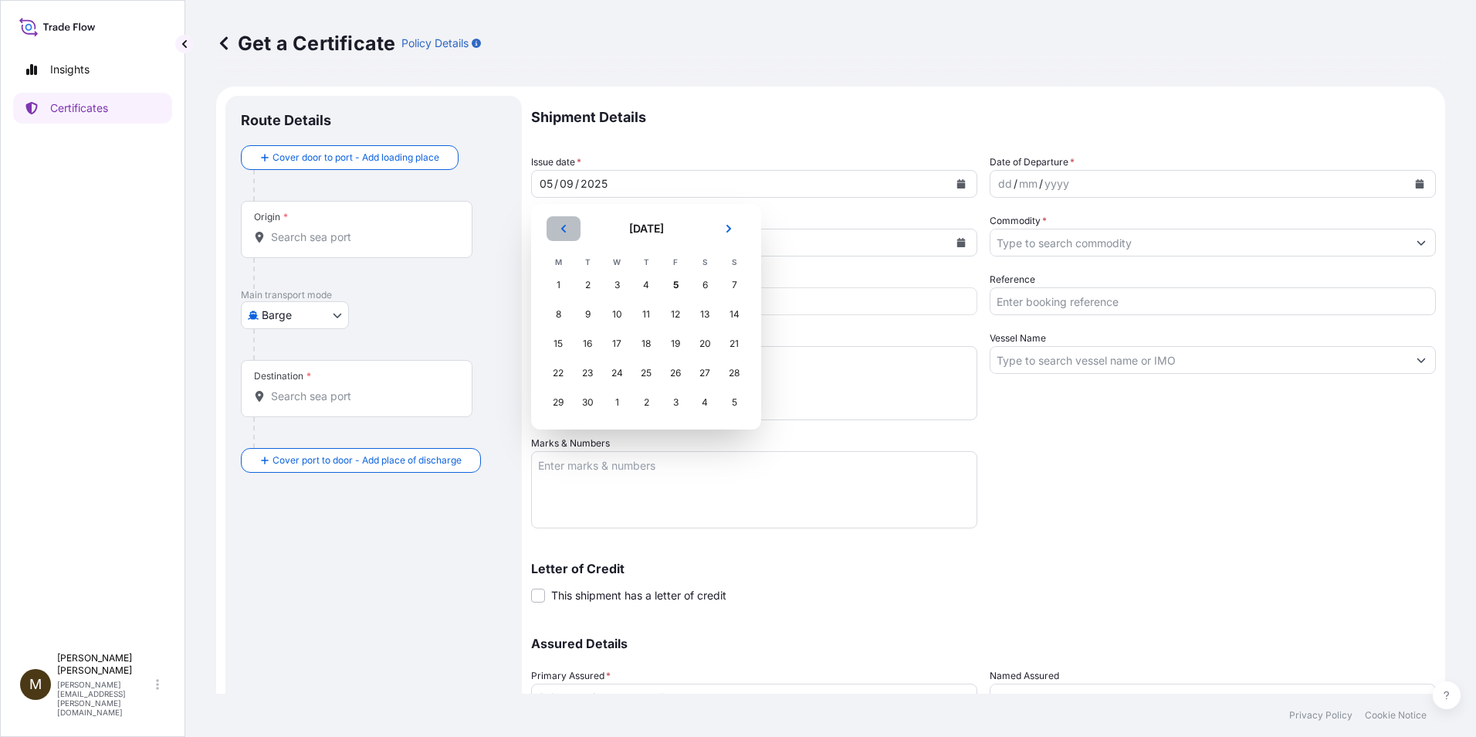
click at [563, 230] on icon "Previous" at bounding box center [563, 228] width 9 height 9
click at [710, 406] on div "30" at bounding box center [705, 402] width 28 height 28
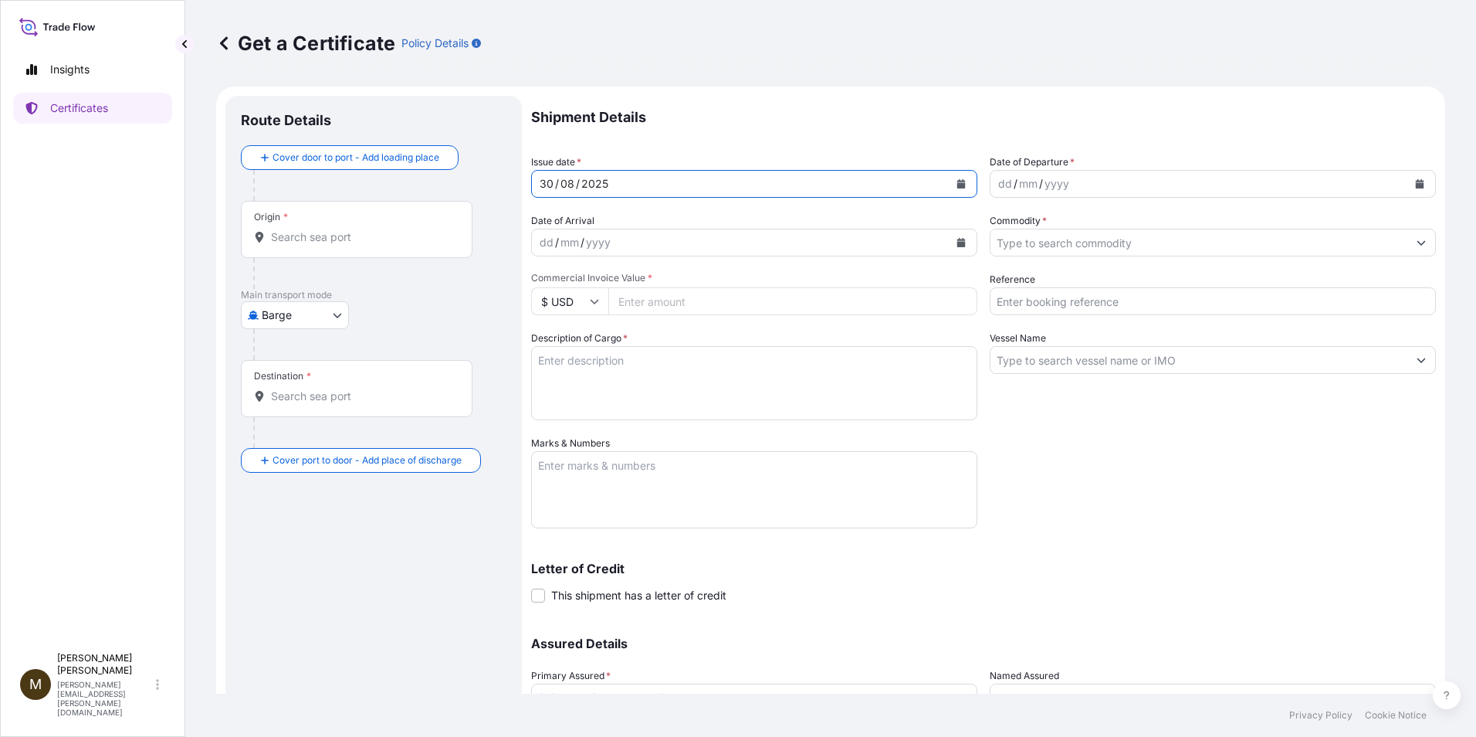
click at [1408, 186] on button "Calendar" at bounding box center [1420, 183] width 25 height 25
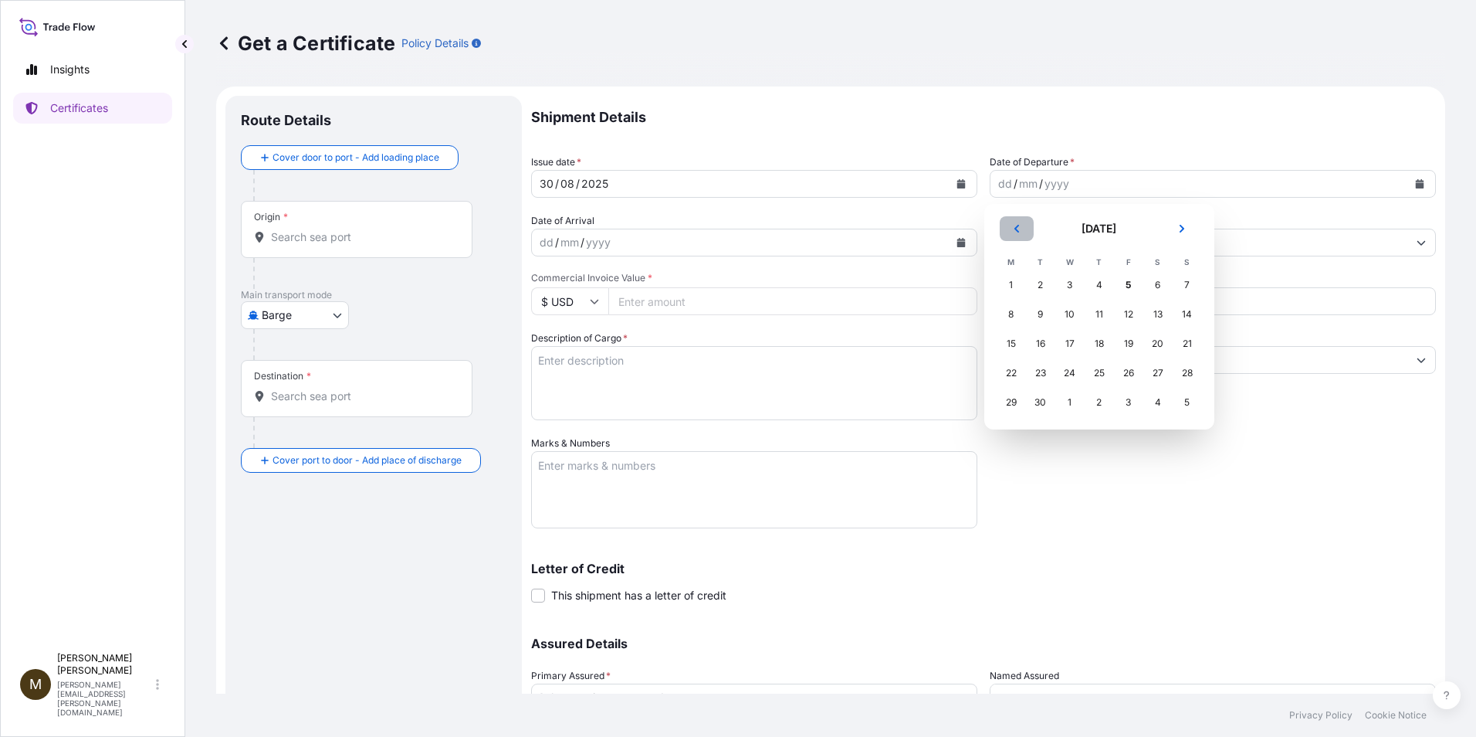
click at [1013, 229] on icon "Previous" at bounding box center [1016, 228] width 9 height 9
click at [1159, 407] on div "30" at bounding box center [1158, 402] width 28 height 28
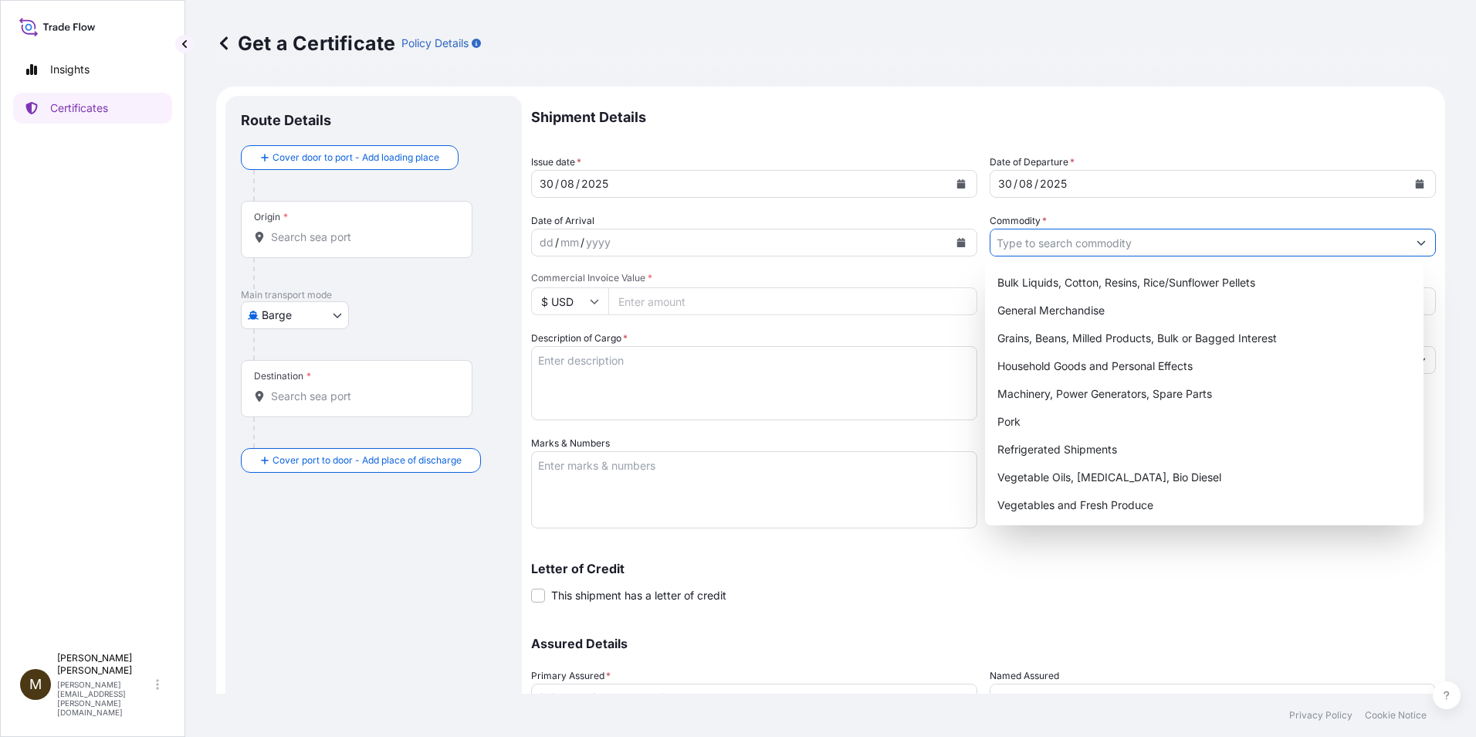
click at [1004, 249] on input "Commodity *" at bounding box center [1199, 243] width 417 height 28
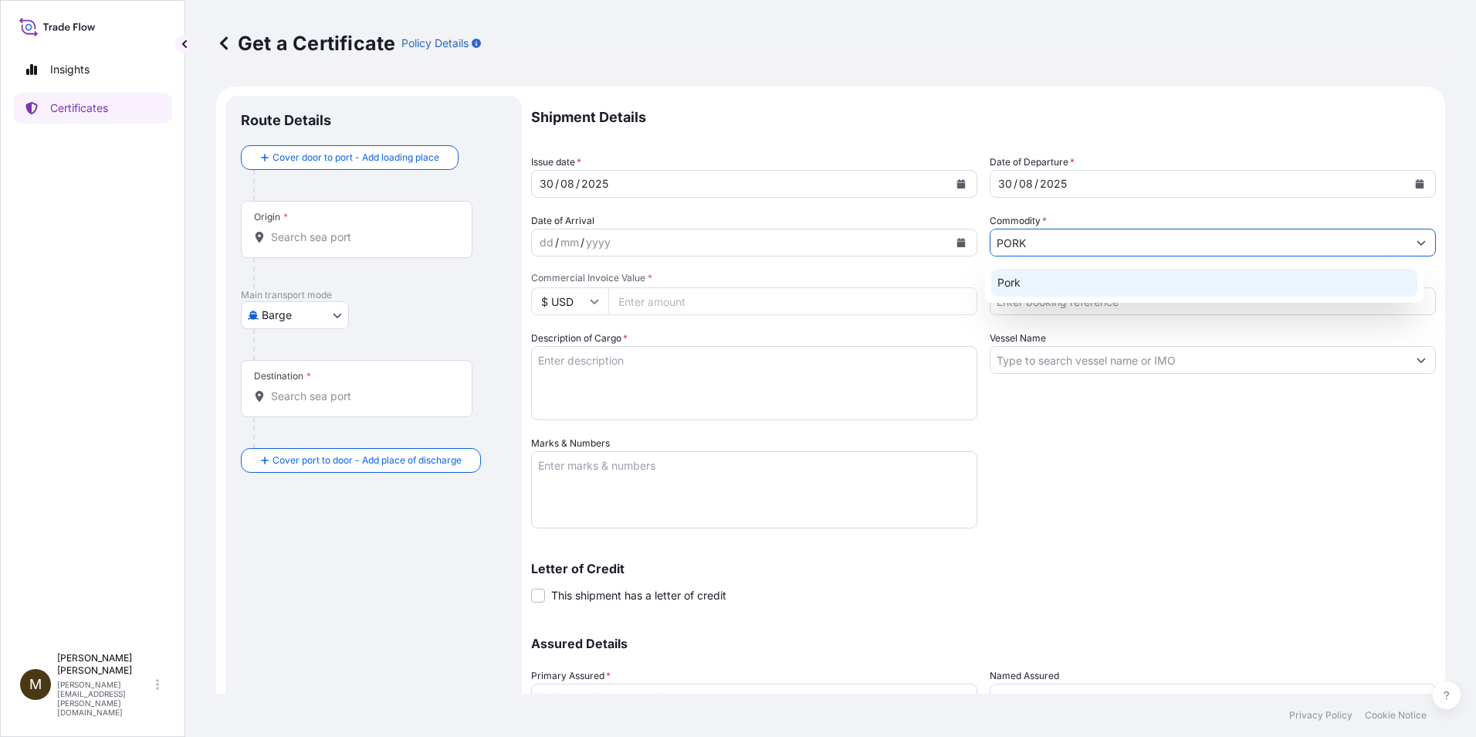
click at [1016, 287] on div "Pork" at bounding box center [1204, 283] width 427 height 28
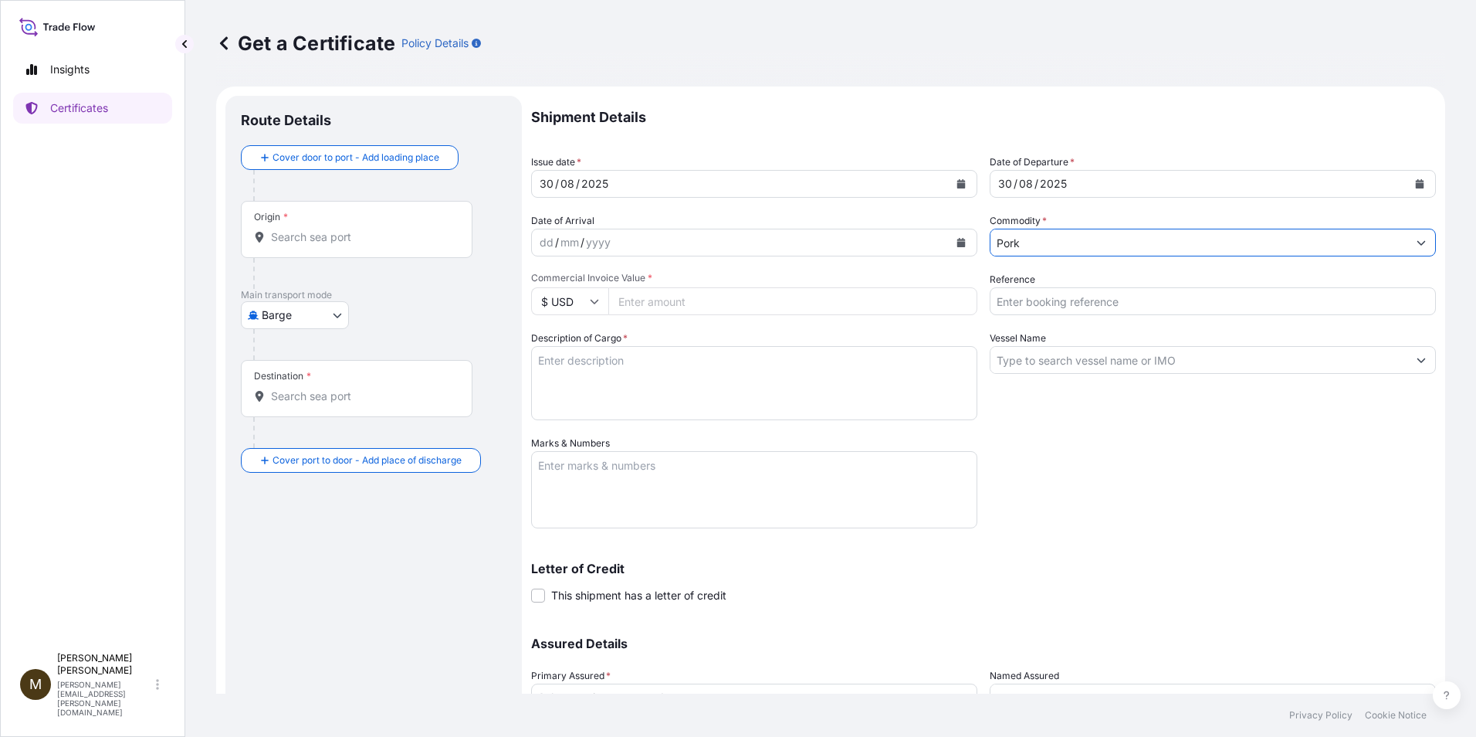
type input "Pork"
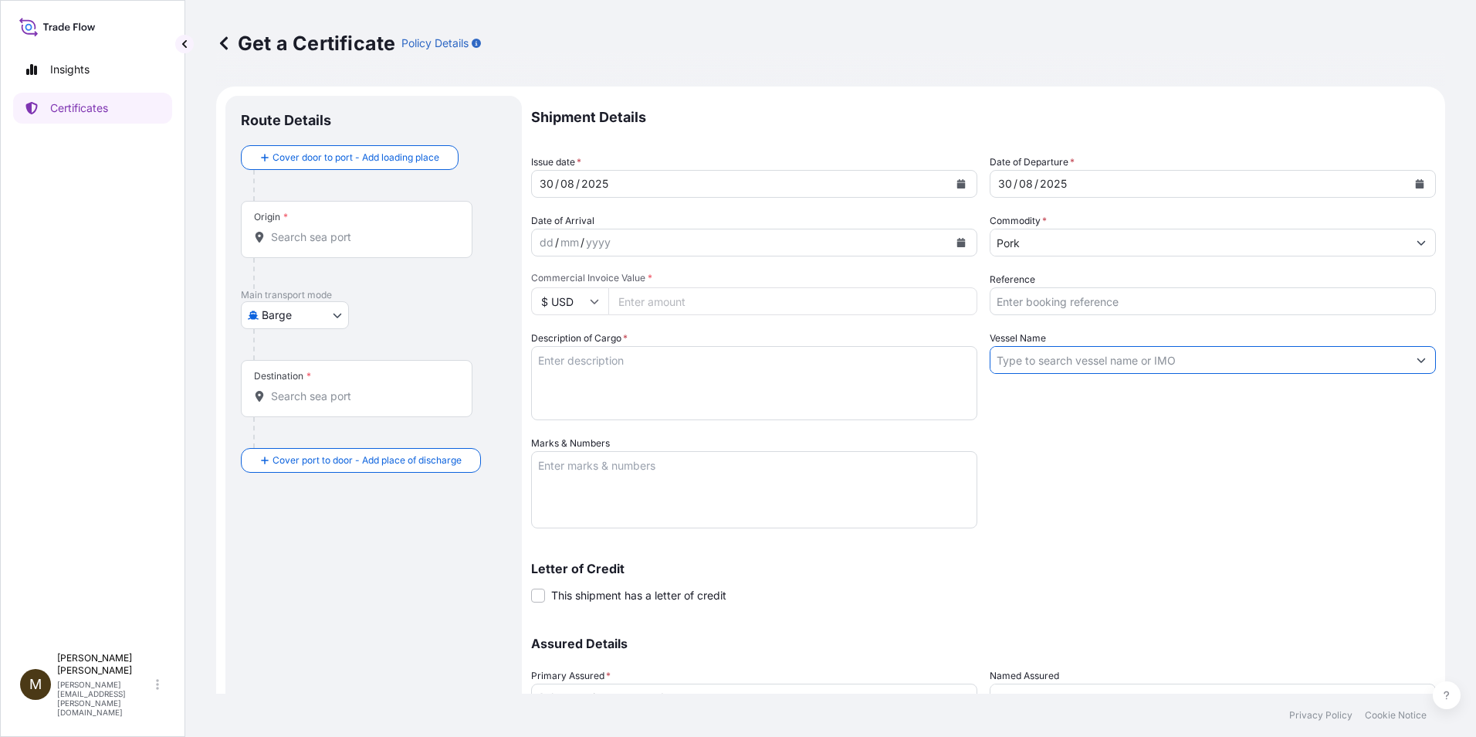
click at [1034, 362] on input "Vessel Name" at bounding box center [1199, 360] width 417 height 28
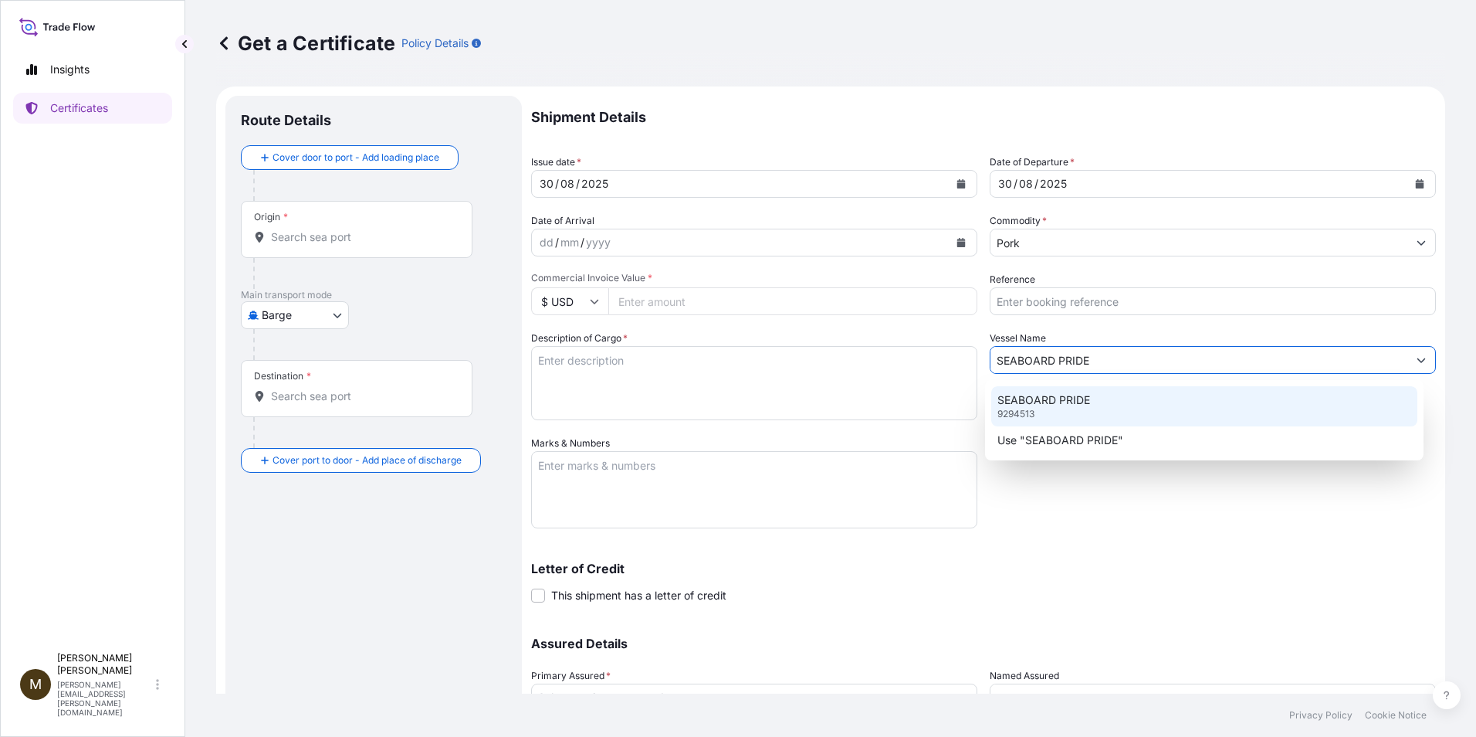
click at [1081, 400] on p "SEABOARD PRIDE" at bounding box center [1044, 399] width 93 height 15
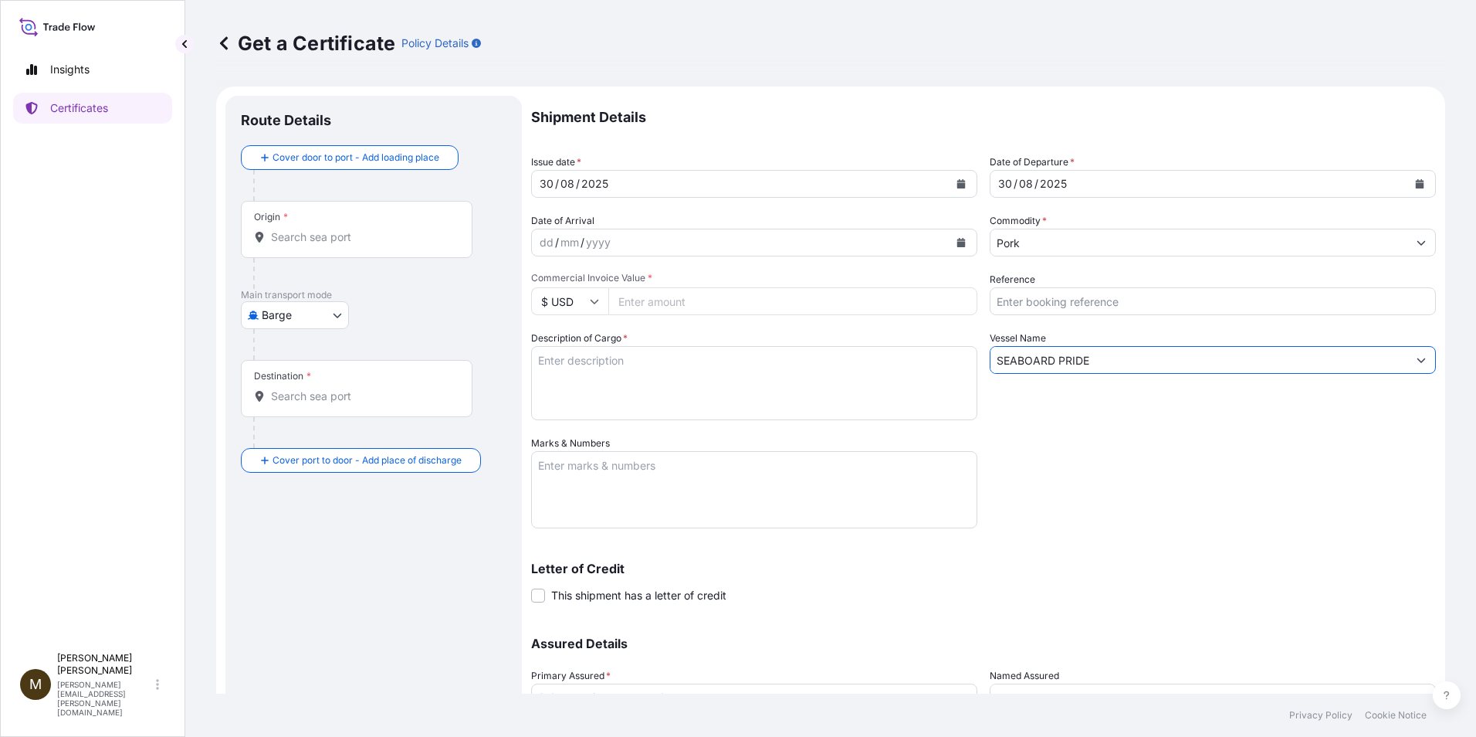
type input "SEABOARD PRIDE"
click at [1019, 306] on input "Reference" at bounding box center [1213, 301] width 446 height 28
paste input "ATL8695442A"
type input "ATL8695442A"
drag, startPoint x: 1077, startPoint y: 296, endPoint x: 984, endPoint y: 293, distance: 92.7
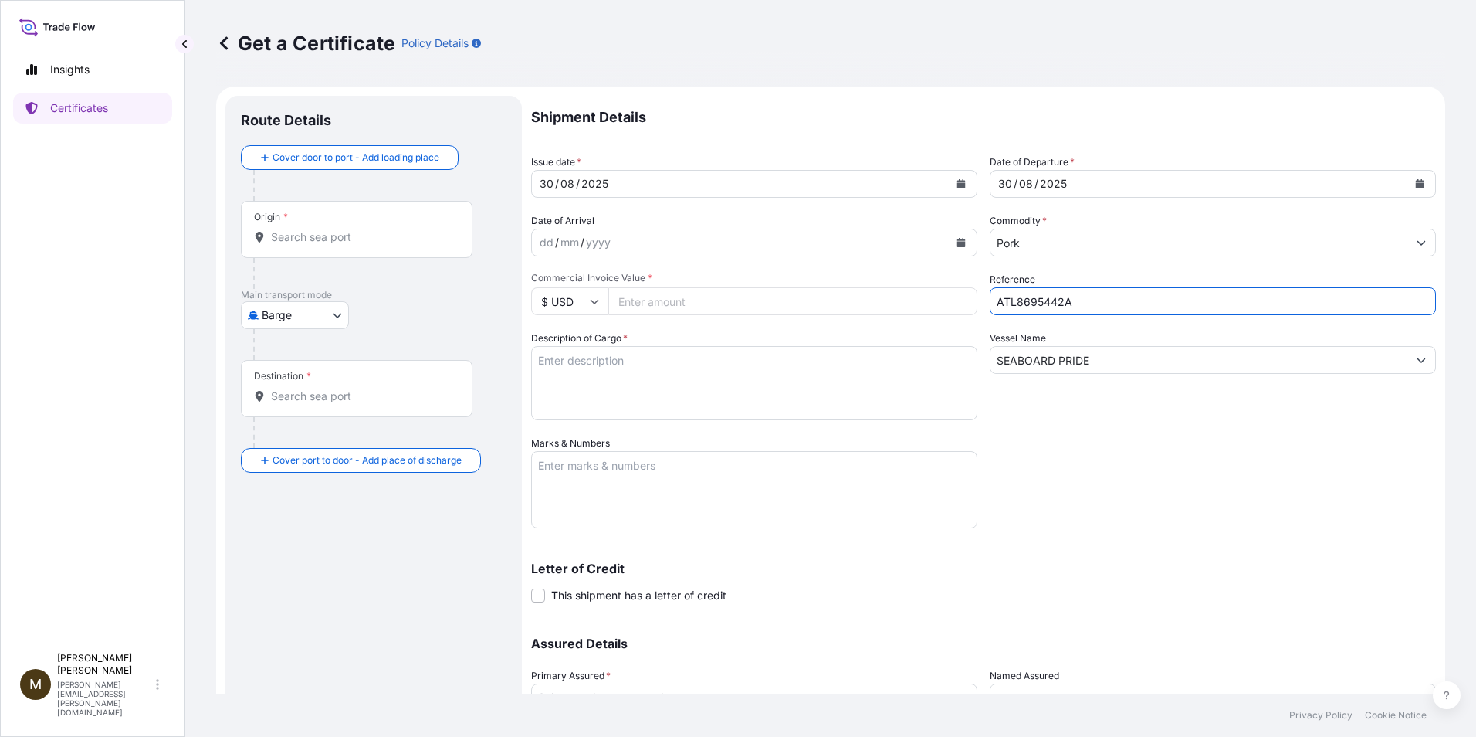
click at [990, 293] on input "ATL8695442A" at bounding box center [1213, 301] width 446 height 28
click at [1058, 306] on input "Reference" at bounding box center [1213, 301] width 446 height 28
paste input "2890638"
type input "2890638"
click at [584, 473] on textarea "Marks & Numbers" at bounding box center [754, 489] width 446 height 77
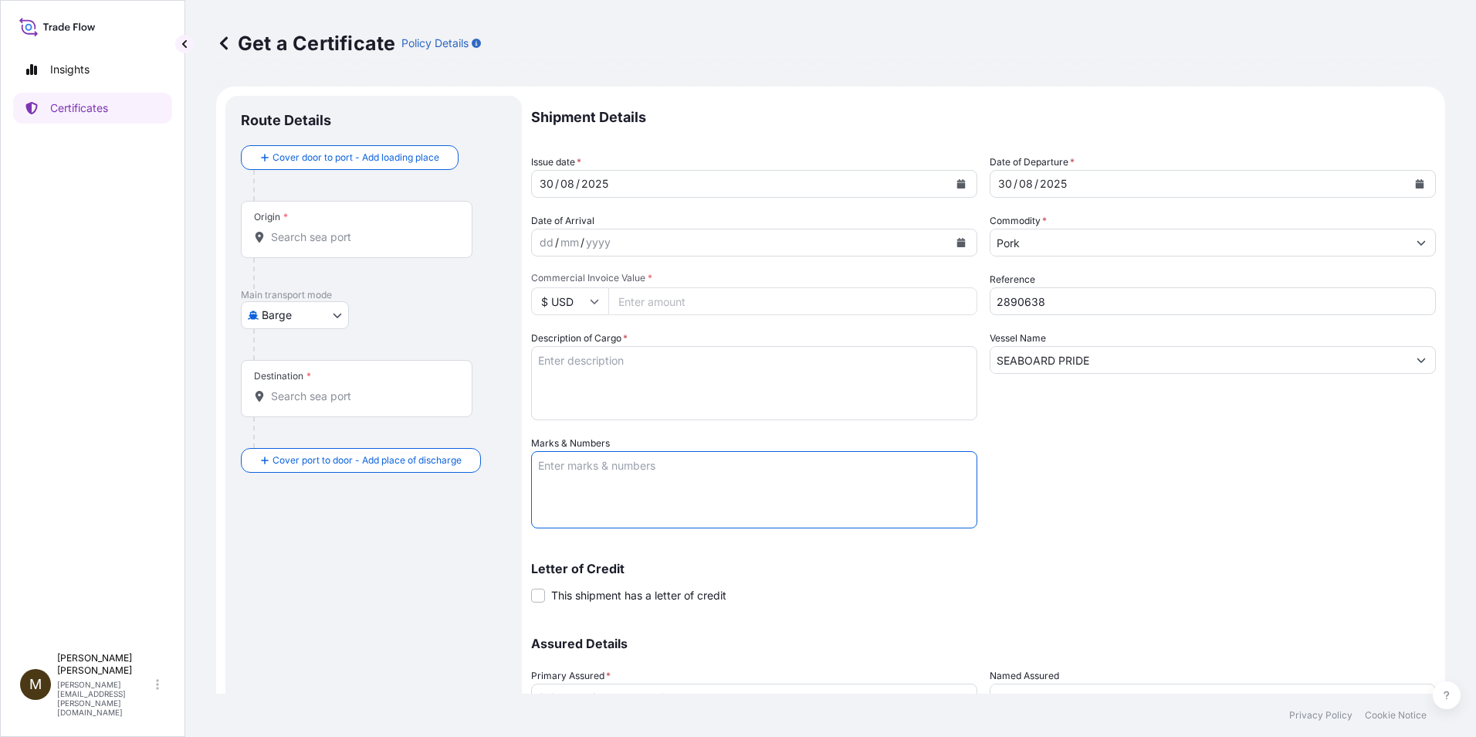
paste textarea "2890638"
type textarea "2890638"
click at [573, 373] on textarea "Description of Cargo *" at bounding box center [754, 383] width 446 height 74
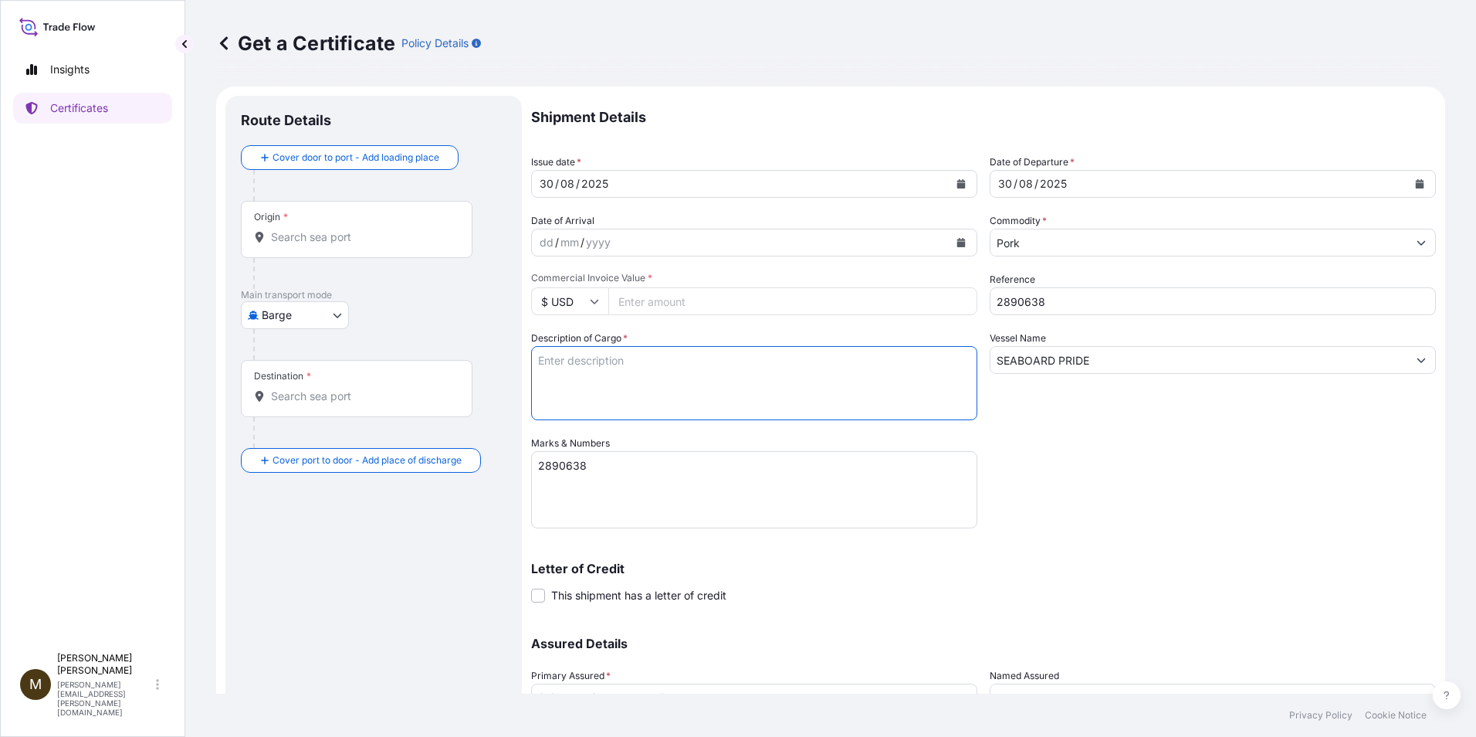
paste textarea "FROZEN PORK SIRLOIN BONE IN COV PUNTA DE CHULETA DE CERDO CON HUESO CONGELADA"
type textarea "FROZEN PORK SIRLOIN BONE IN COV PUNTA DE CHULETA DE CERDO CON HUESO CONGELADA"
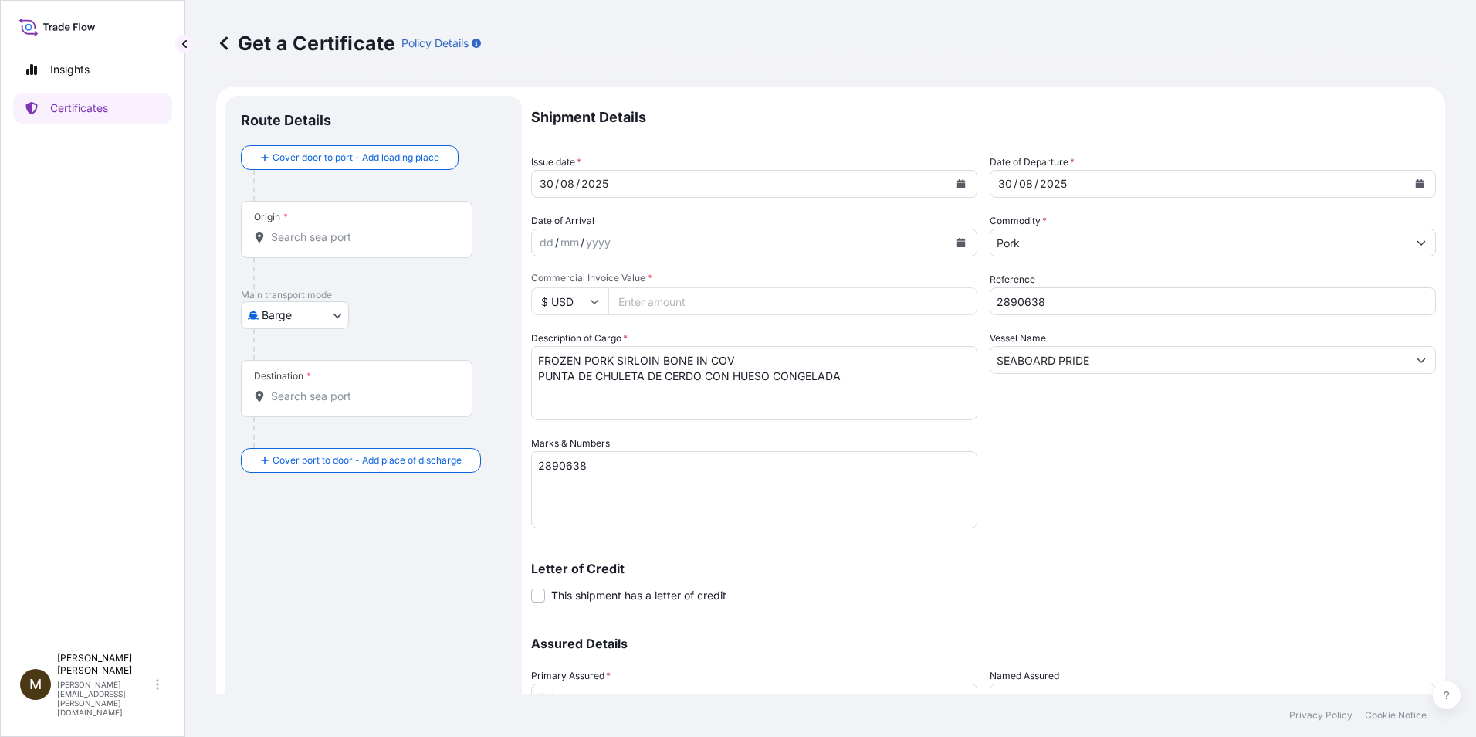
click at [645, 308] on input "Commercial Invoice Value *" at bounding box center [792, 301] width 369 height 28
paste input "57942.05"
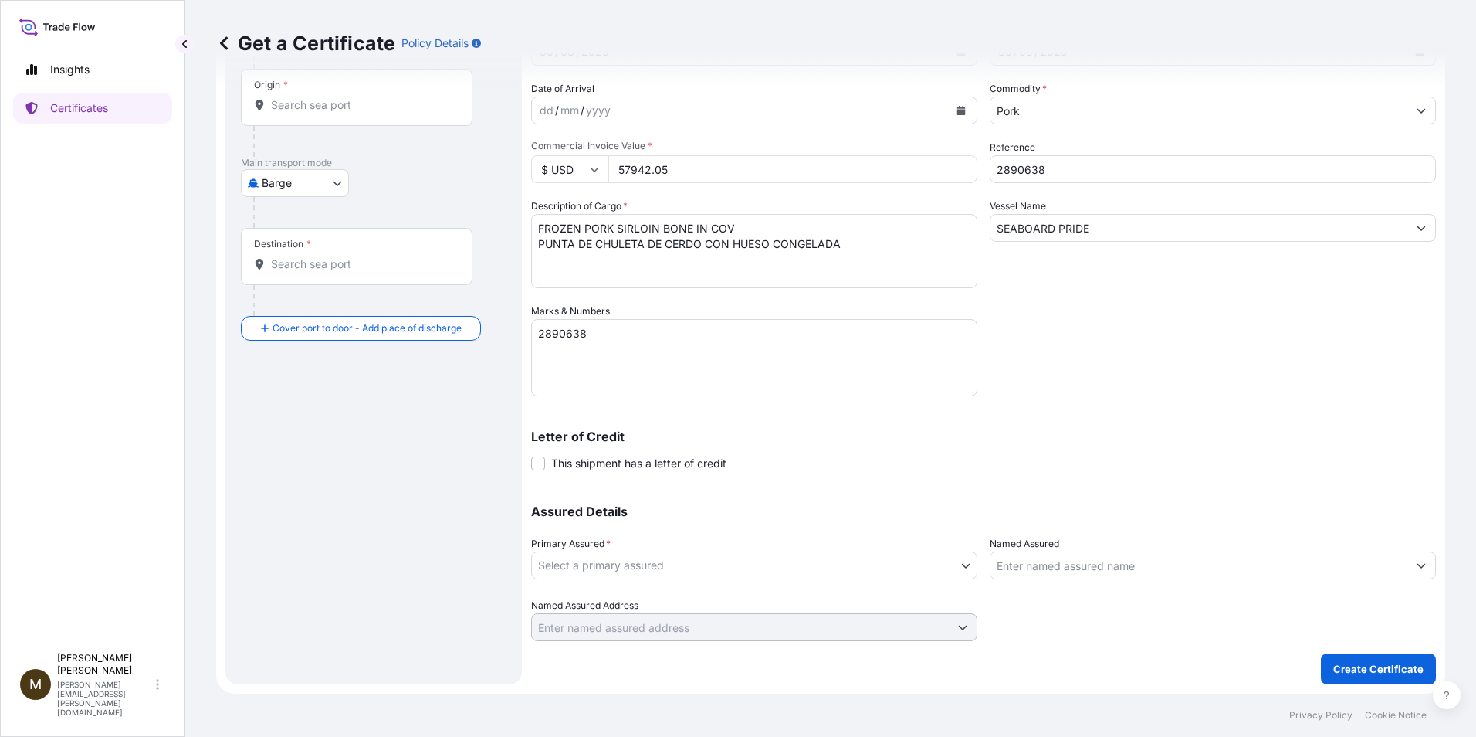
type input "57942.05"
click at [598, 562] on body "Insights Certificates M Manuela Erives manuela.erives@seaboardfoods.com Get a C…" at bounding box center [738, 368] width 1476 height 737
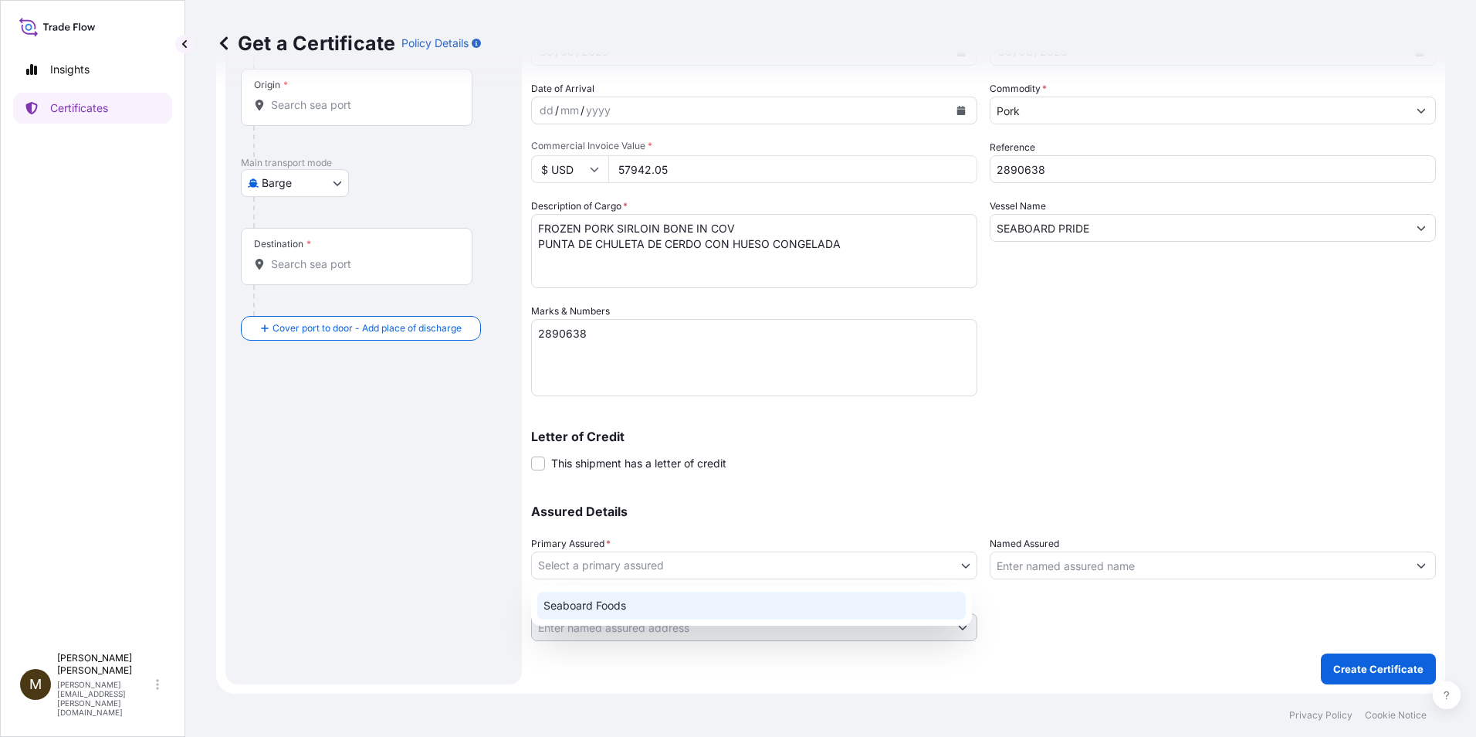
click at [584, 608] on div "Seaboard Foods" at bounding box center [751, 605] width 429 height 28
select select "31638"
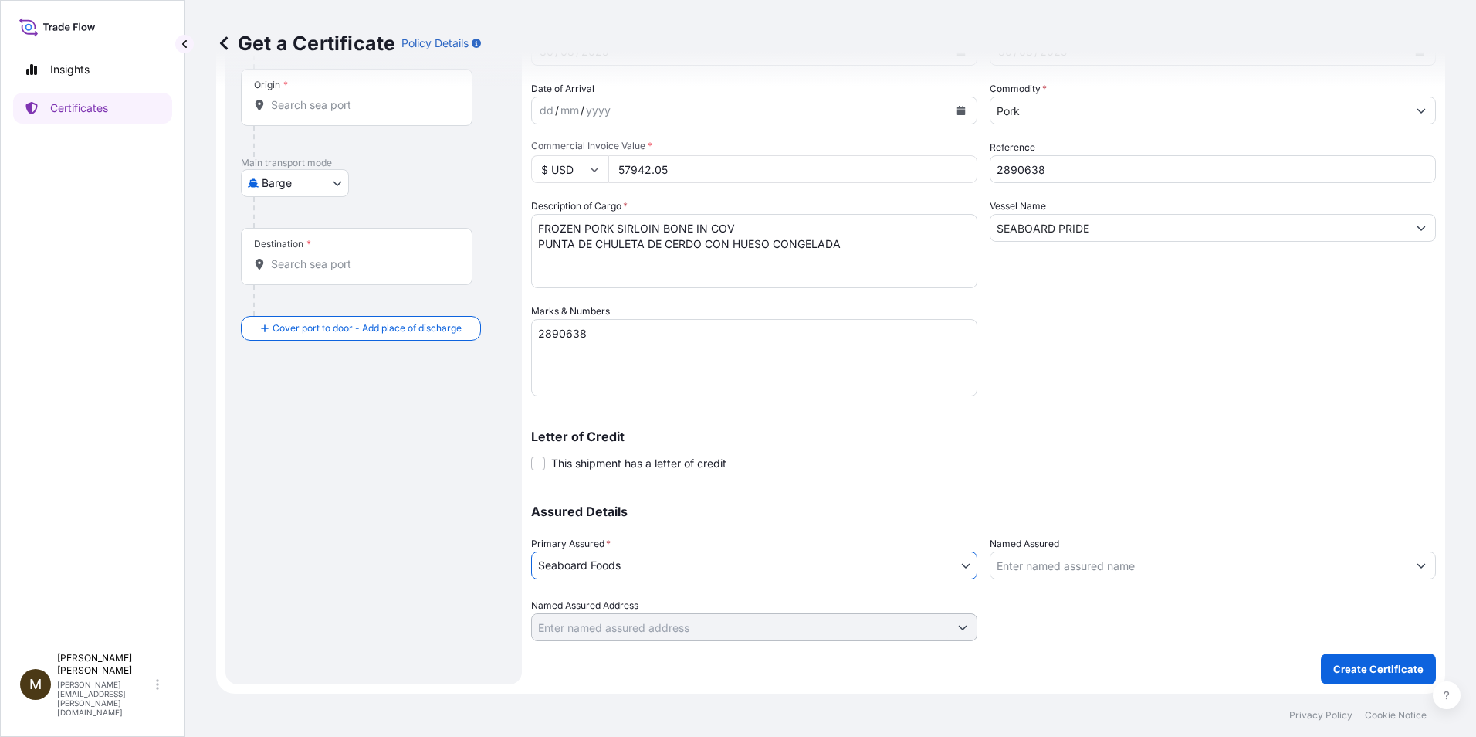
click at [1041, 574] on input "Named Assured" at bounding box center [1199, 565] width 417 height 28
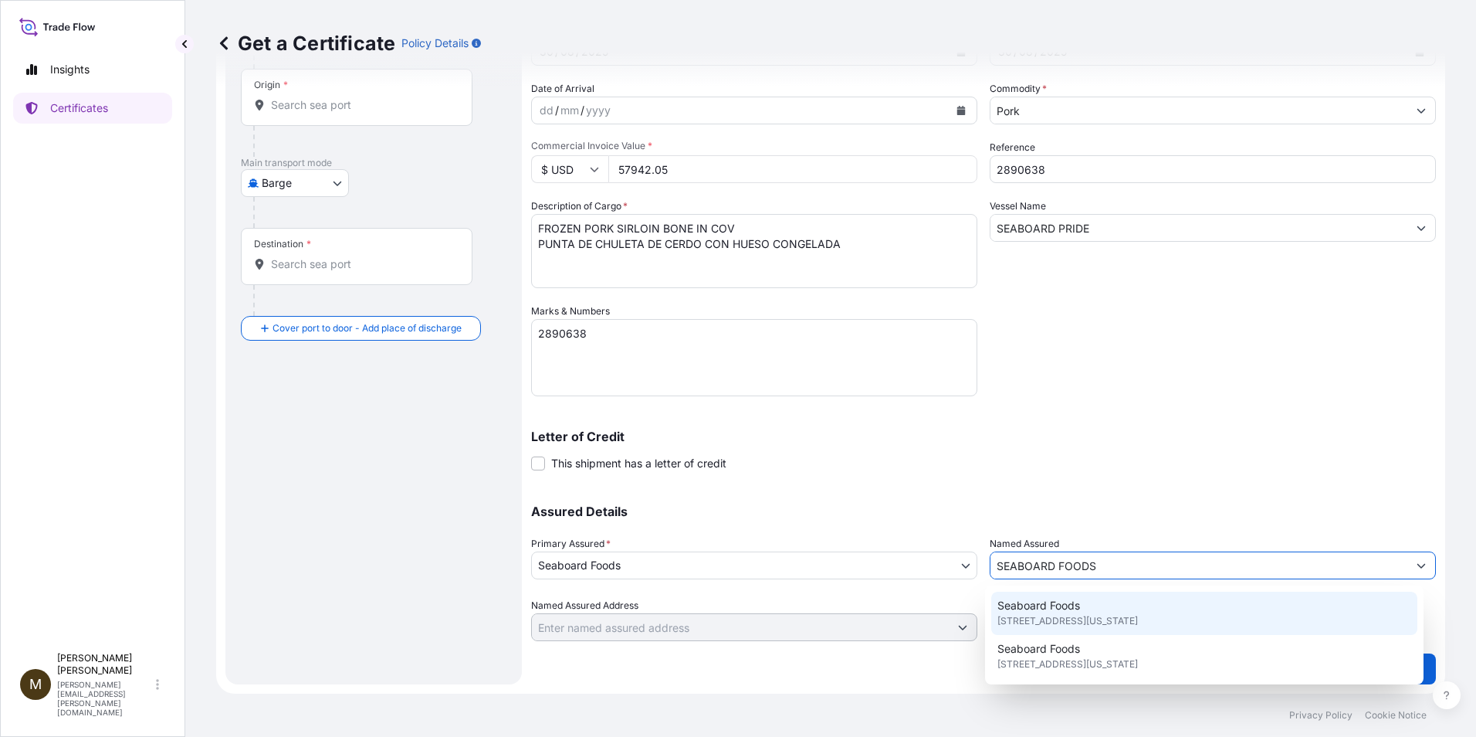
click at [1073, 612] on span "Seaboard Foods" at bounding box center [1039, 605] width 83 height 15
type input "Seaboard Foods"
type input "9000 W 67th St STE 200"
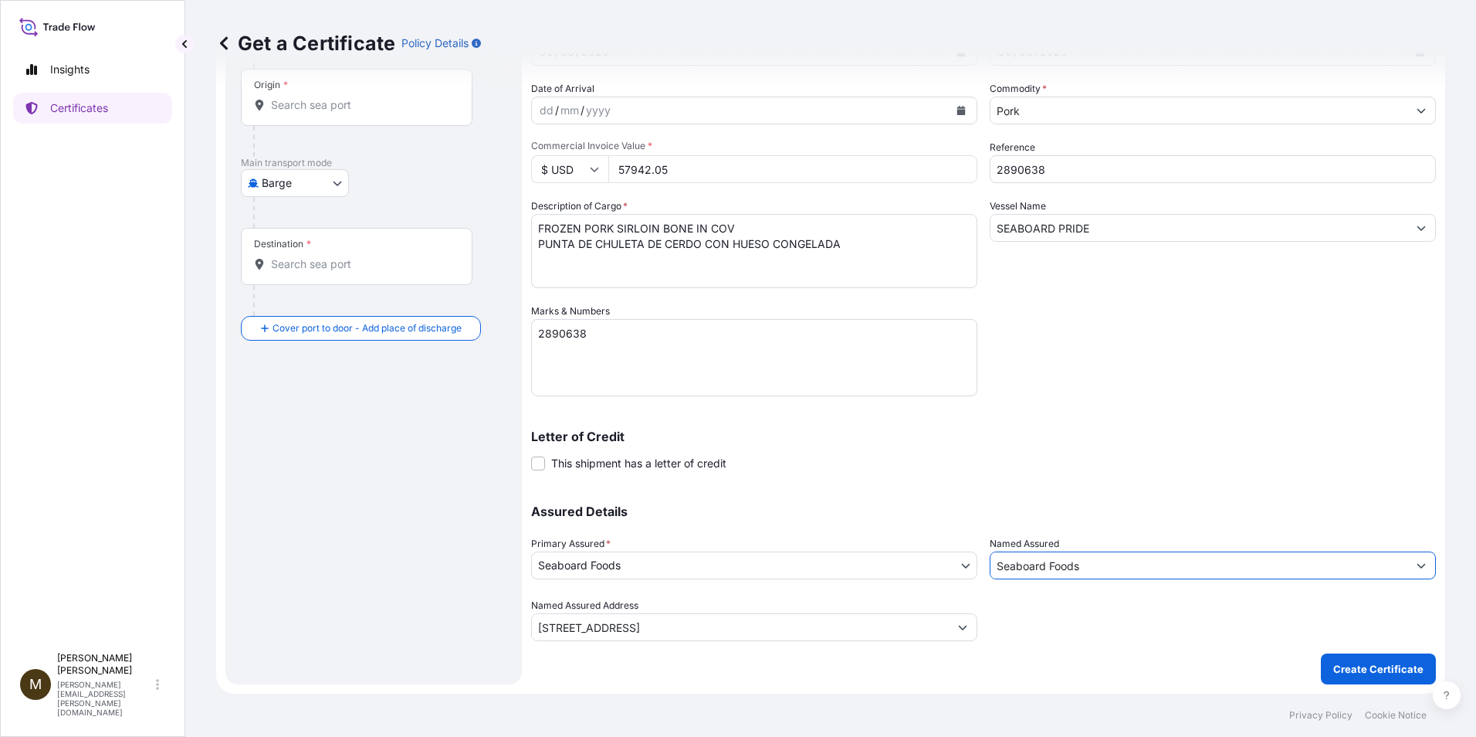
type input "Seaboard Foods"
click at [347, 111] on input "Origin *" at bounding box center [362, 104] width 182 height 15
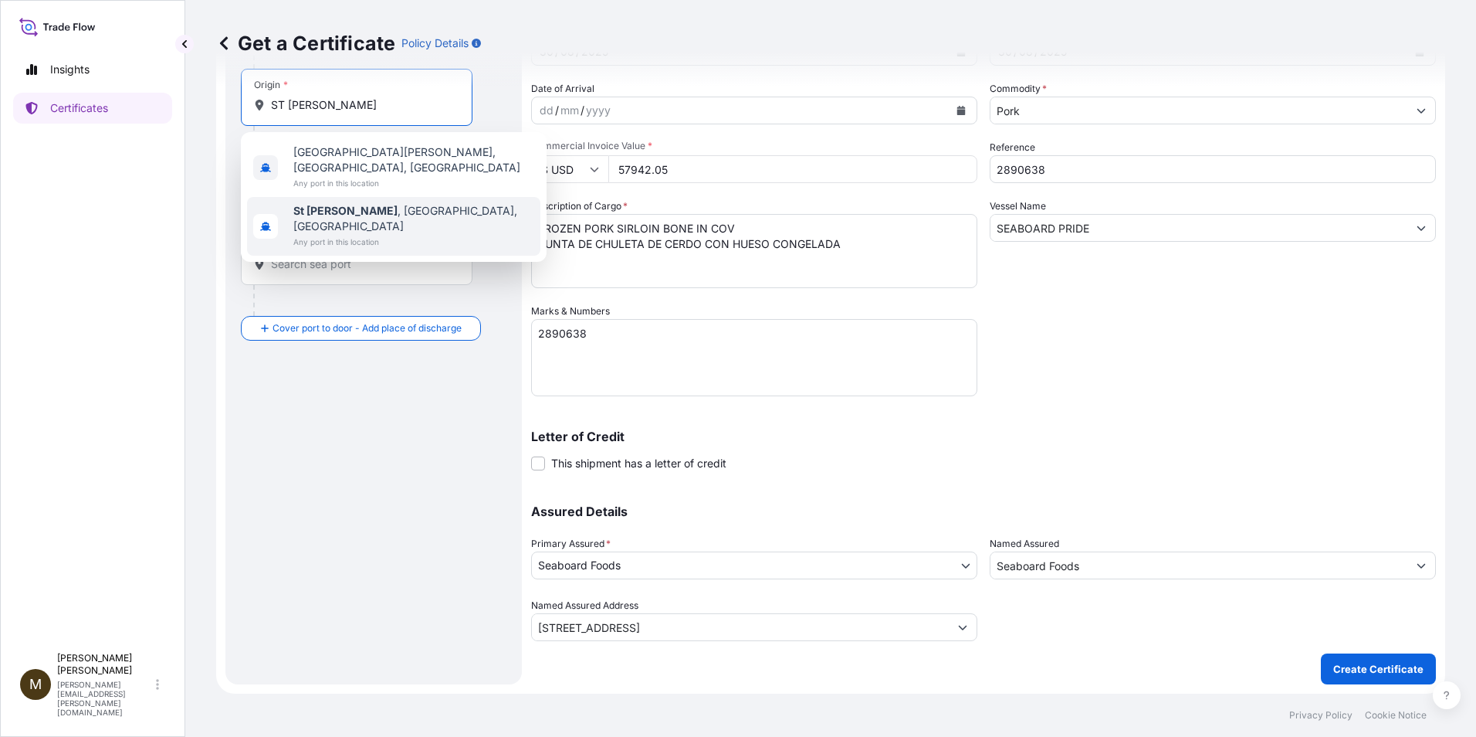
click at [364, 203] on span "St Joseph , MO, USA" at bounding box center [413, 218] width 241 height 31
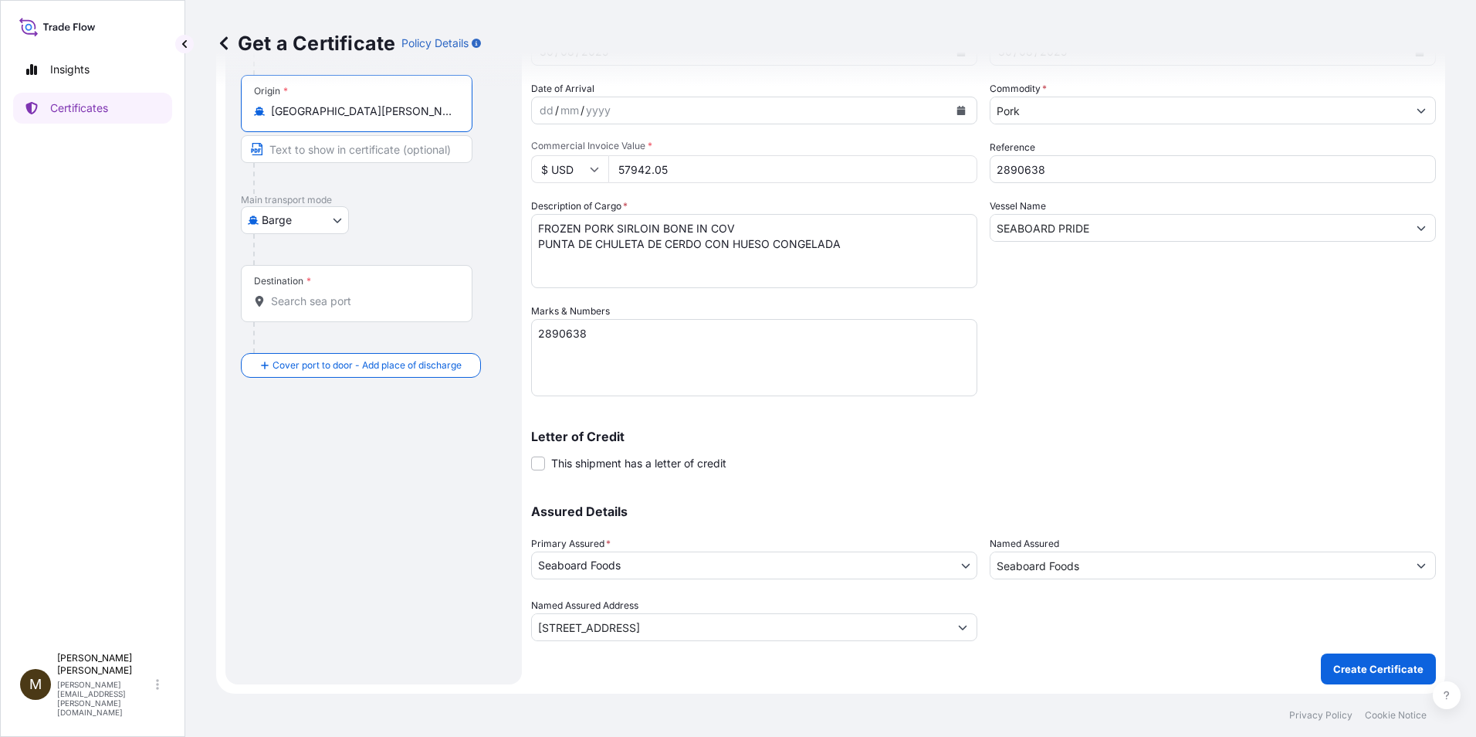
type input "St Joseph, MO, USA"
click at [337, 221] on body "10 options available. 0 options available. 2 options available. Insights Certif…" at bounding box center [738, 368] width 1476 height 737
click at [310, 346] on span "Ocean Vessel" at bounding box center [304, 343] width 69 height 15
select select "Ocean Vessel"
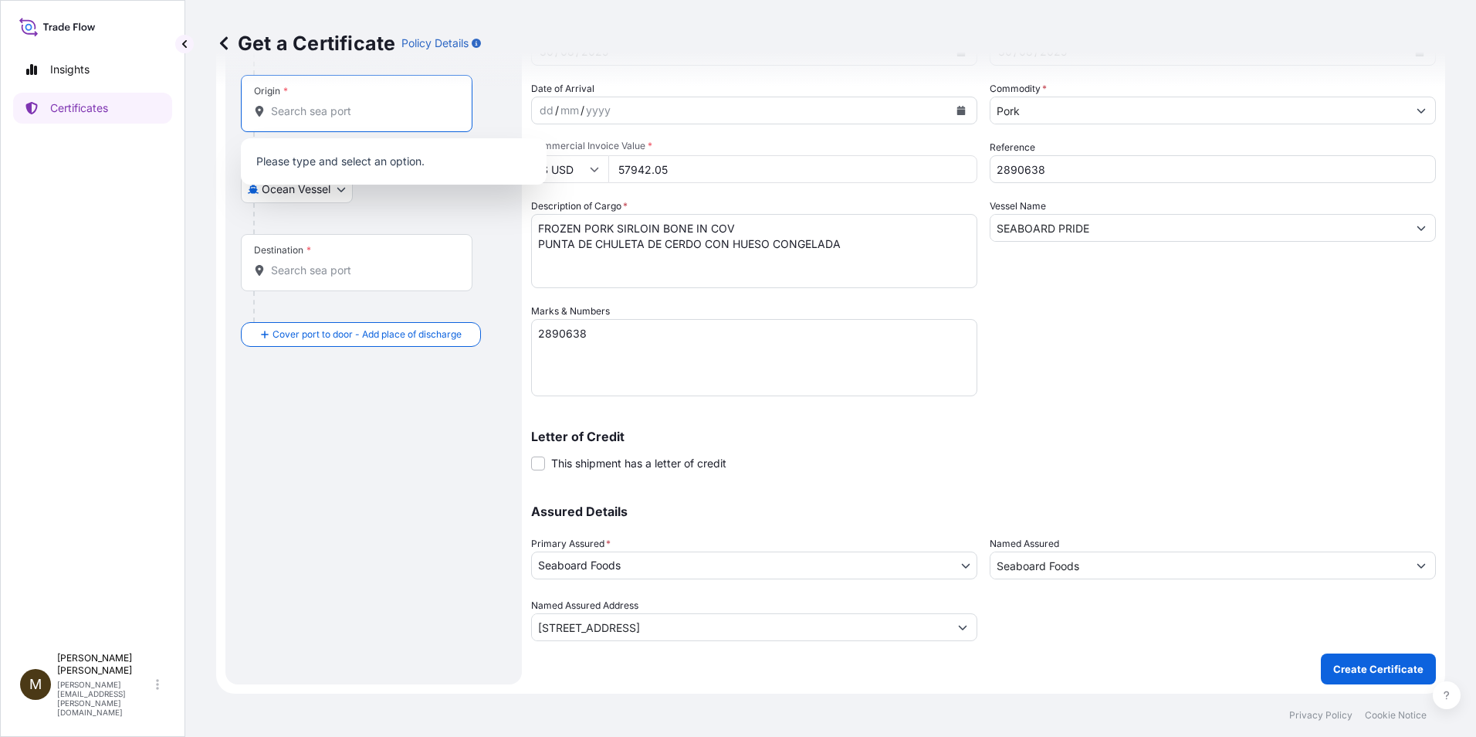
click at [327, 117] on input "Origin *" at bounding box center [362, 110] width 182 height 15
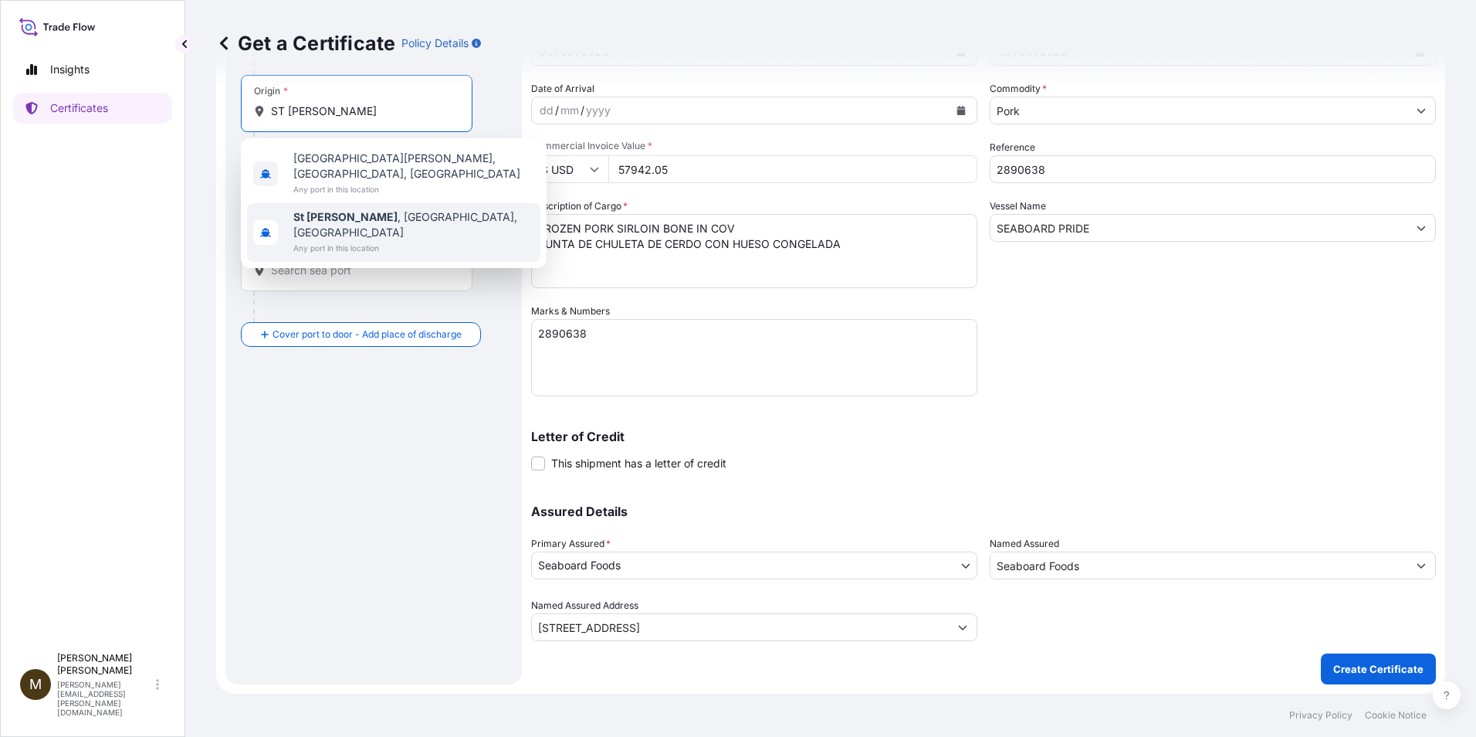
click at [370, 209] on span "St Joseph , MO, USA" at bounding box center [413, 224] width 241 height 31
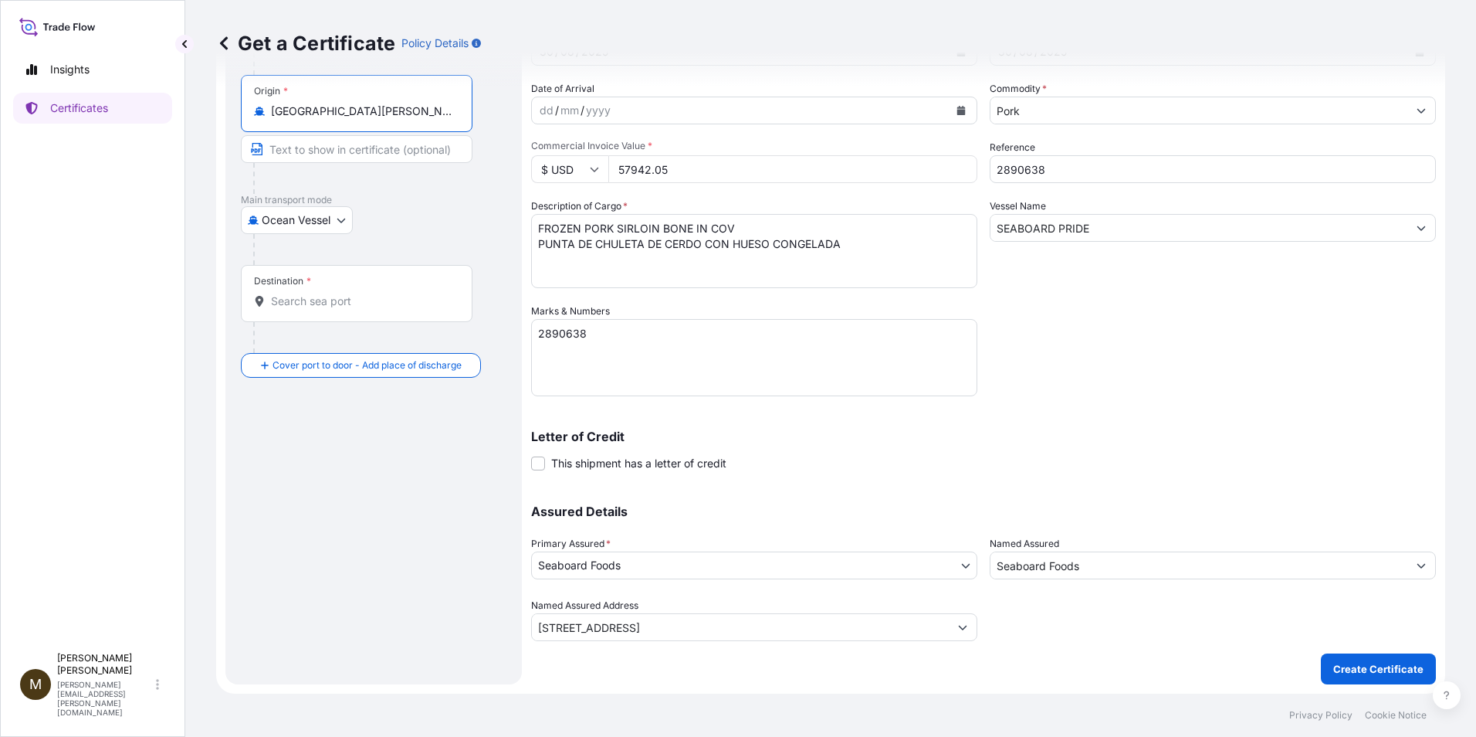
type input "St Joseph, MO, USA"
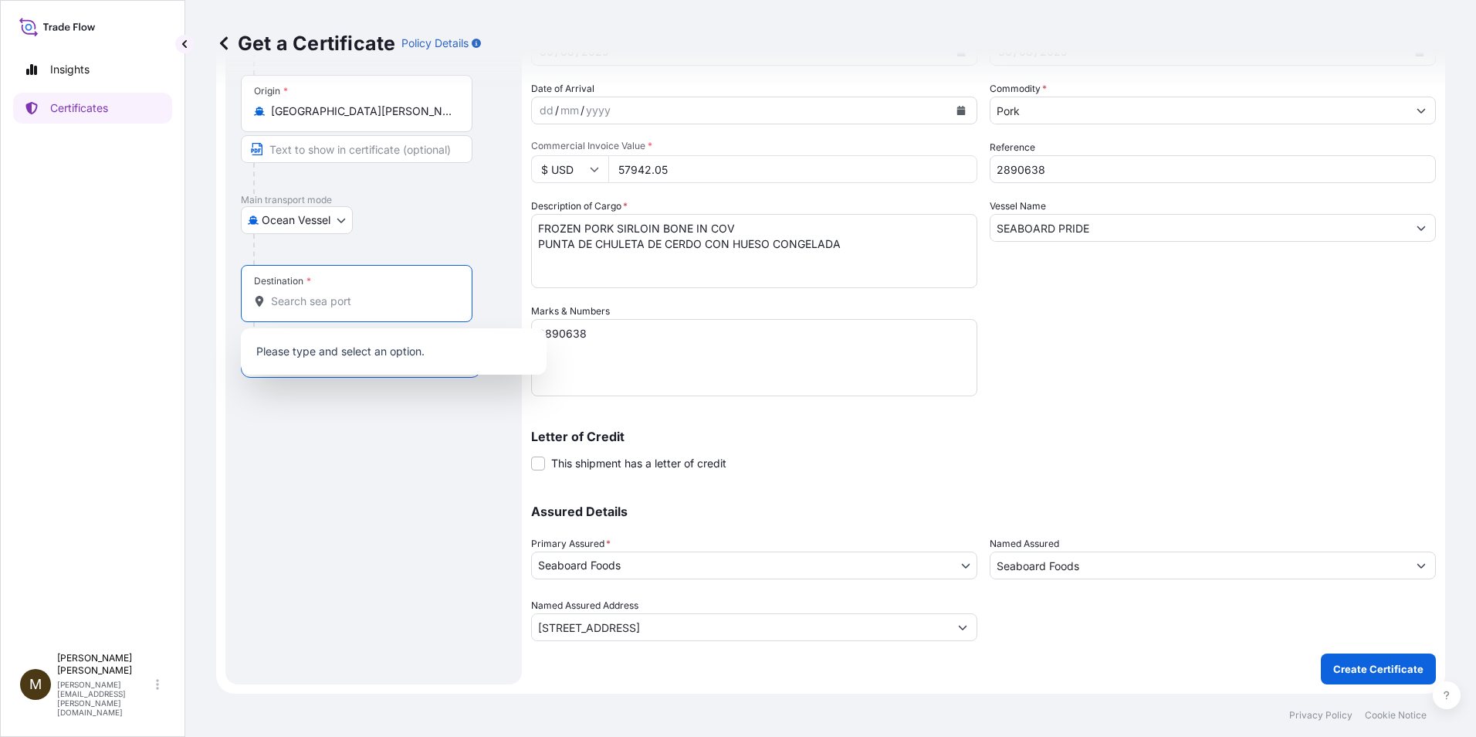
click at [308, 307] on input "Destination *" at bounding box center [362, 300] width 182 height 15
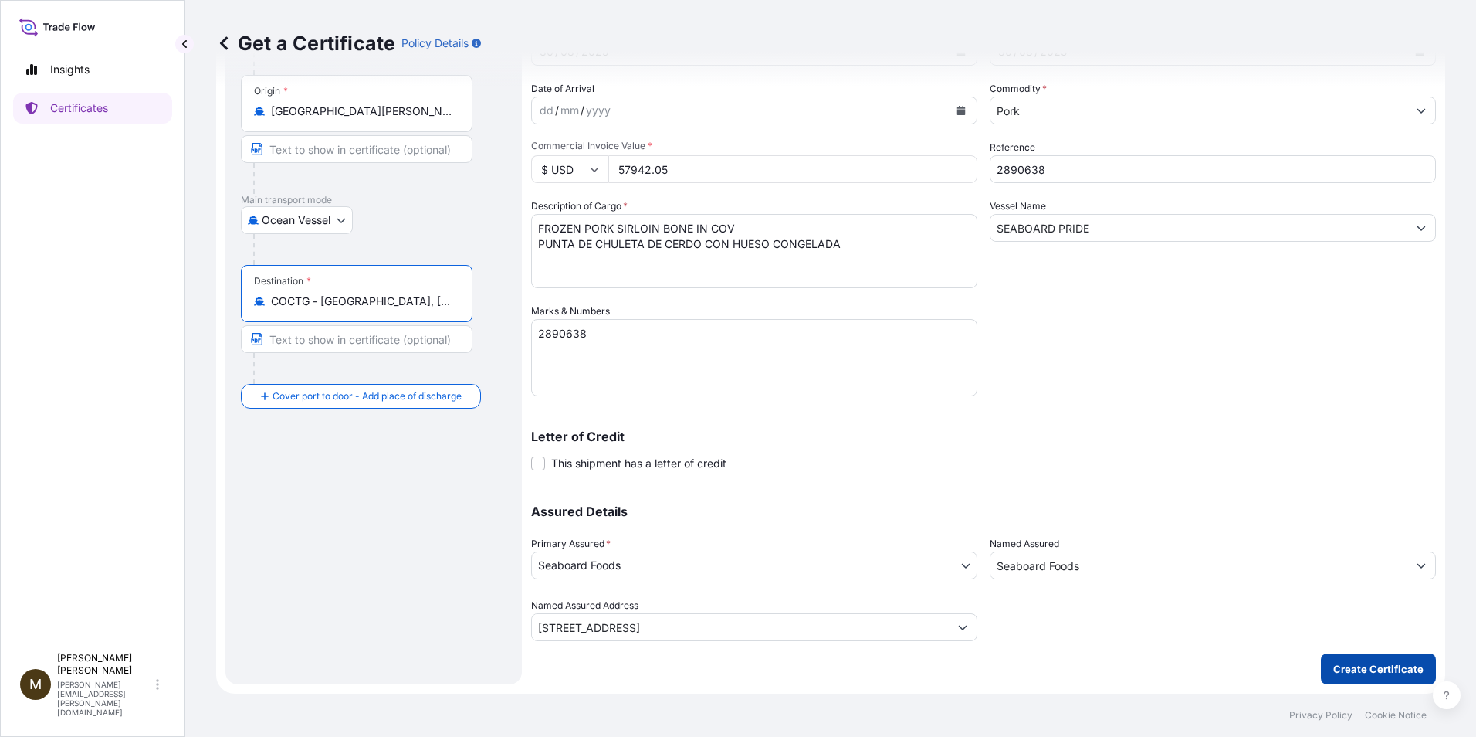
type input "COCTG - Cartagena, Colombia"
click at [1354, 674] on p "Create Certificate" at bounding box center [1378, 668] width 90 height 15
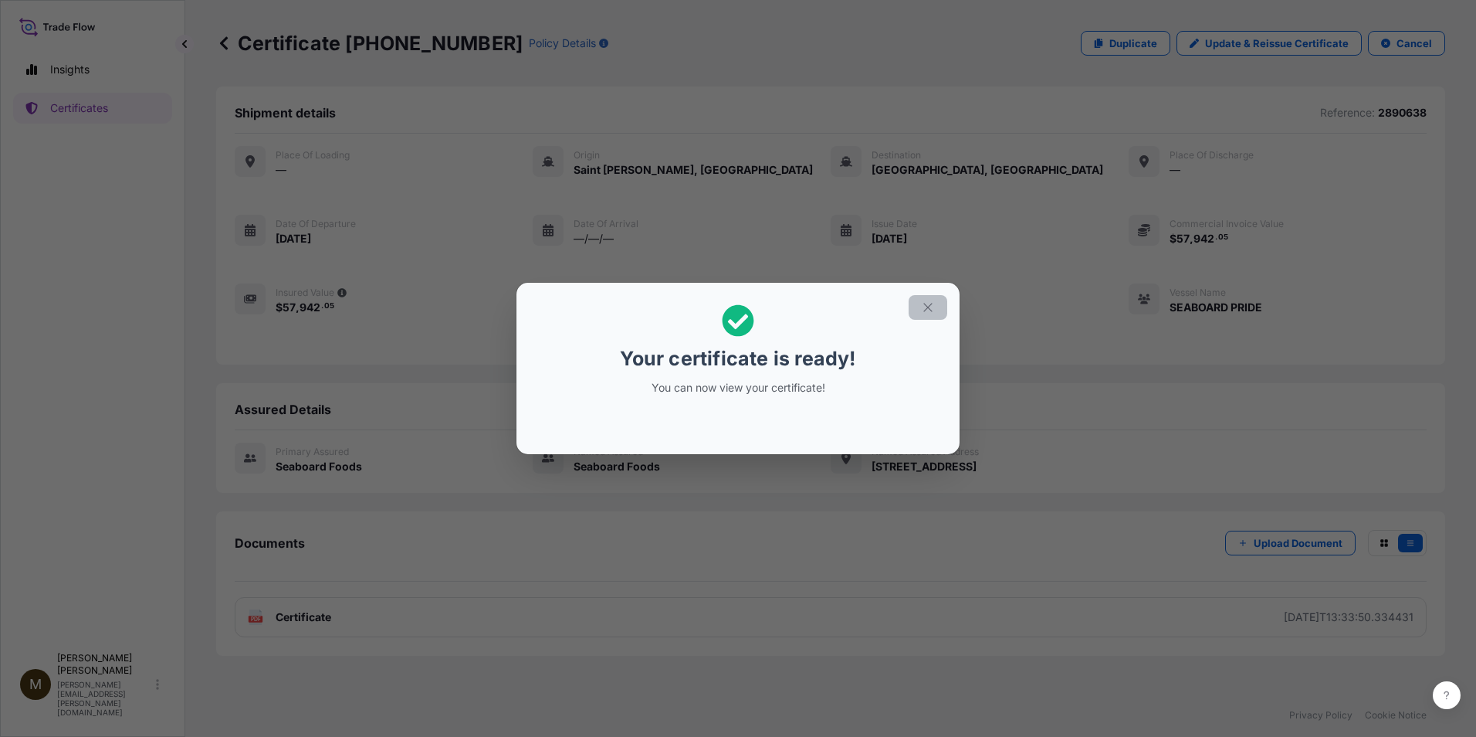
click at [931, 304] on icon "button" at bounding box center [927, 307] width 8 height 8
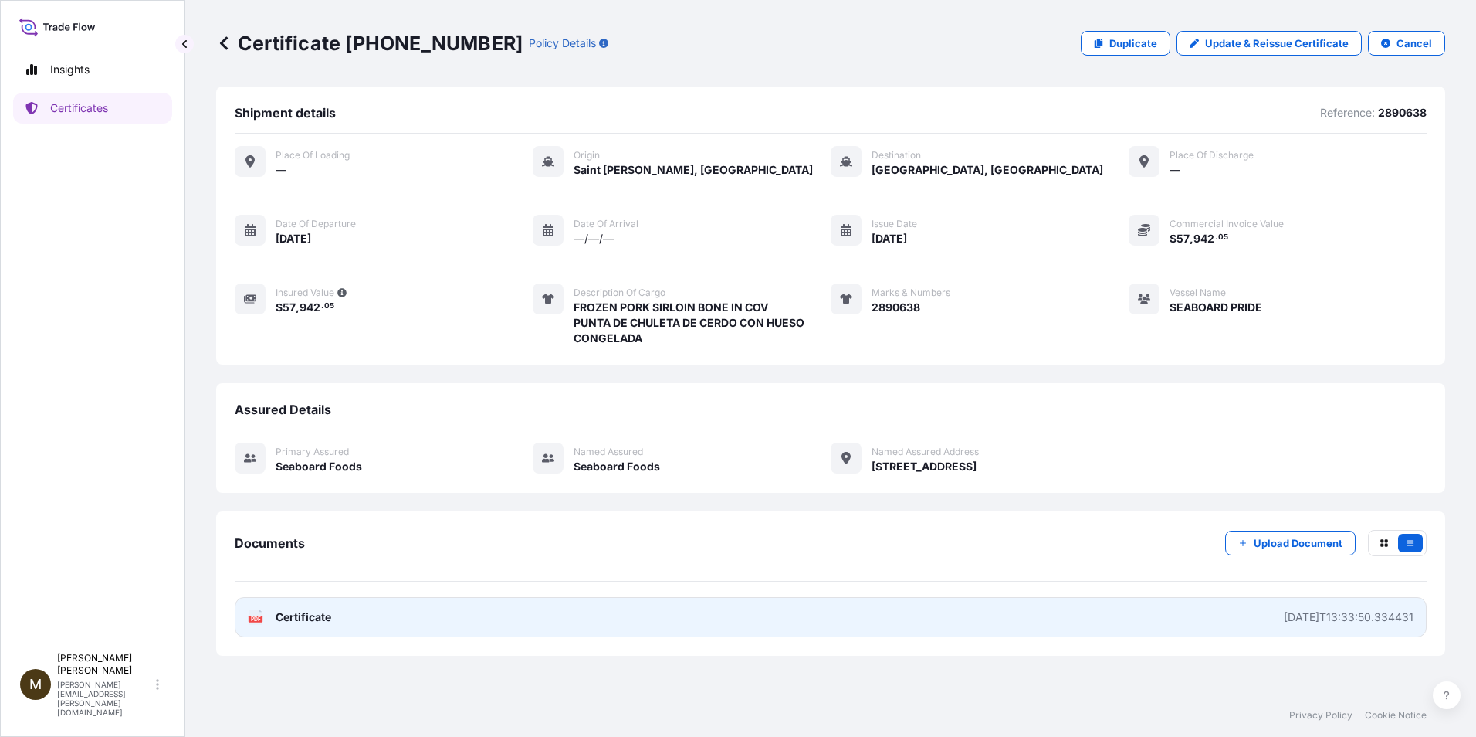
click at [308, 618] on span "Certificate" at bounding box center [304, 616] width 56 height 15
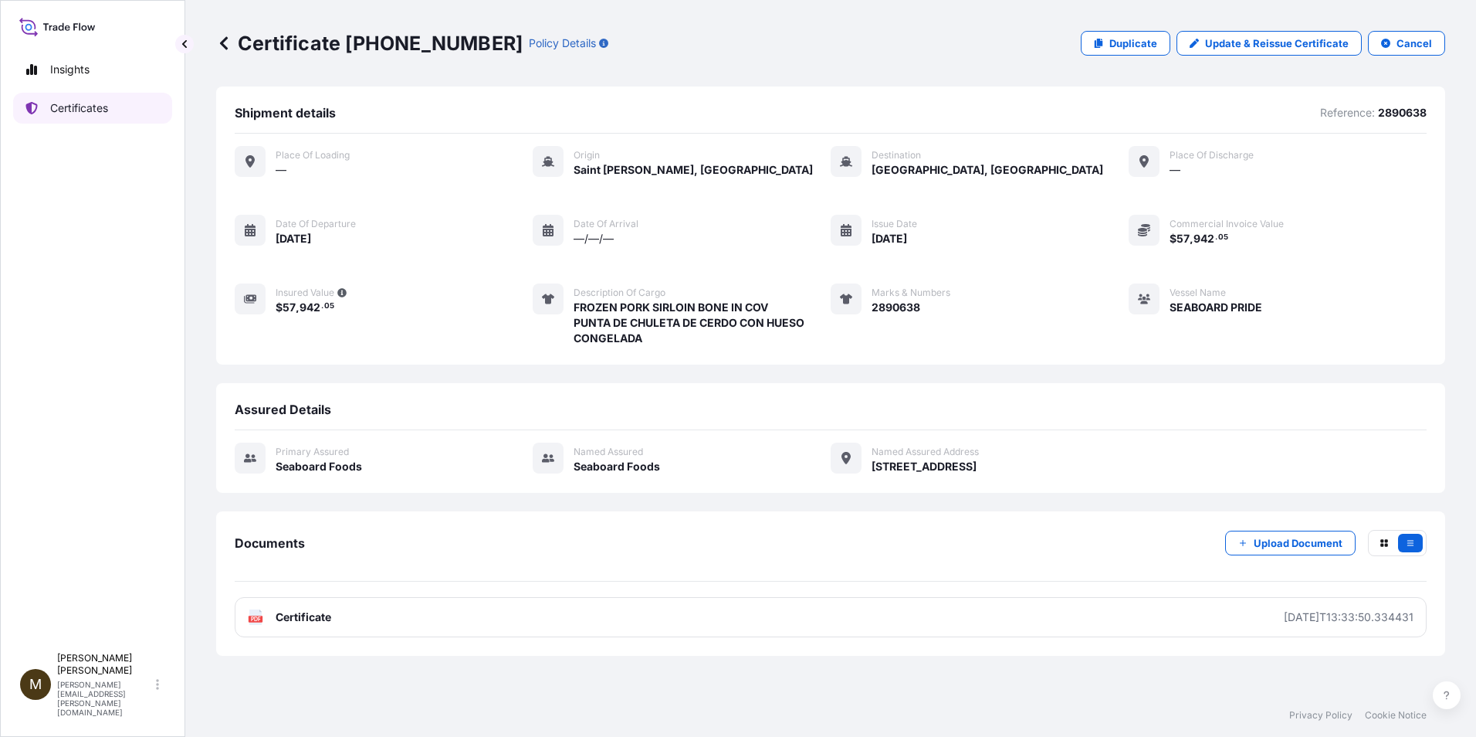
click at [81, 108] on p "Certificates" at bounding box center [79, 107] width 58 height 15
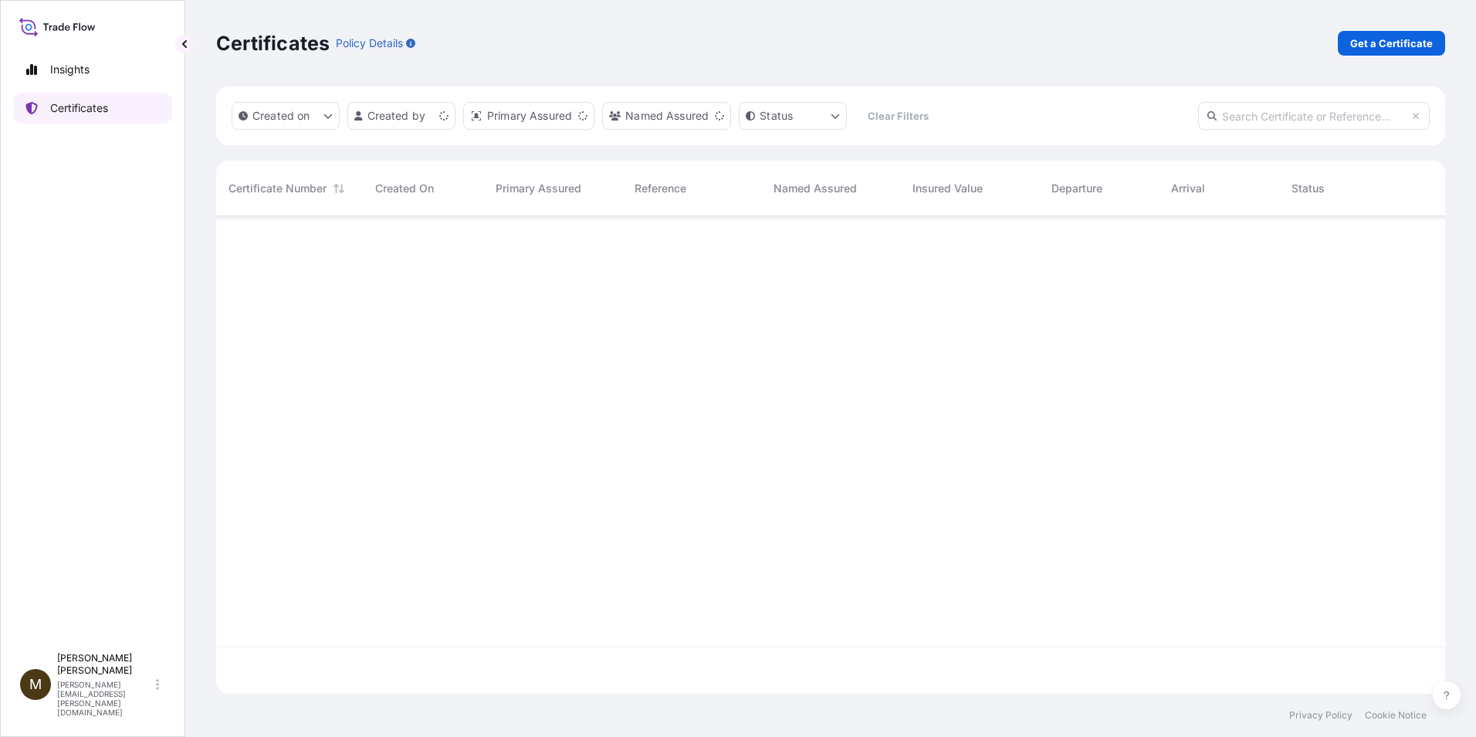
scroll to position [474, 1218]
click at [1383, 46] on p "Get a Certificate" at bounding box center [1391, 43] width 83 height 15
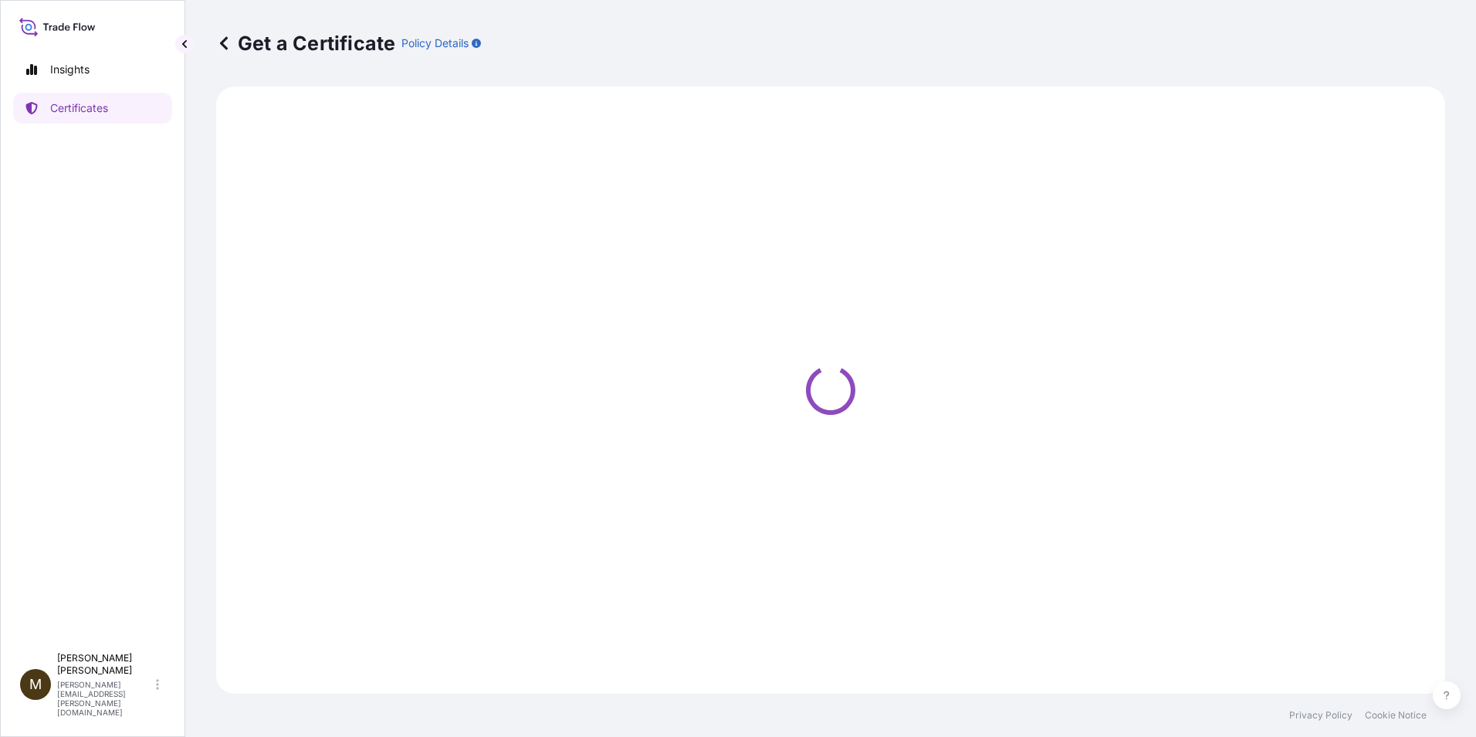
select select "Barge"
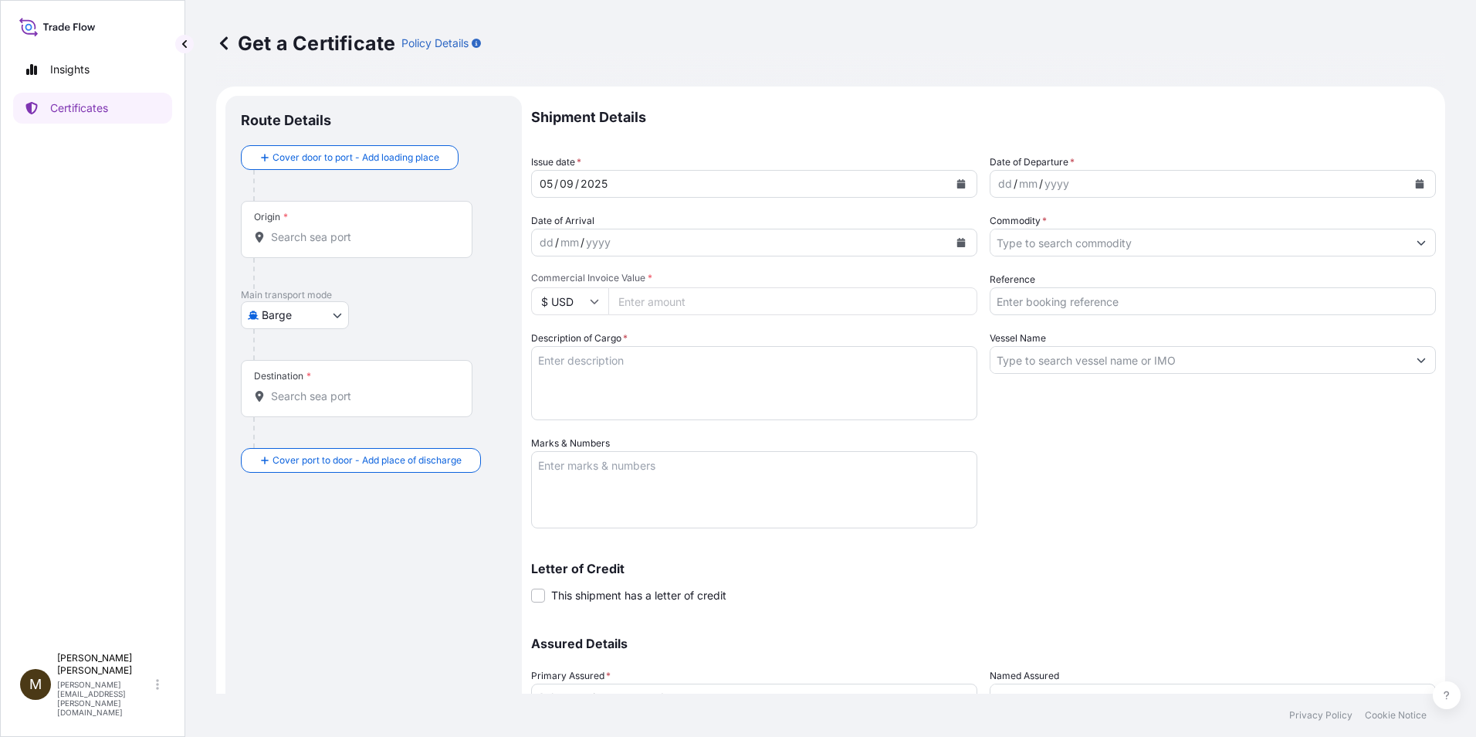
click at [1416, 185] on icon "Calendar" at bounding box center [1420, 183] width 8 height 9
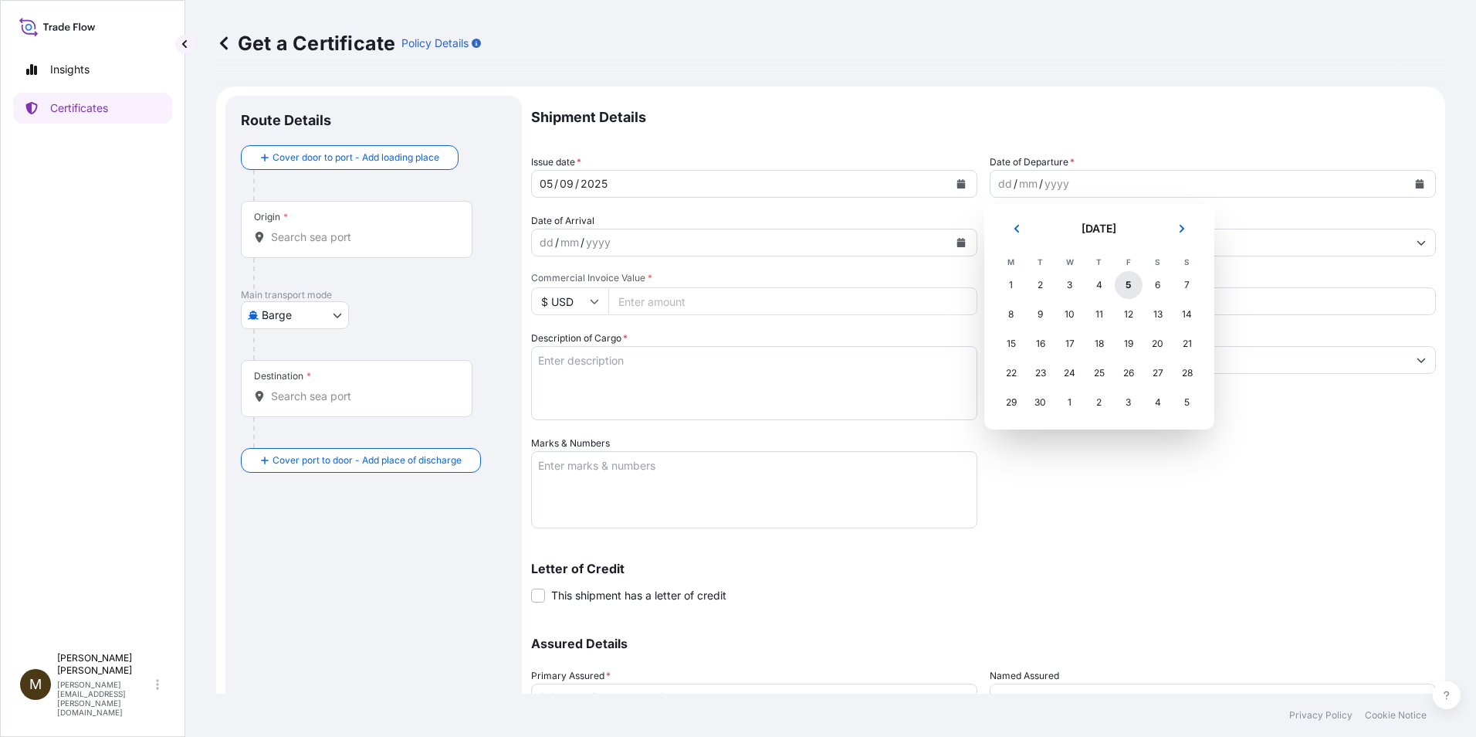
click at [1127, 287] on div "5" at bounding box center [1129, 285] width 28 height 28
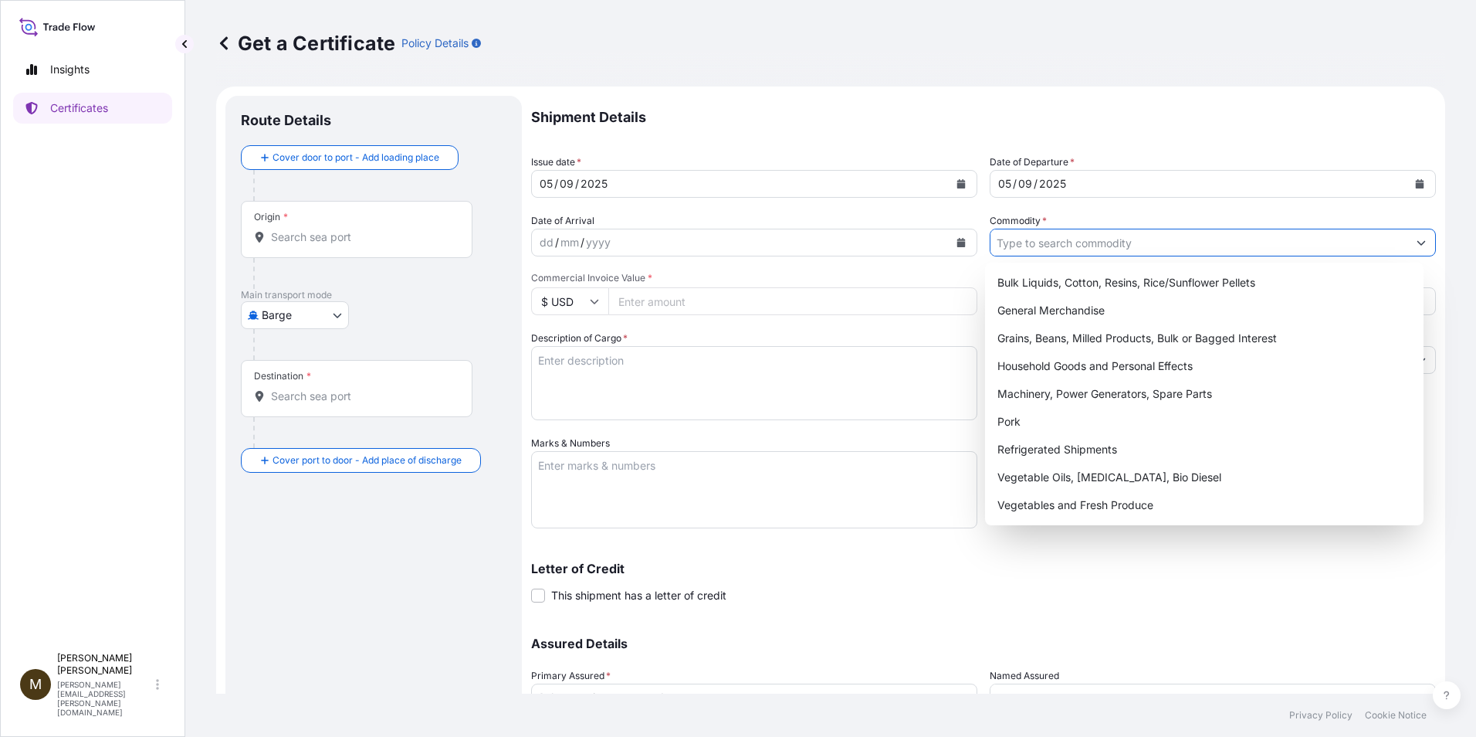
click at [1042, 247] on input "Commodity *" at bounding box center [1199, 243] width 417 height 28
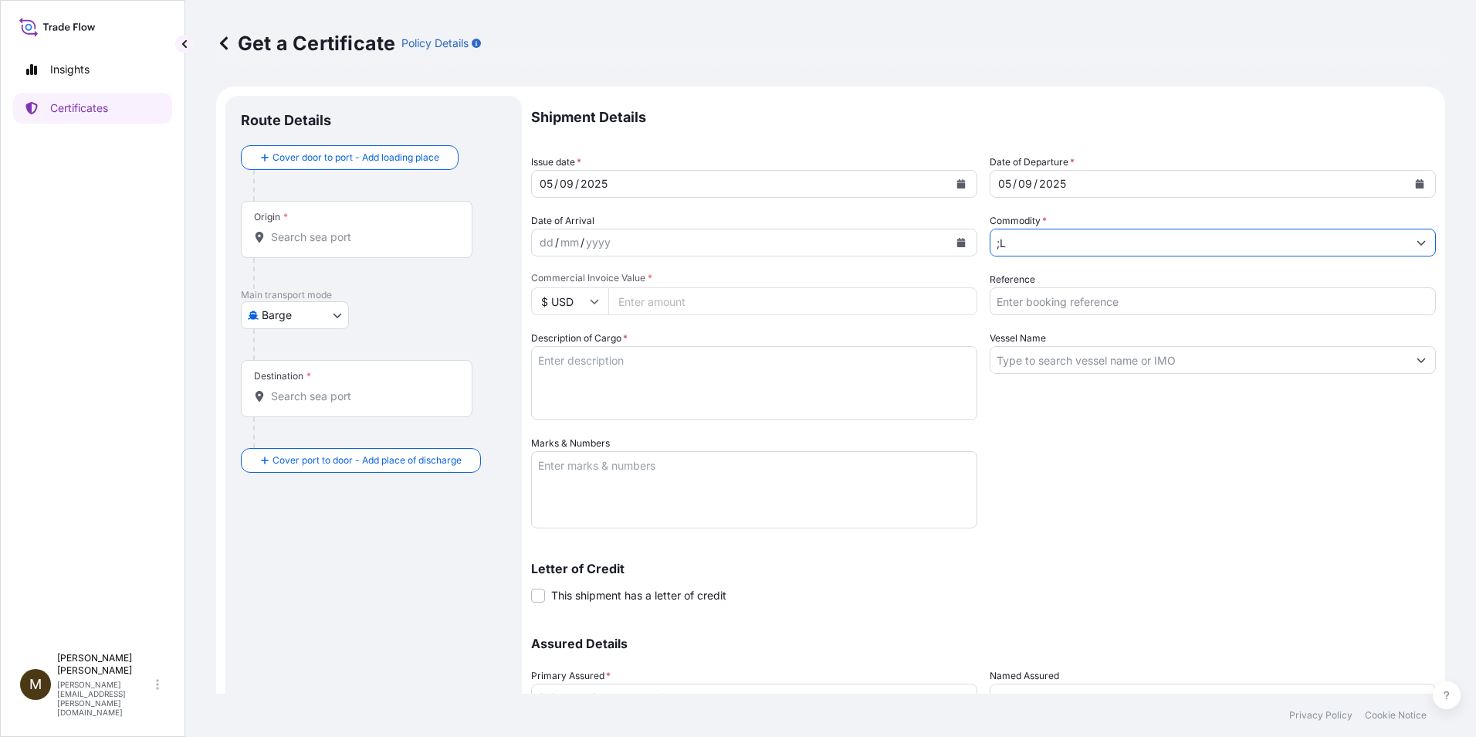
type input ";"
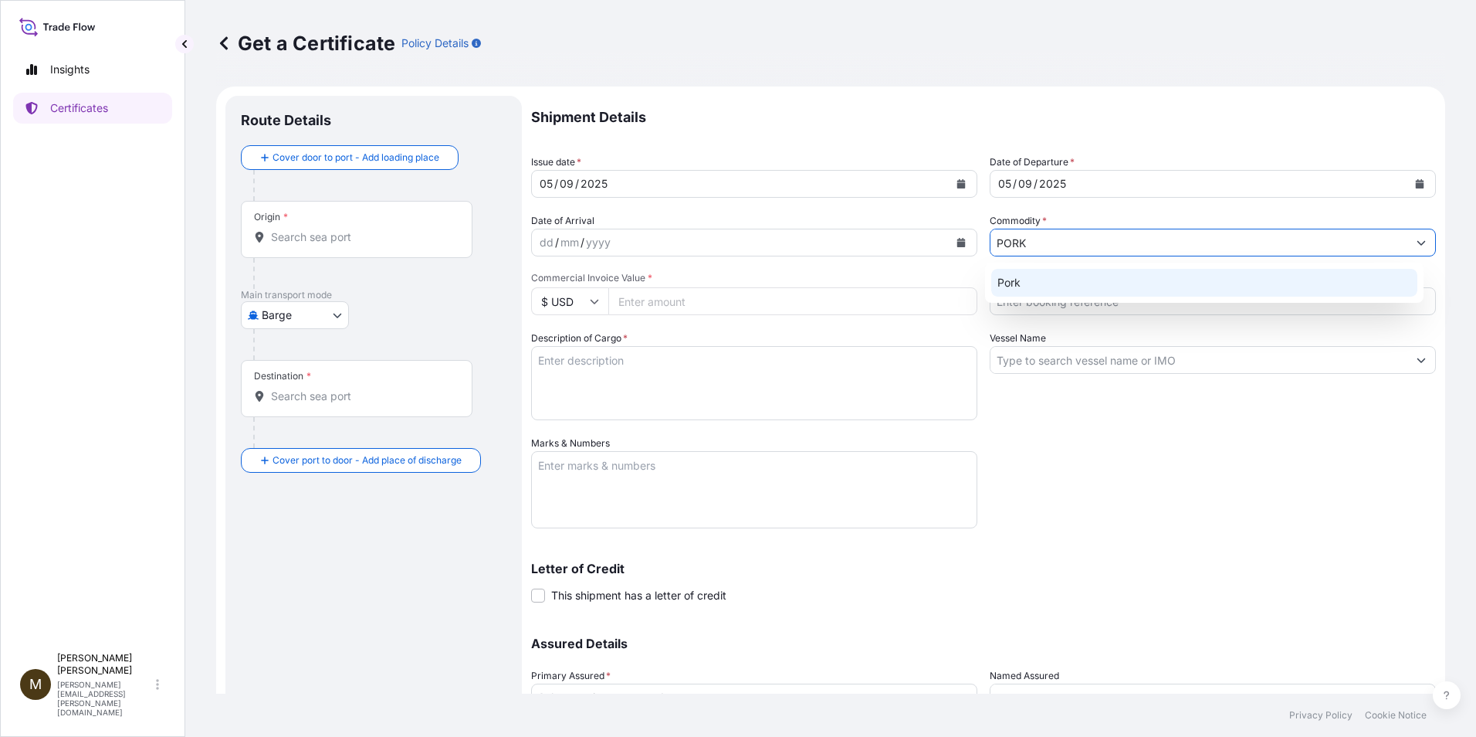
click at [1028, 284] on div "Pork" at bounding box center [1204, 283] width 427 height 28
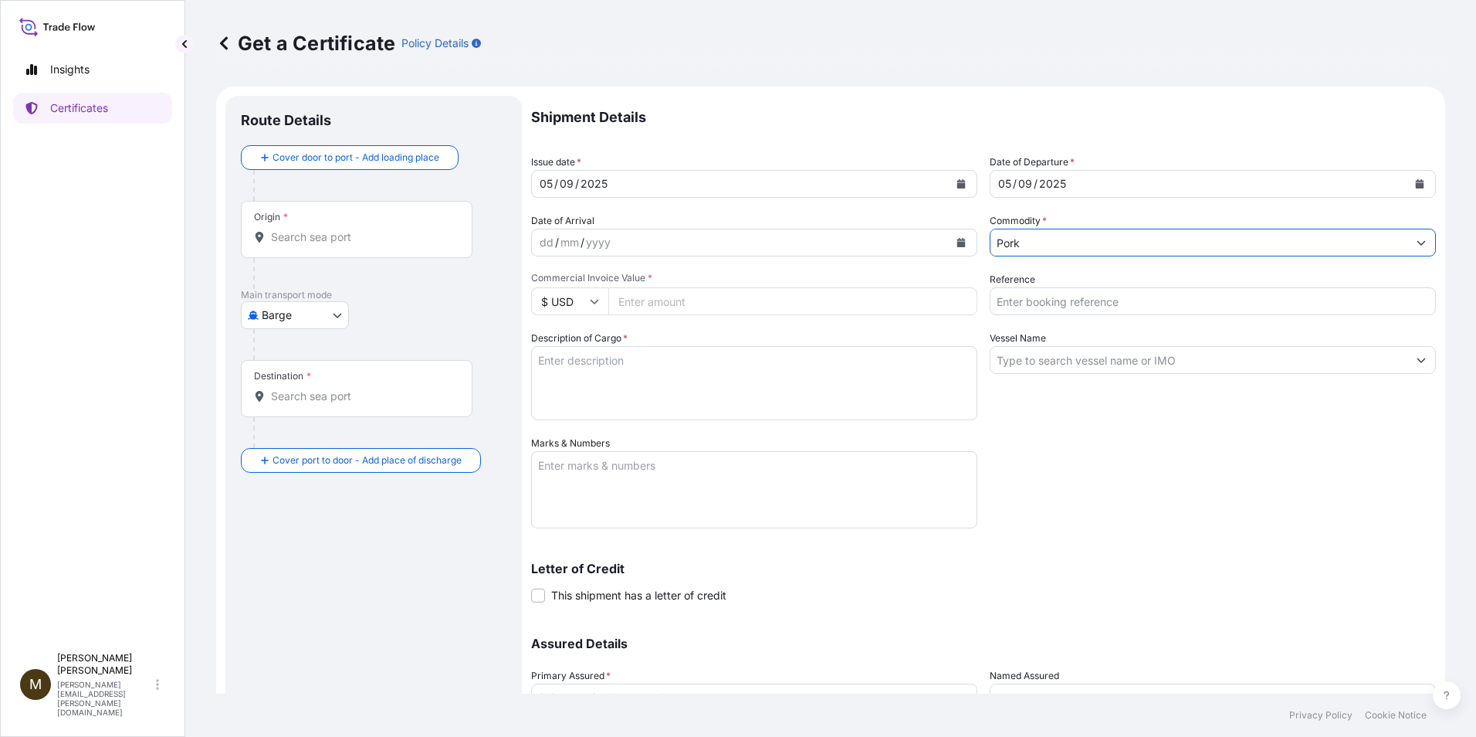
type input "Pork"
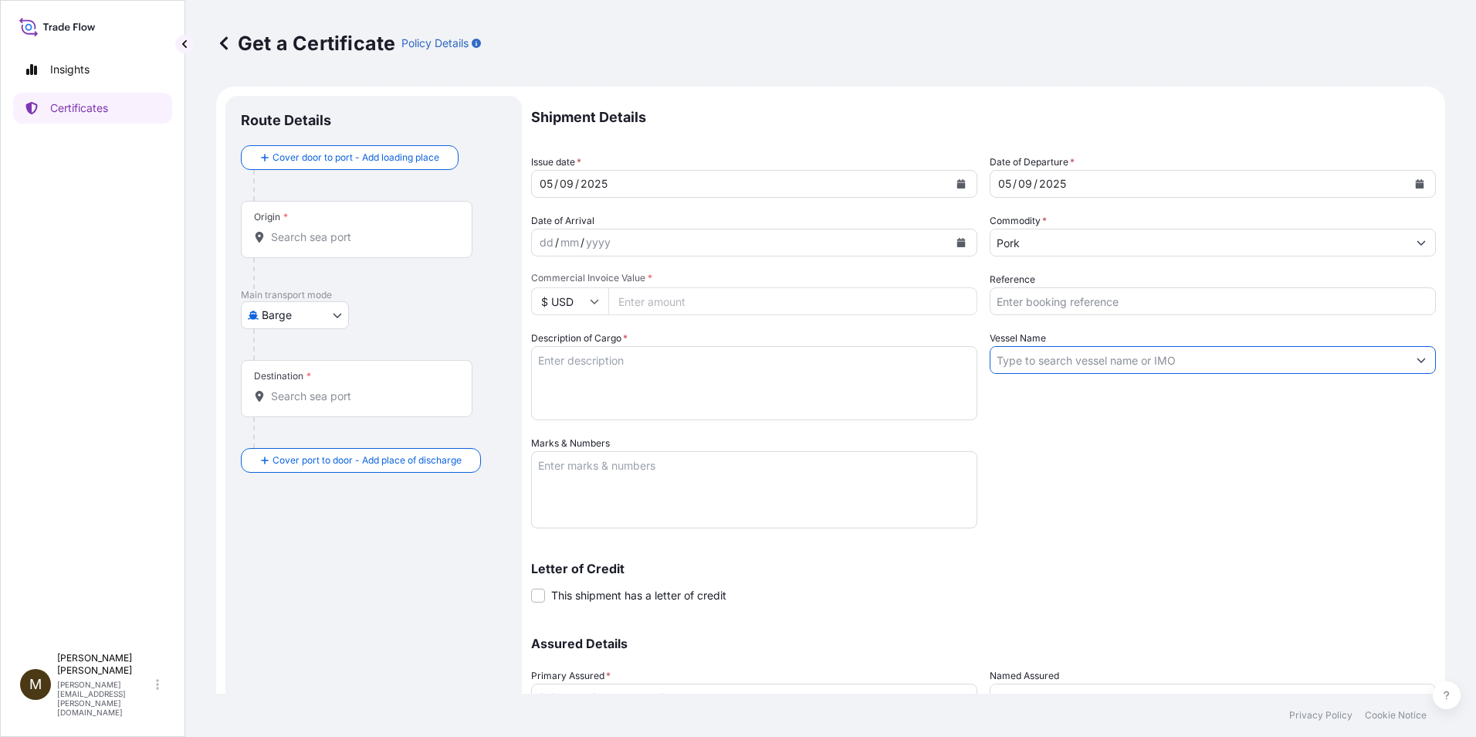
click at [1028, 361] on input "Vessel Name" at bounding box center [1199, 360] width 417 height 28
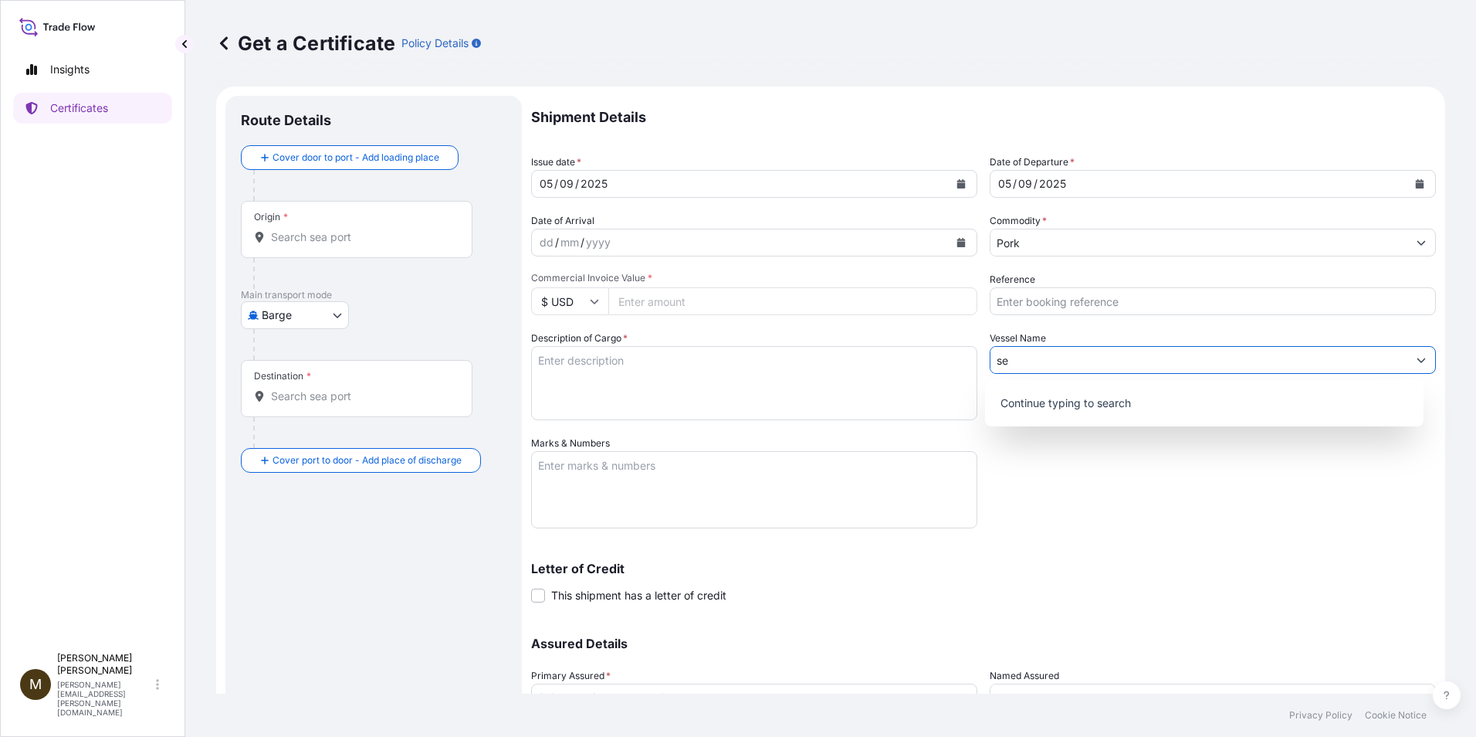
type input "s"
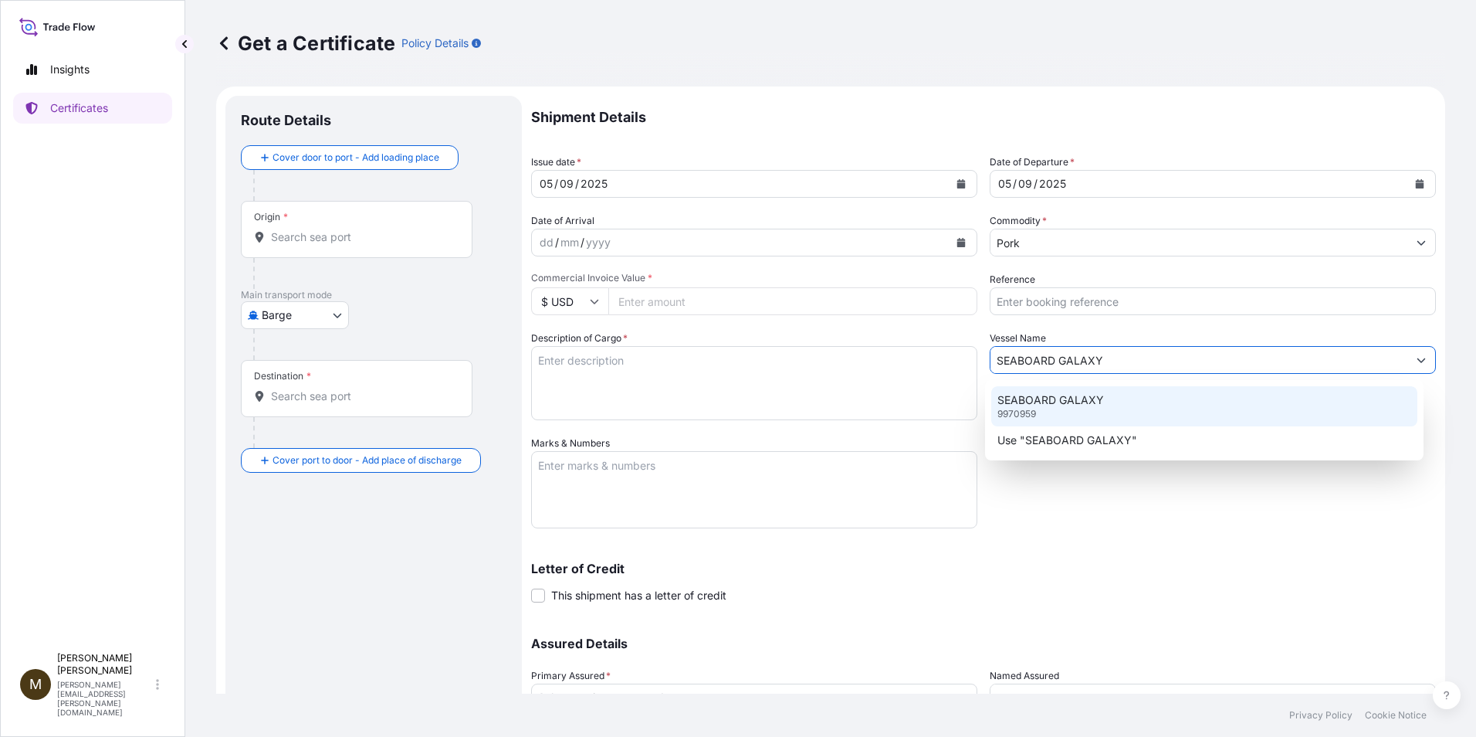
click at [1038, 415] on div "SEABOARD GALAXY 9970959" at bounding box center [1204, 406] width 427 height 40
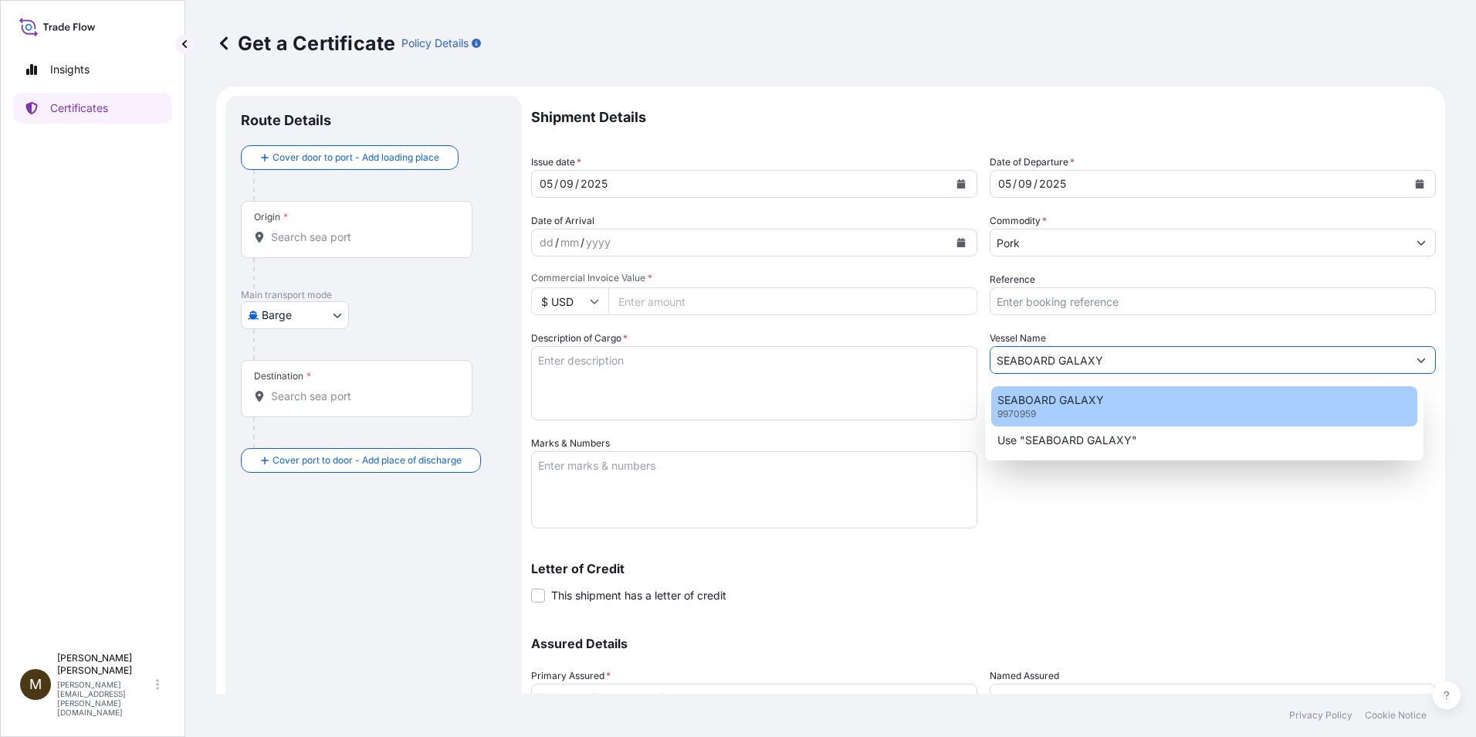
click at [1038, 415] on div "SEABOARD GALAXY 9970959" at bounding box center [1204, 406] width 427 height 40
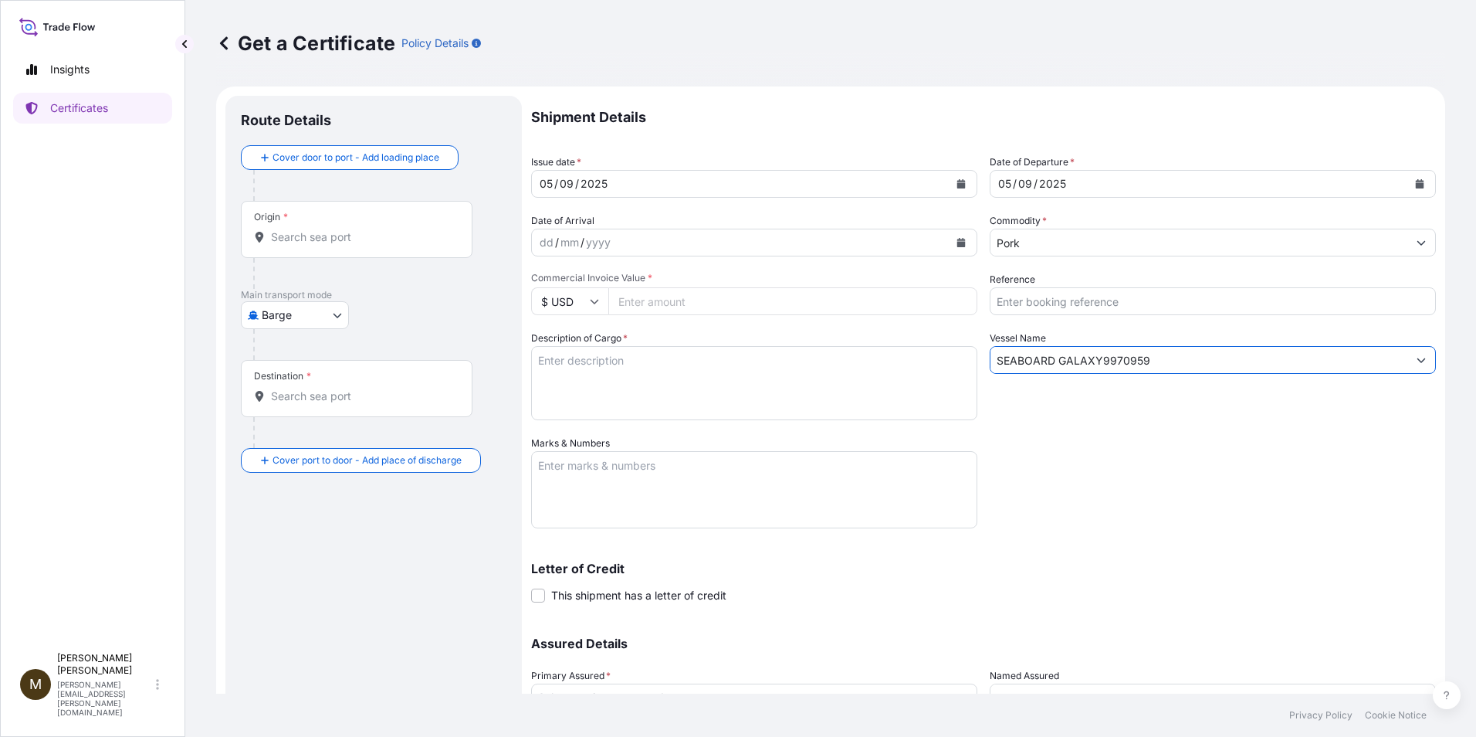
type input "SEABOARD GALAXY"
click at [1032, 303] on input "Reference" at bounding box center [1213, 301] width 446 height 28
paste input "2890642"
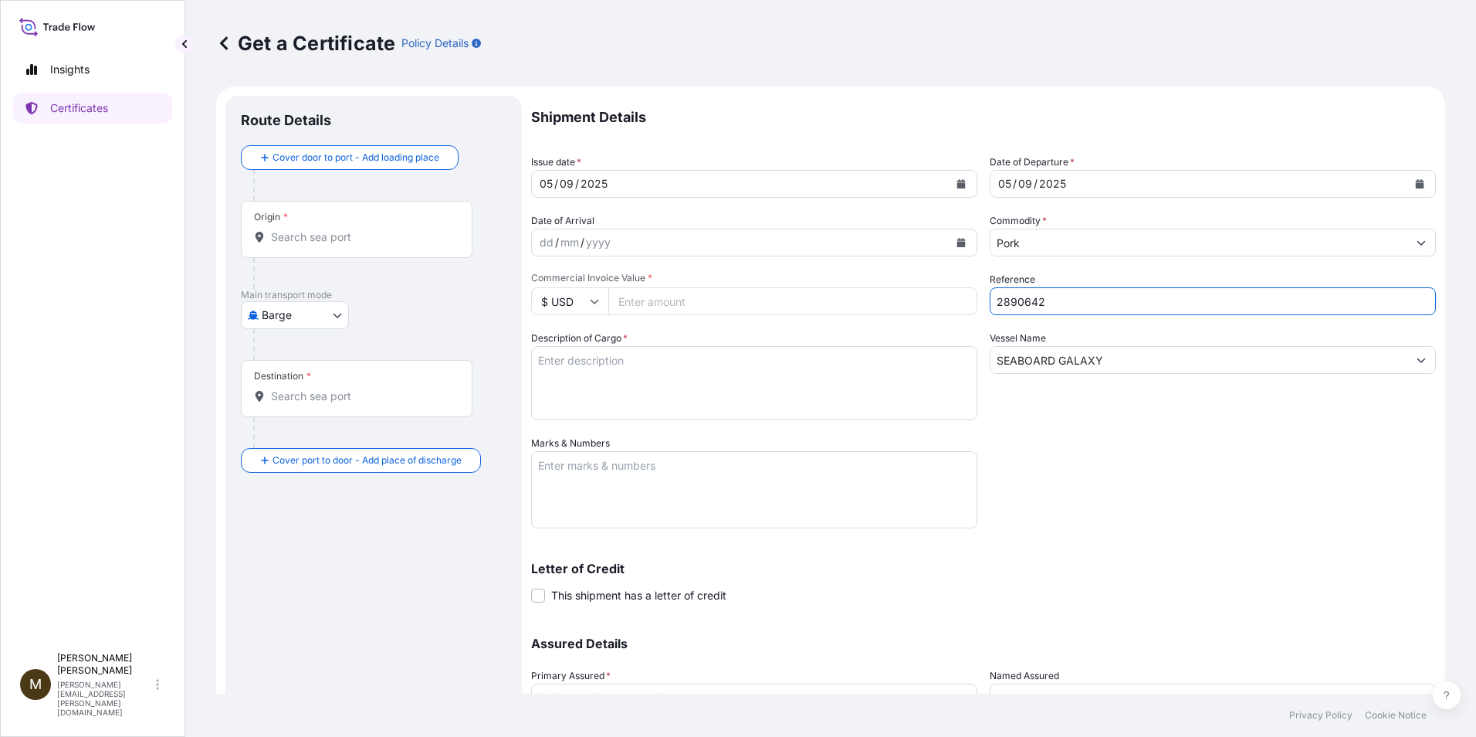
type input "2890642"
click at [570, 467] on textarea "Marks & Numbers" at bounding box center [754, 489] width 446 height 77
paste textarea "2890642"
type textarea "2890642"
click at [578, 370] on textarea "Description of Cargo *" at bounding box center [754, 383] width 446 height 74
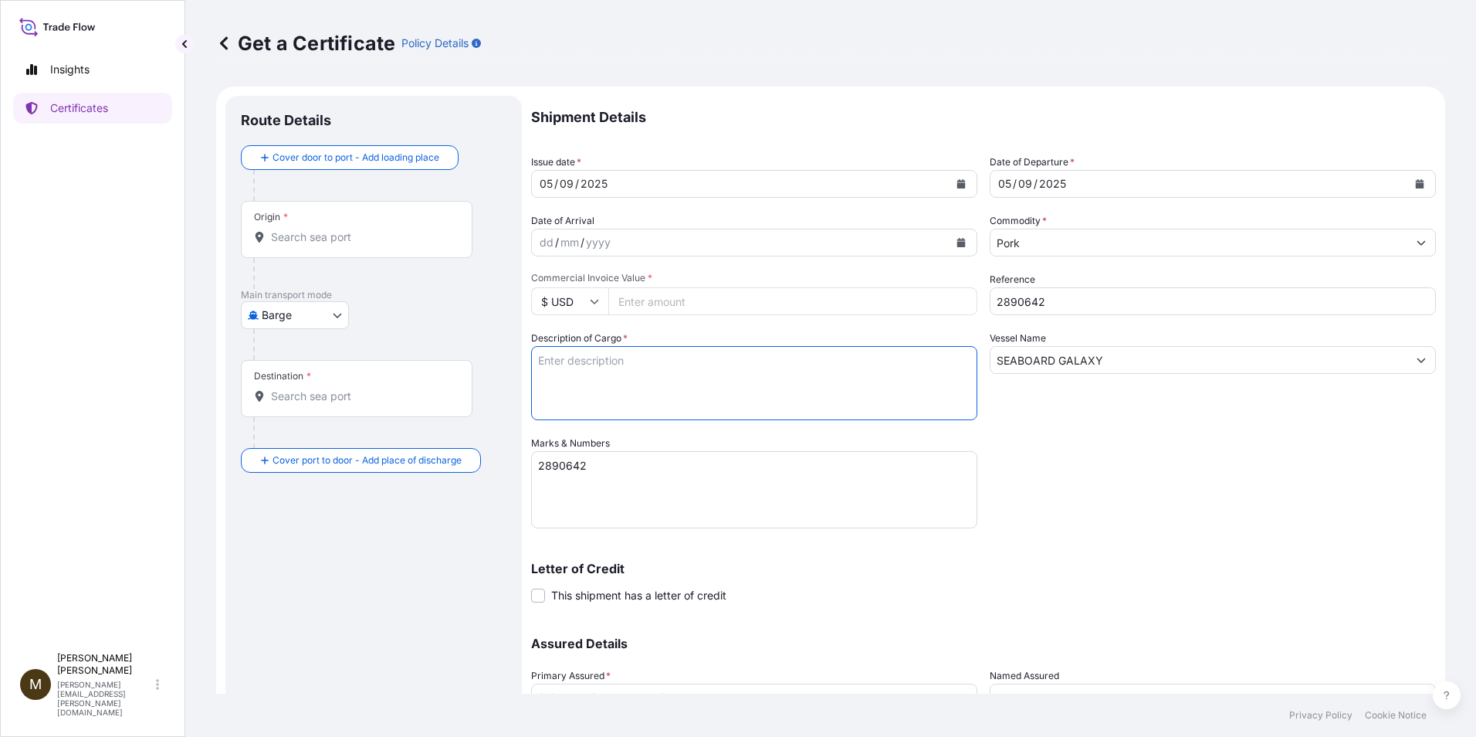
paste textarea "FROZEN PORK SIRLOIN BONE IN COV PUNTA DE CHULETA DE CERDO CON HUESO CONGELADA"
type textarea "FROZEN PORK SIRLOIN BONE IN COV PUNTA DE CHULETA DE CERDO CON HUESO CONGELADA"
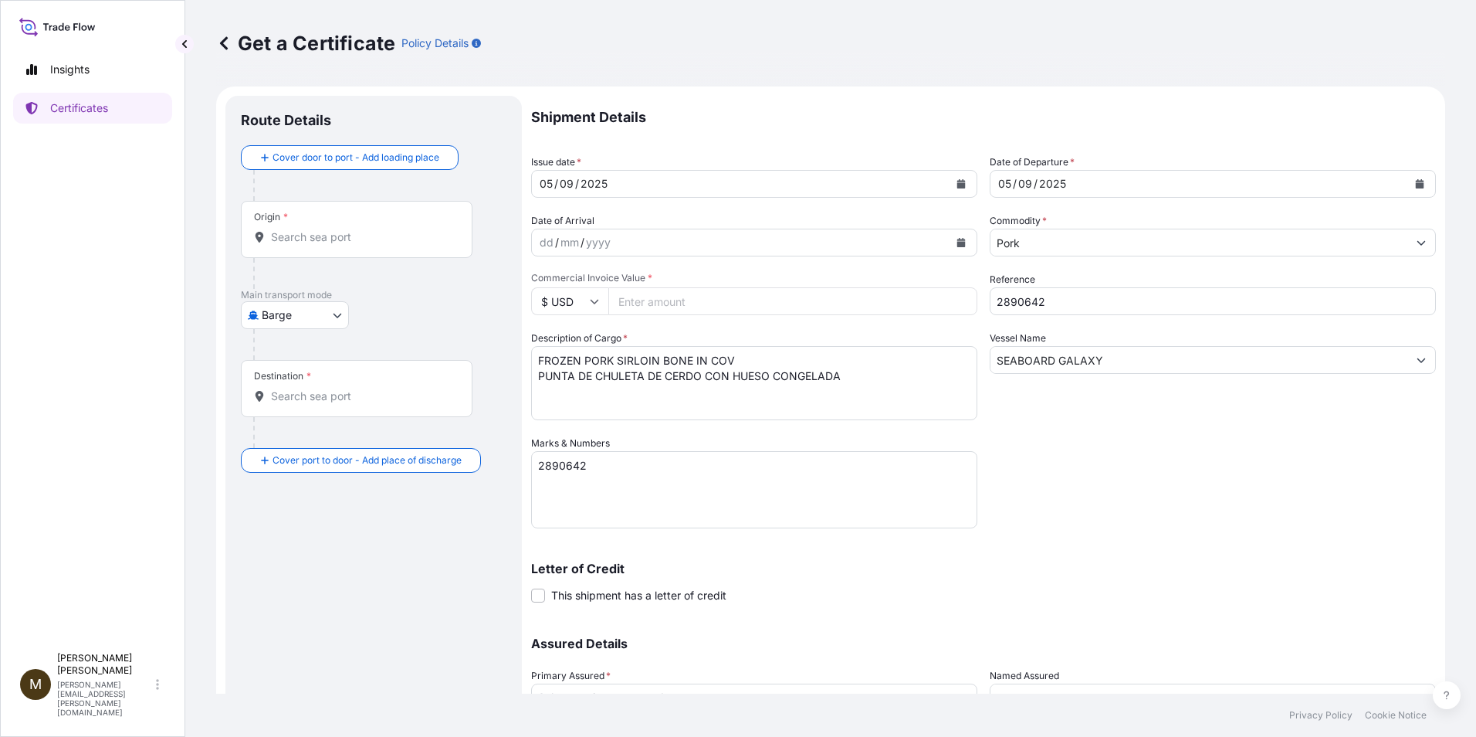
click at [652, 303] on input "Commercial Invoice Value *" at bounding box center [792, 301] width 369 height 28
paste input "59902.86"
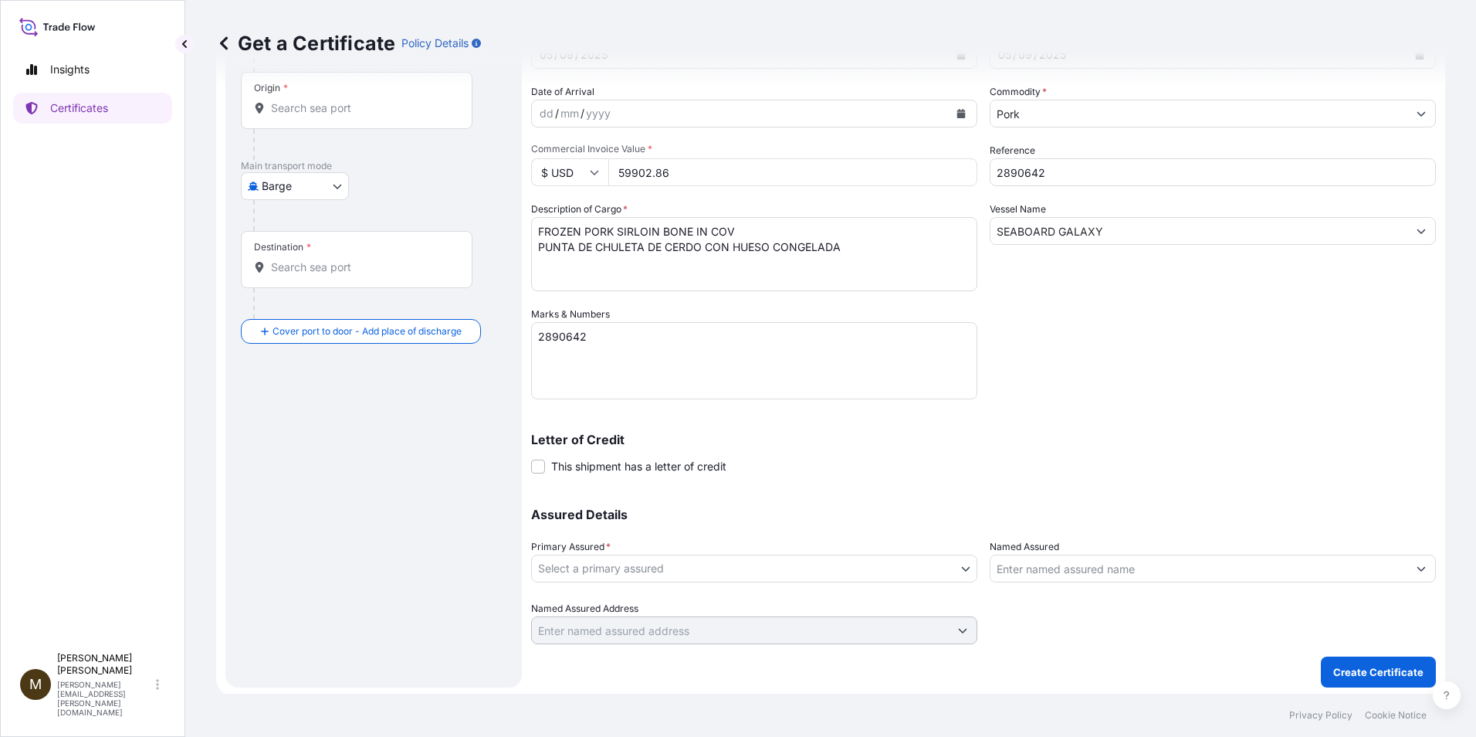
scroll to position [132, 0]
type input "59902.86"
click at [549, 561] on body "Insights Certificates M Manuela Erives manuela.erives@seaboardfoods.com Get a C…" at bounding box center [738, 368] width 1476 height 737
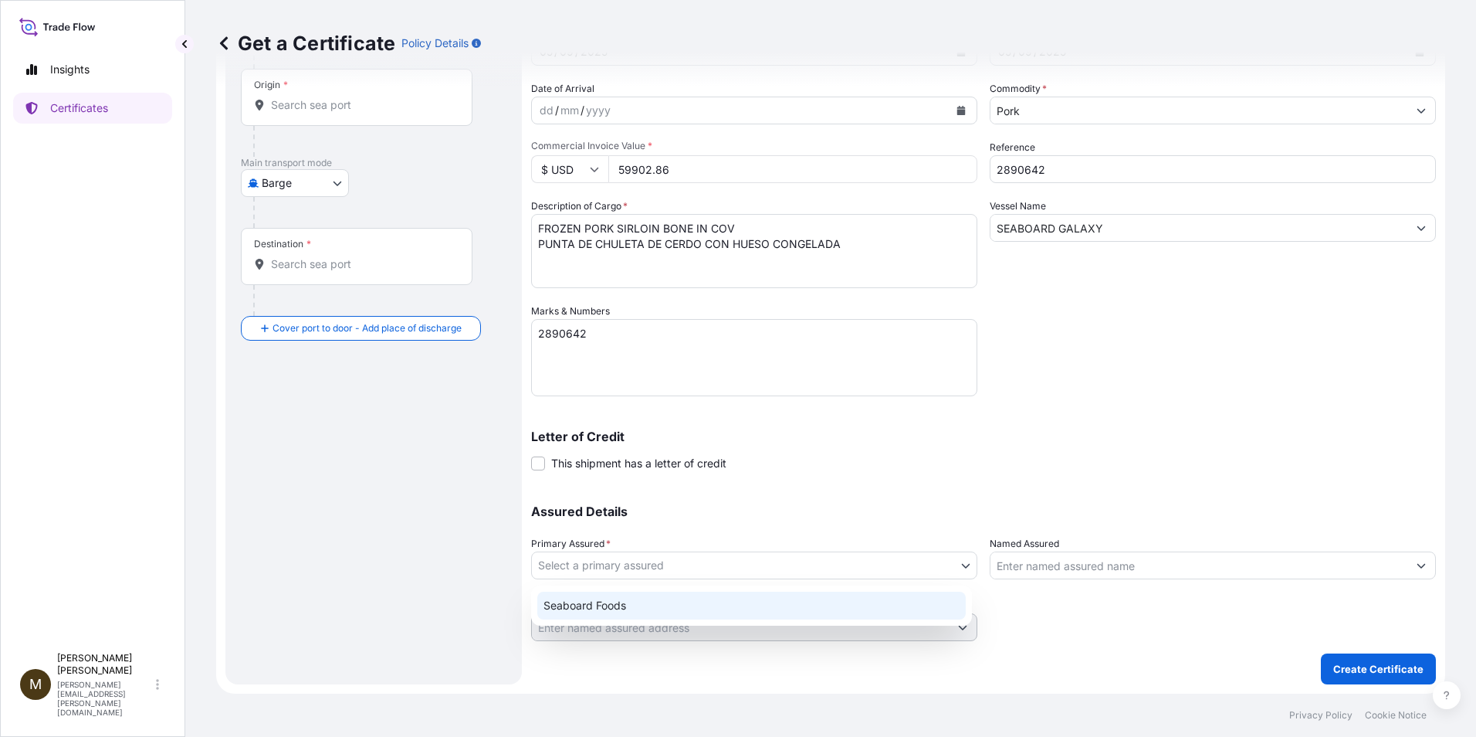
click at [596, 607] on div "Seaboard Foods" at bounding box center [751, 605] width 429 height 28
select select "31638"
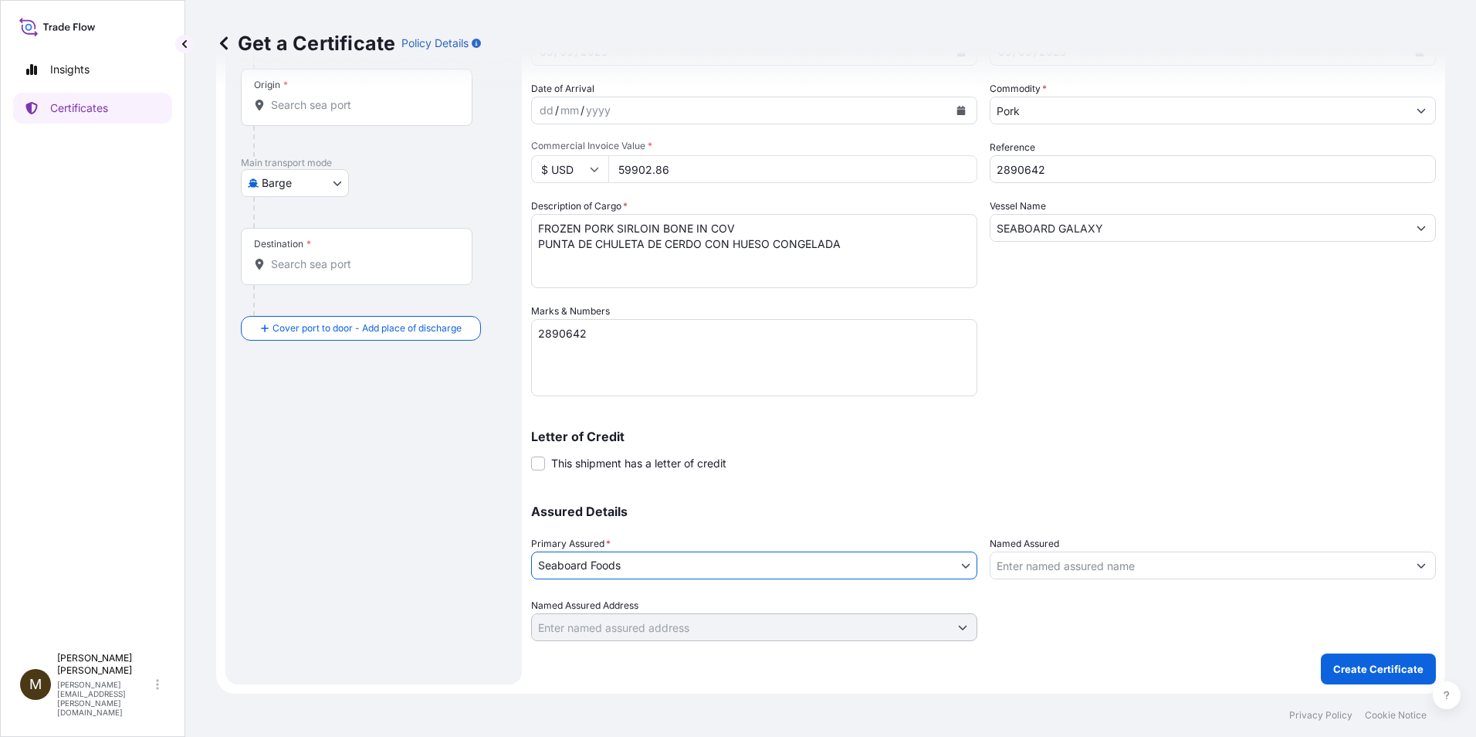
click at [1025, 564] on input "Named Assured" at bounding box center [1199, 565] width 417 height 28
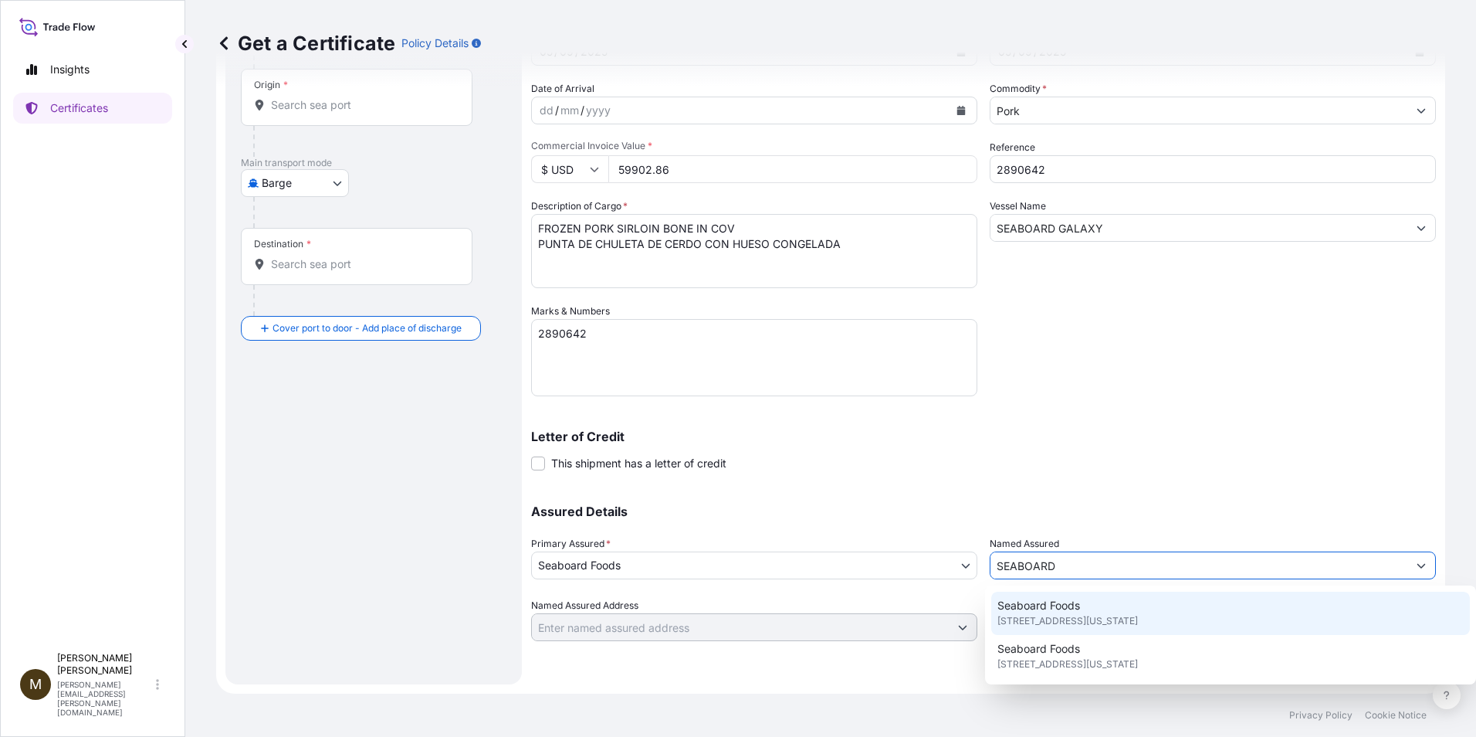
click at [1030, 615] on span "9000 W 67th St STE 200, Shawnee Mission, Kansas 66202-3677, United States of Am…" at bounding box center [1068, 620] width 141 height 15
type input "Seaboard Foods"
type input "9000 W 67th St STE 200"
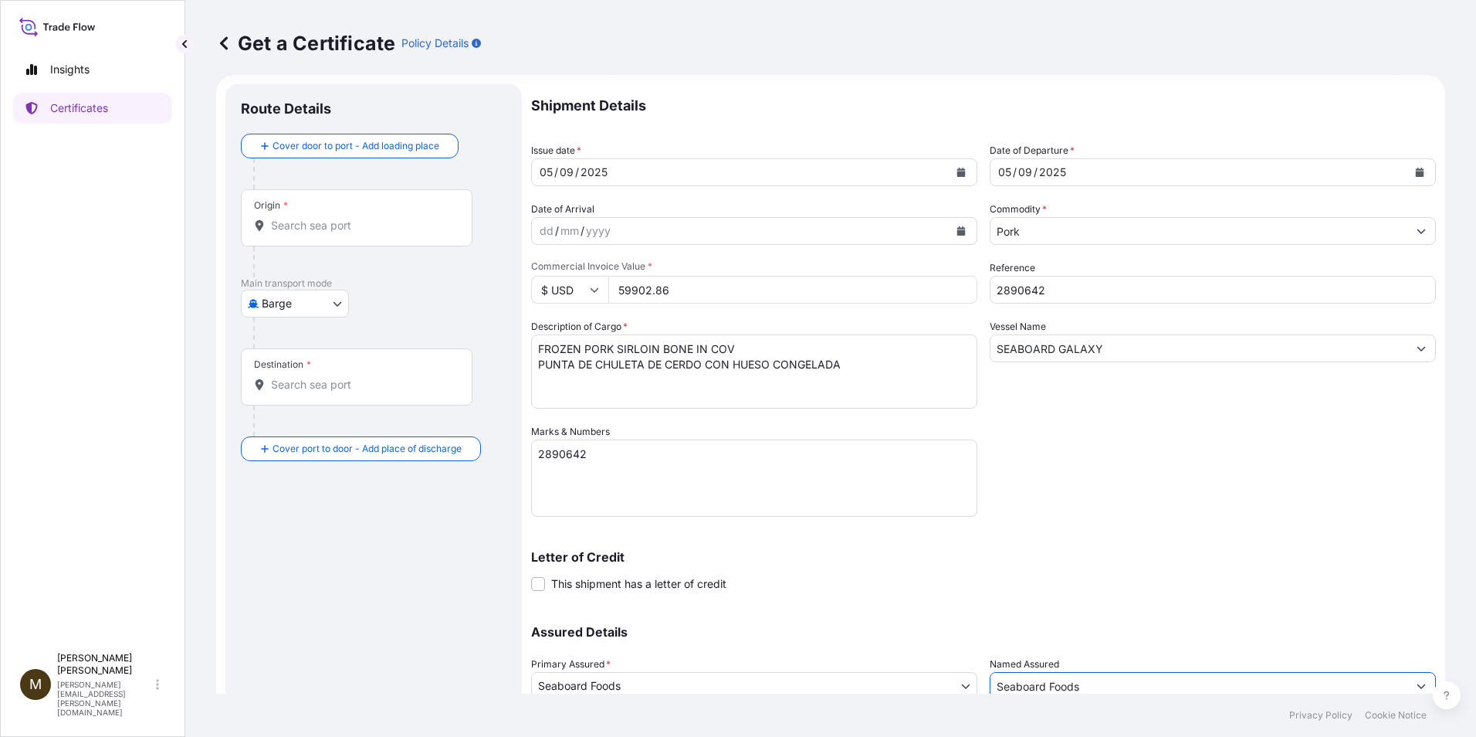
scroll to position [0, 0]
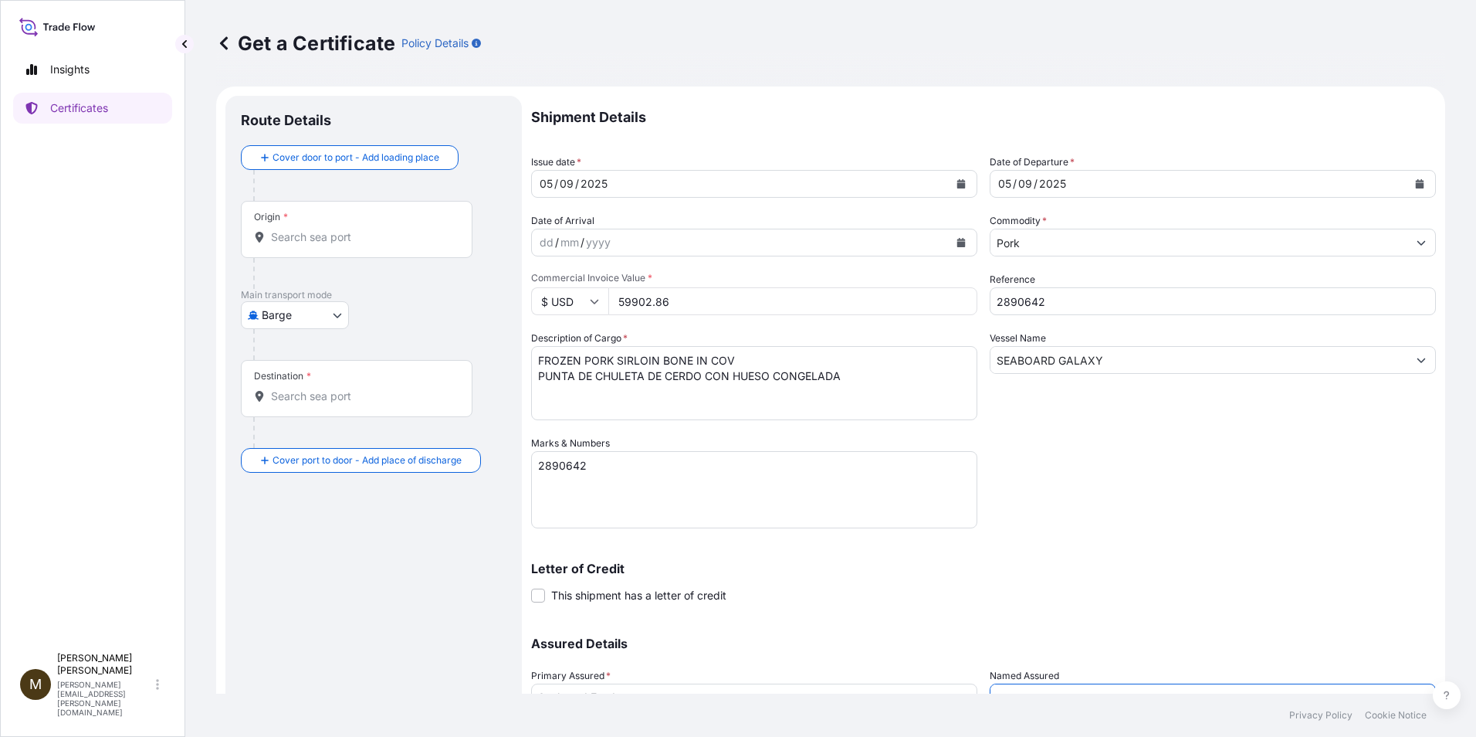
type input "Seaboard Foods"
click at [339, 315] on body "Insights Certificates M Manuela Erives manuela.erives@seaboardfoods.com Get a C…" at bounding box center [738, 368] width 1476 height 737
click at [300, 436] on span "Ocean Vessel" at bounding box center [304, 438] width 69 height 15
select select "Ocean Vessel"
click at [307, 245] on input "Origin *" at bounding box center [362, 242] width 182 height 15
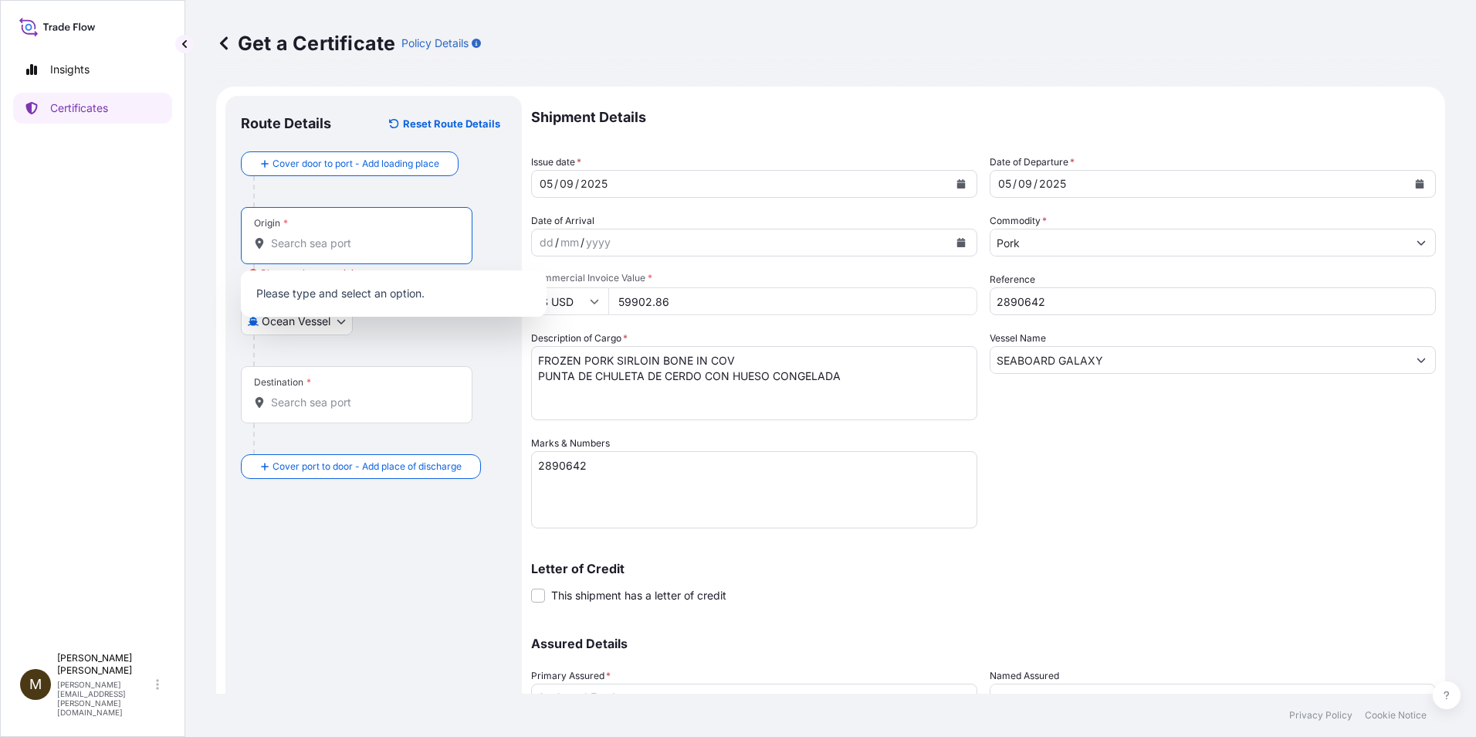
click at [322, 246] on input "Origin * Please select an origin" at bounding box center [362, 242] width 182 height 15
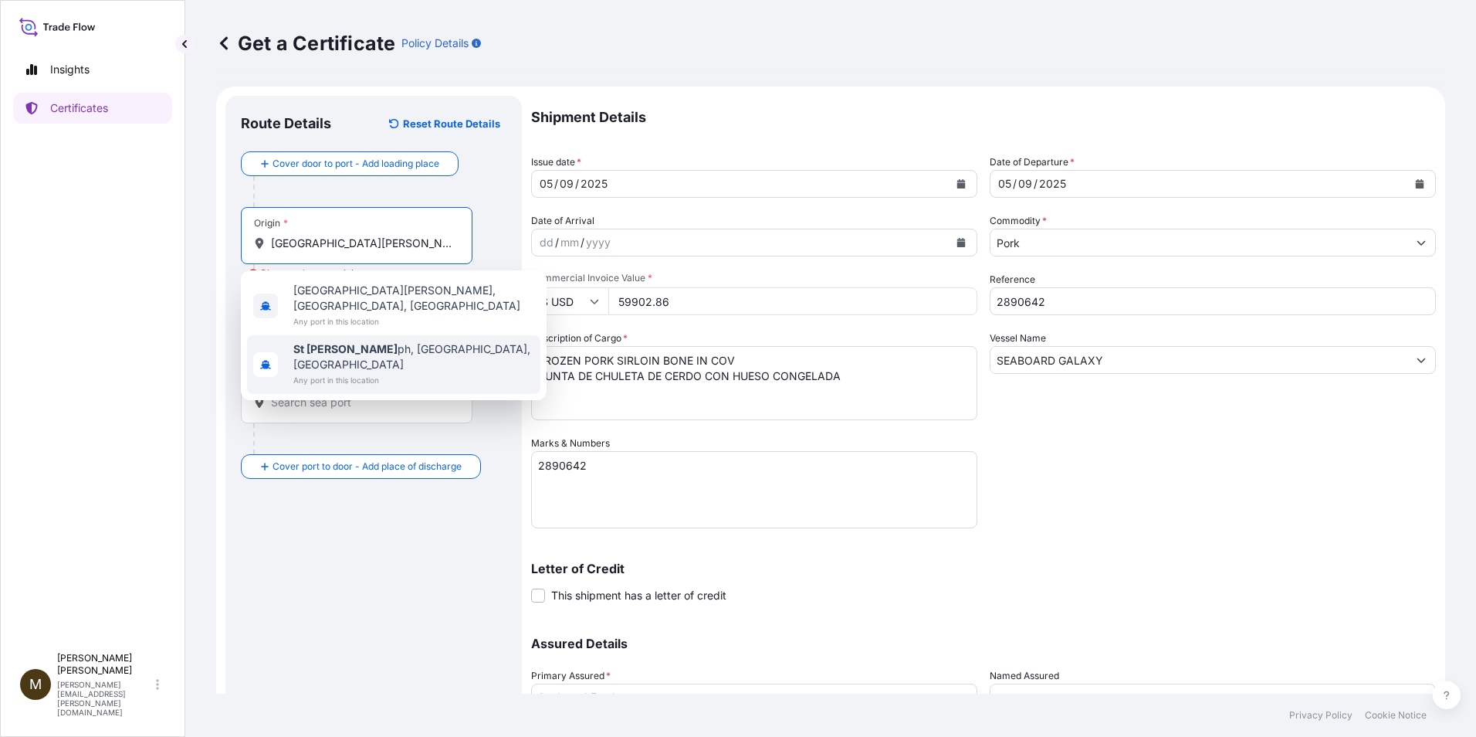
click at [366, 341] on span "St Jose ph, MO, USA" at bounding box center [413, 356] width 241 height 31
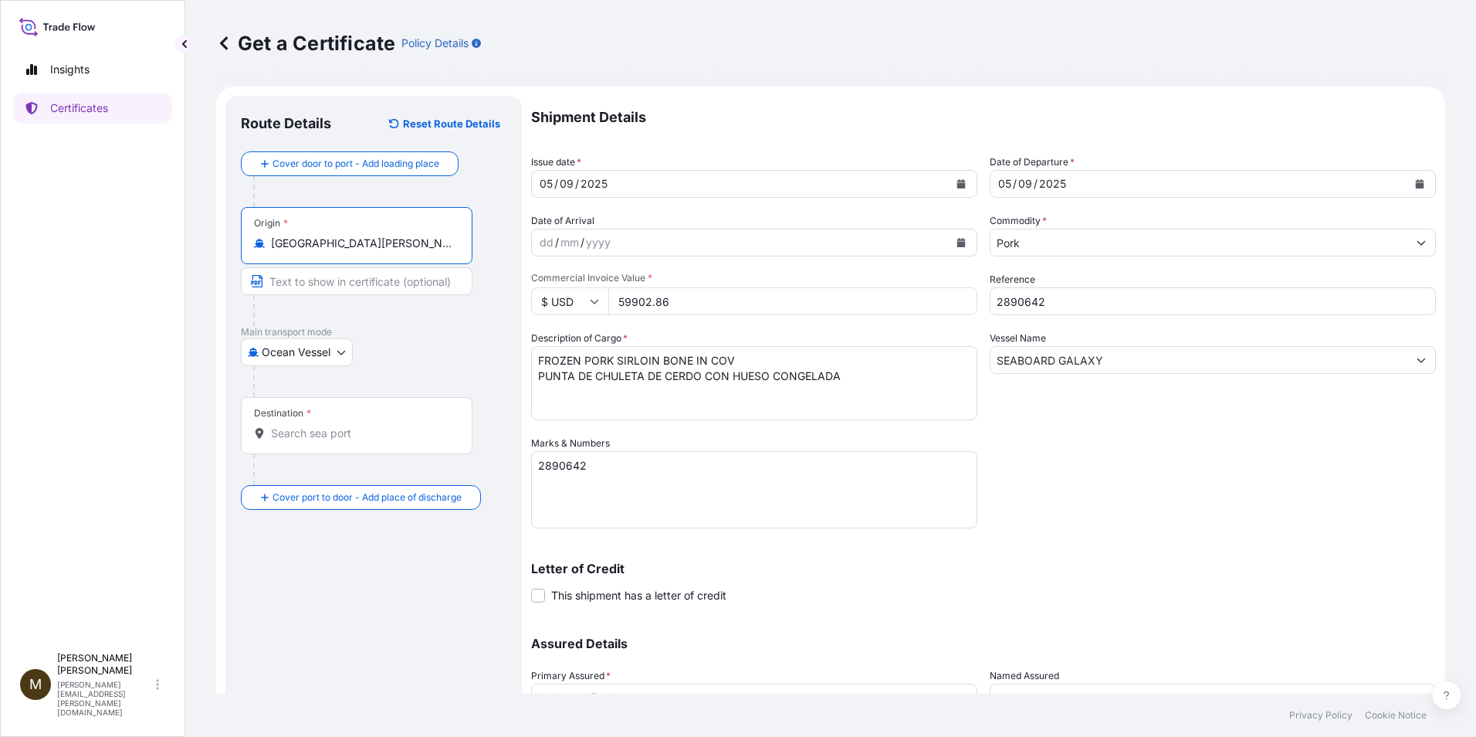
type input "St Joseph, MO, USA"
click at [335, 436] on input "Destination *" at bounding box center [362, 432] width 182 height 15
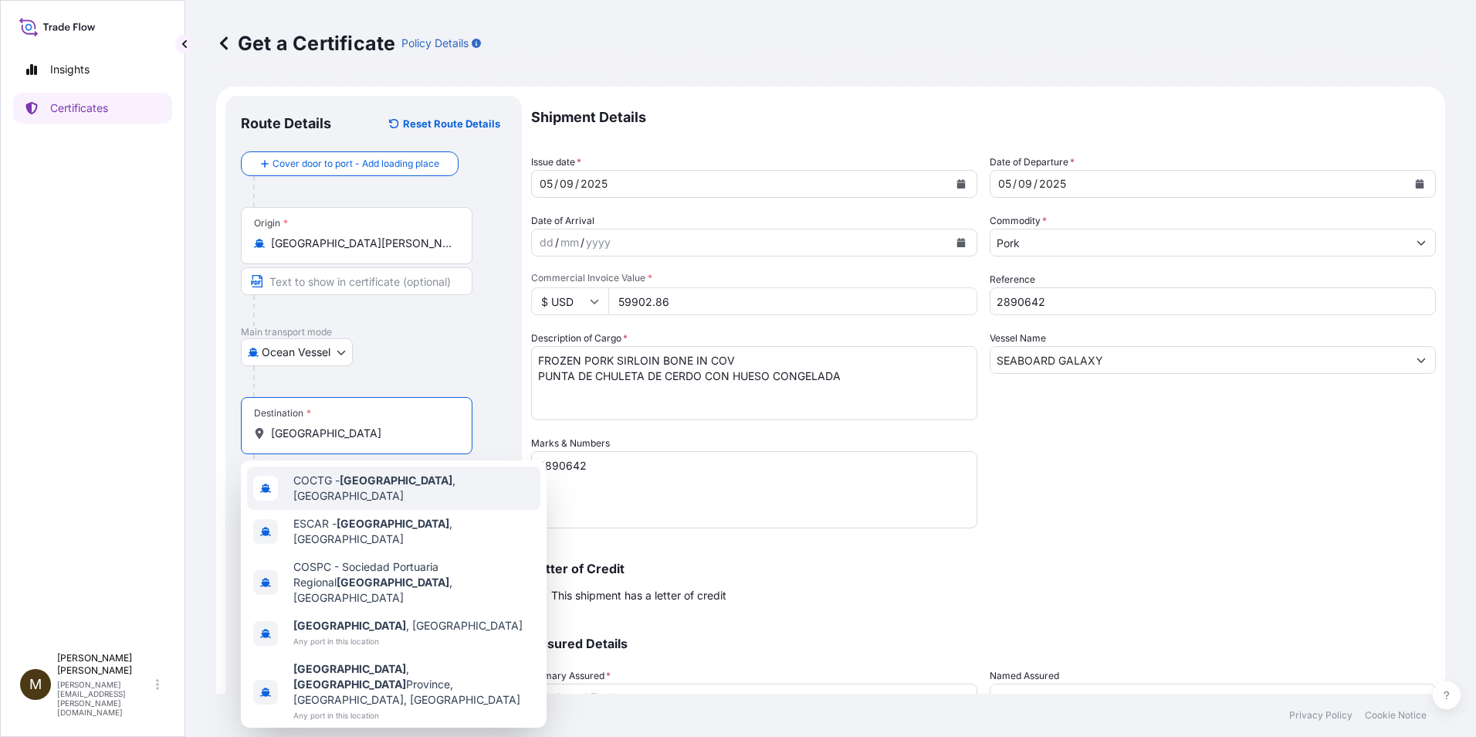
click at [442, 489] on span "COCTG - Cartagena , Colombia" at bounding box center [413, 488] width 241 height 31
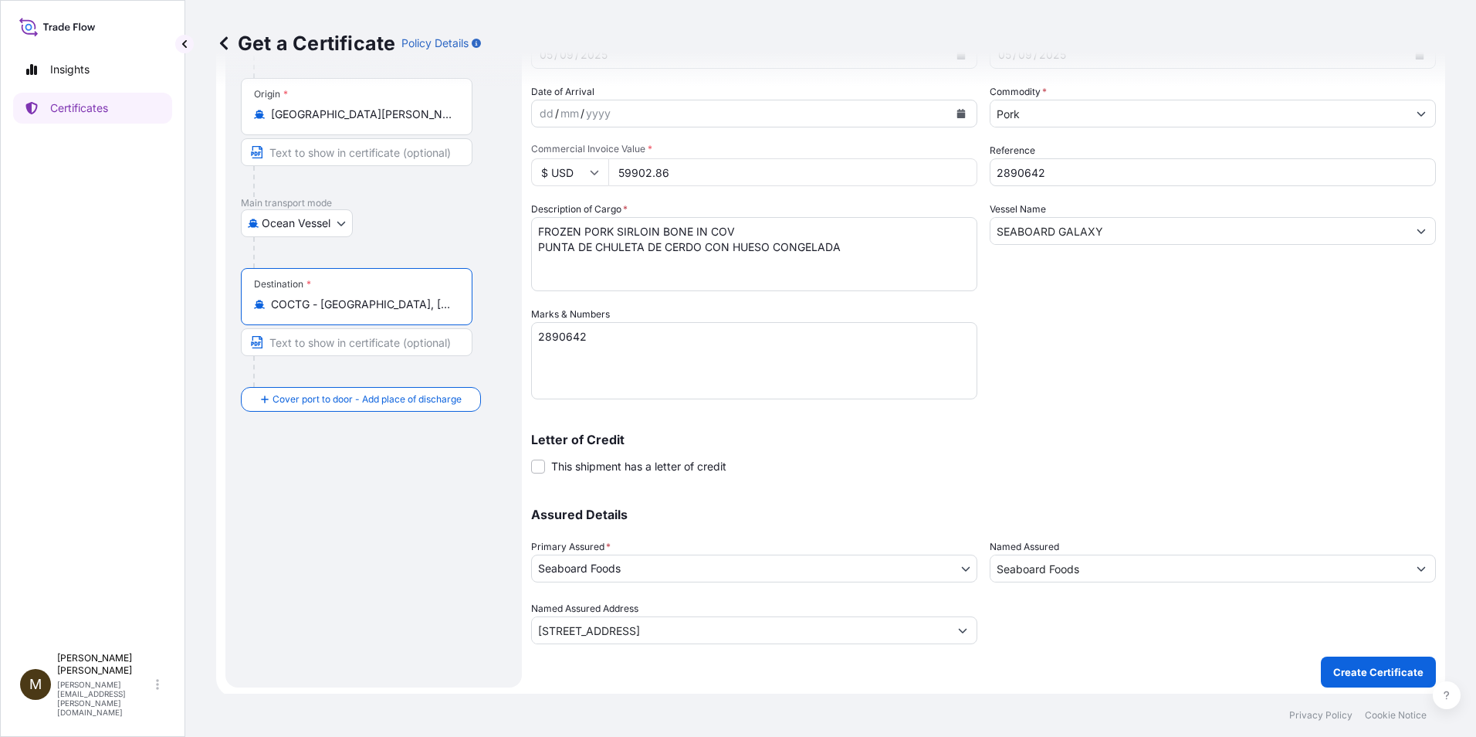
scroll to position [132, 0]
type input "COCTG - Cartagena, Colombia"
click at [1357, 666] on p "Create Certificate" at bounding box center [1378, 668] width 90 height 15
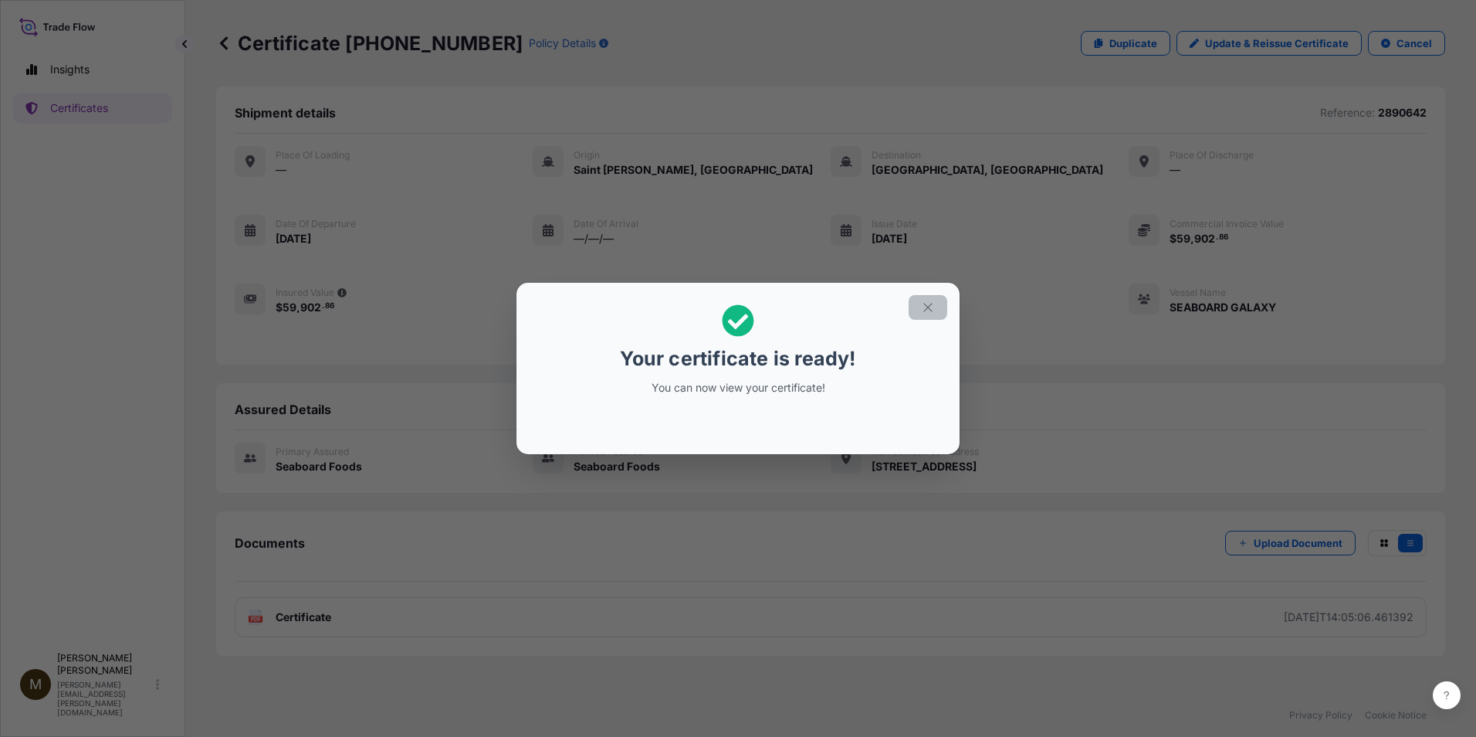
click at [930, 307] on icon "button" at bounding box center [928, 307] width 14 height 14
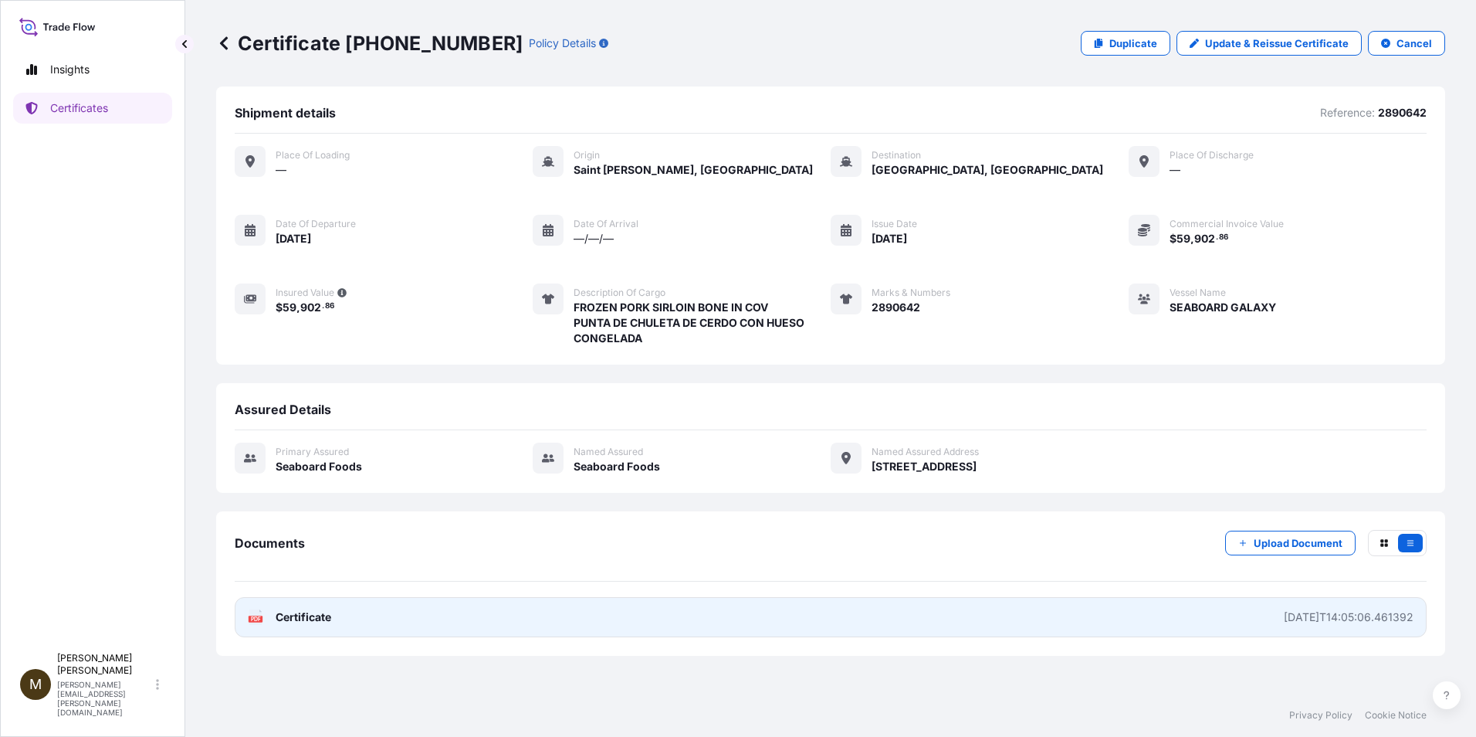
click at [258, 620] on text "PDF" at bounding box center [256, 618] width 10 height 5
